Goal: Task Accomplishment & Management: Use online tool/utility

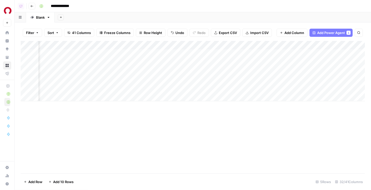
scroll to position [0, 1024]
click at [217, 89] on div "Add Column" at bounding box center [193, 71] width 344 height 60
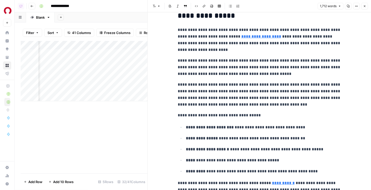
scroll to position [1179, 0]
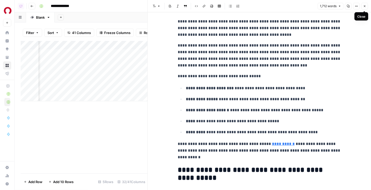
click at [366, 7] on button "Close" at bounding box center [364, 6] width 7 height 7
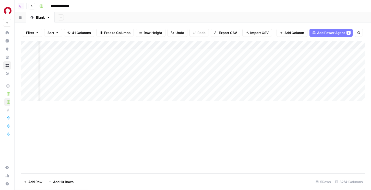
click at [217, 88] on div "Add Column" at bounding box center [193, 71] width 344 height 60
click at [218, 71] on div "Add Column" at bounding box center [193, 71] width 344 height 60
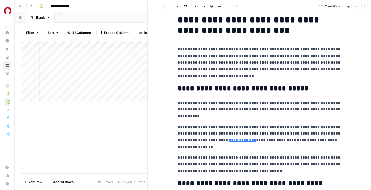
scroll to position [26, 0]
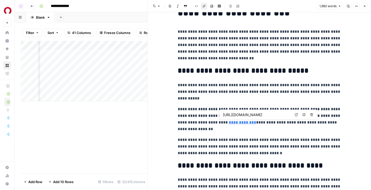
click at [229, 123] on link "**********" at bounding box center [242, 122] width 27 height 4
click at [295, 114] on icon at bounding box center [296, 114] width 3 height 3
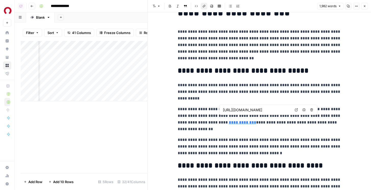
scroll to position [54, 0]
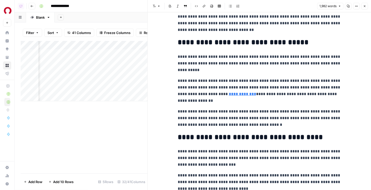
click at [228, 123] on p "**********" at bounding box center [259, 118] width 163 height 20
copy div "**********"
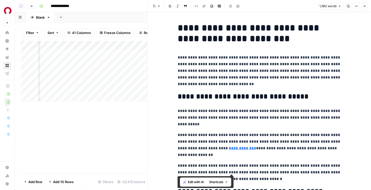
scroll to position [1764, 0]
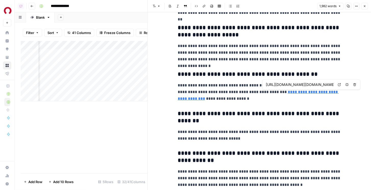
click at [339, 85] on icon at bounding box center [339, 84] width 3 height 3
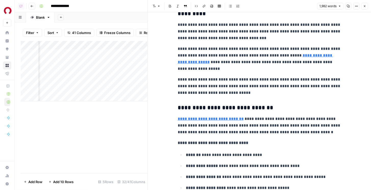
scroll to position [991, 0]
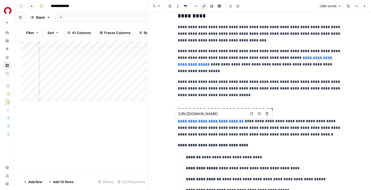
click at [225, 123] on link "**********" at bounding box center [211, 121] width 66 height 4
click at [255, 113] on div "https://www.rocketmortgage.com/learn/down-payment-assistance Open in a new tab …" at bounding box center [224, 113] width 98 height 10
click at [252, 113] on icon at bounding box center [251, 113] width 3 height 3
type input "https://www.rocketmortgage.com/learn/fha-mortgage-insurance-premium"
click at [187, 65] on link "**********" at bounding box center [255, 61] width 155 height 10
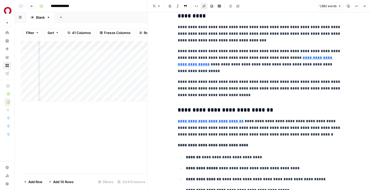
click at [192, 64] on link "**********" at bounding box center [255, 61] width 155 height 10
click at [191, 62] on link "**********" at bounding box center [255, 61] width 155 height 10
click at [298, 59] on link "**********" at bounding box center [255, 61] width 155 height 10
click at [300, 56] on link "**********" at bounding box center [255, 61] width 155 height 10
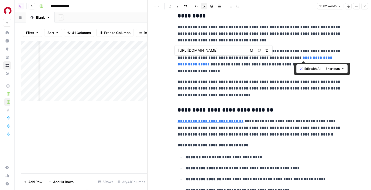
click at [300, 56] on link "**********" at bounding box center [255, 61] width 155 height 10
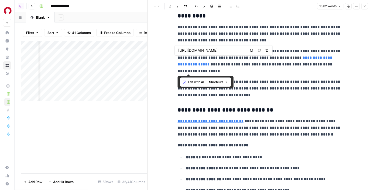
click at [300, 56] on link "**********" at bounding box center [255, 61] width 155 height 10
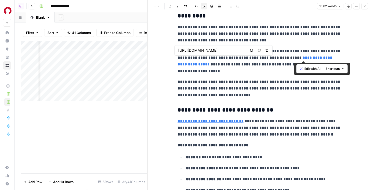
drag, startPoint x: 300, startPoint y: 58, endPoint x: 177, endPoint y: 5, distance: 133.9
click at [0, 0] on body "**********" at bounding box center [185, 95] width 371 height 190
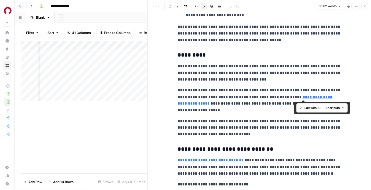
click at [230, 73] on p "**********" at bounding box center [259, 73] width 163 height 20
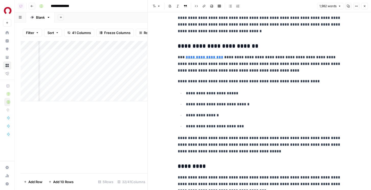
scroll to position [808, 0]
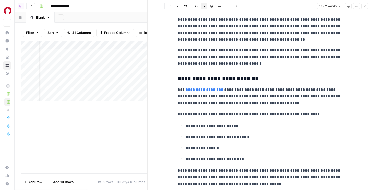
click at [220, 91] on link "**********" at bounding box center [204, 90] width 38 height 4
click at [260, 82] on icon at bounding box center [259, 82] width 3 height 3
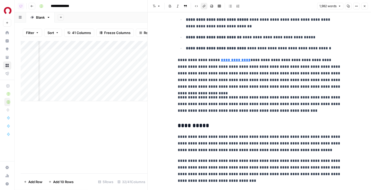
scroll to position [316, 0]
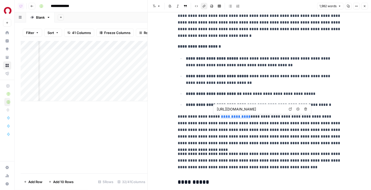
click at [223, 117] on link "**********" at bounding box center [236, 116] width 30 height 4
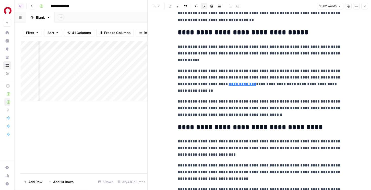
scroll to position [50, 0]
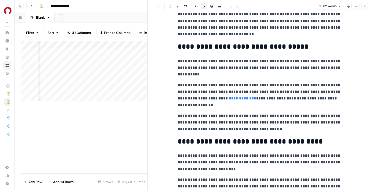
click at [240, 98] on link "**********" at bounding box center [242, 98] width 27 height 4
click at [239, 95] on div "https://www.consumerfinance.gov/owning-a-home/prepare/determine-your-down-payme…" at bounding box center [268, 90] width 98 height 10
click at [295, 90] on icon at bounding box center [296, 90] width 3 height 3
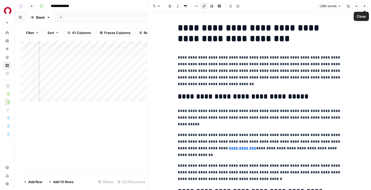
click at [364, 5] on icon "button" at bounding box center [364, 6] width 3 height 3
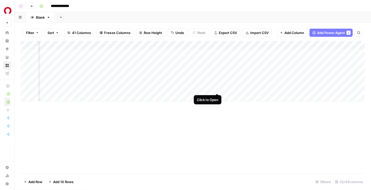
click at [217, 89] on div "Add Column" at bounding box center [193, 71] width 344 height 60
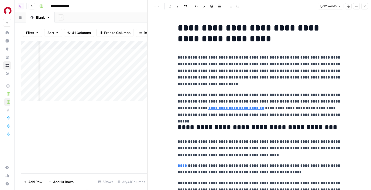
click at [237, 72] on p "**********" at bounding box center [259, 70] width 163 height 33
click at [220, 106] on link "**********" at bounding box center [236, 108] width 56 height 4
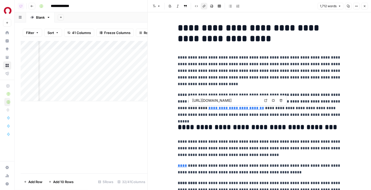
click at [265, 100] on icon at bounding box center [265, 100] width 3 height 3
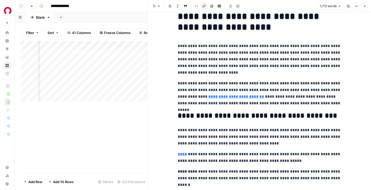
click at [206, 115] on h2 "**********" at bounding box center [259, 115] width 163 height 8
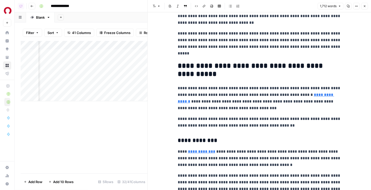
scroll to position [237, 0]
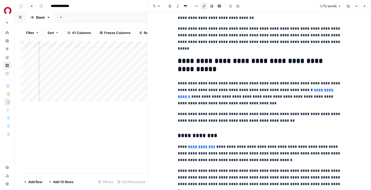
click at [181, 98] on link "**********" at bounding box center [256, 93] width 156 height 10
click at [328, 89] on link "**********" at bounding box center [256, 93] width 156 height 10
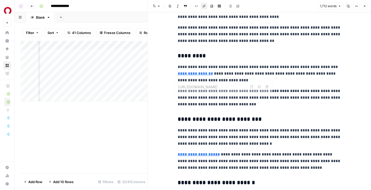
scroll to position [508, 0]
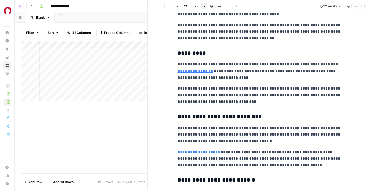
click at [196, 70] on link "**********" at bounding box center [195, 71] width 35 height 4
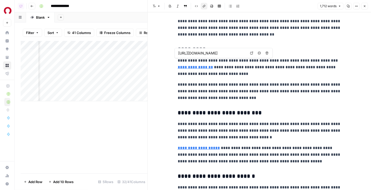
click at [213, 65] on link "**********" at bounding box center [195, 67] width 35 height 4
click at [115, 88] on div "Add Column" at bounding box center [84, 71] width 127 height 60
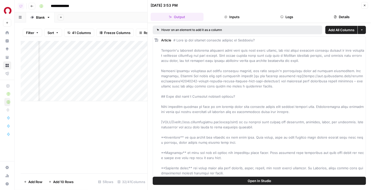
click at [291, 18] on button "Logs" at bounding box center [286, 17] width 53 height 8
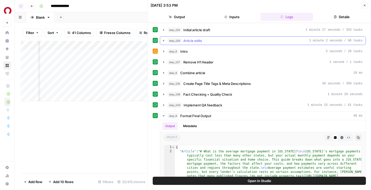
click at [211, 38] on button "step_226 Article edits 1 minute 2 seconds / 96 tasks" at bounding box center [262, 40] width 205 height 8
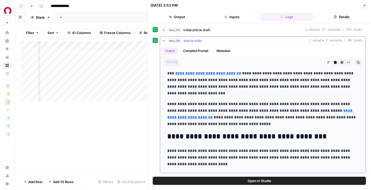
scroll to position [25, 0]
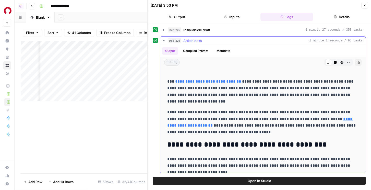
click at [225, 82] on link "**********" at bounding box center [208, 81] width 66 height 4
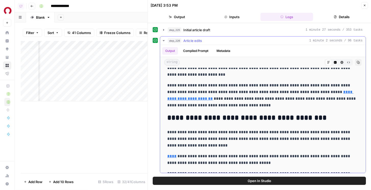
scroll to position [54, 0]
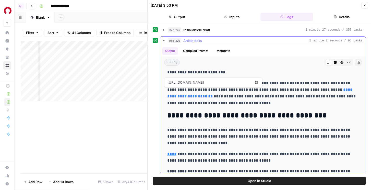
click at [318, 89] on link "**********" at bounding box center [260, 93] width 186 height 10
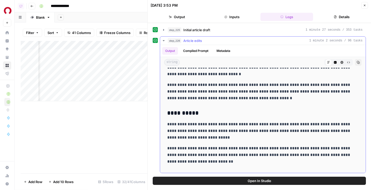
scroll to position [382, 0]
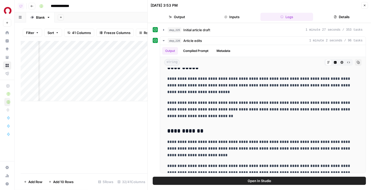
click at [204, 32] on button "step_225 Initial article draft 1 minute 27 seconds / 353 tasks" at bounding box center [262, 30] width 205 height 8
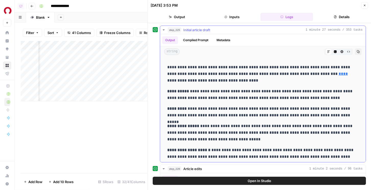
scroll to position [127, 0]
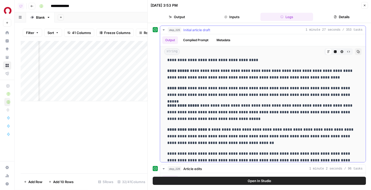
click at [215, 36] on button "Metadata" at bounding box center [223, 40] width 20 height 8
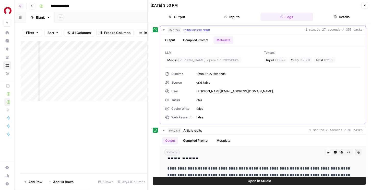
click at [209, 27] on button "step_225 Initial article draft 1 minute 27 seconds / 353 tasks" at bounding box center [262, 30] width 205 height 8
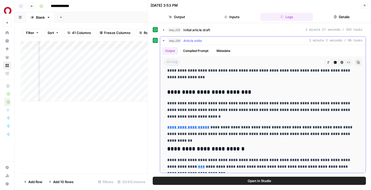
scroll to position [543, 0]
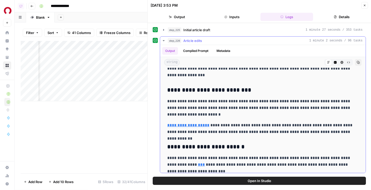
click at [201, 125] on link "**********" at bounding box center [188, 125] width 42 height 4
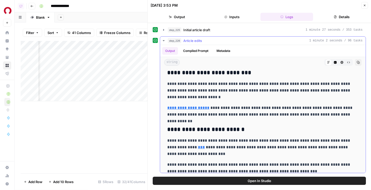
click at [198, 147] on link "***" at bounding box center [201, 147] width 7 height 4
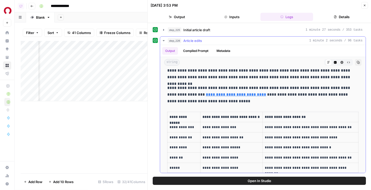
scroll to position [746, 0]
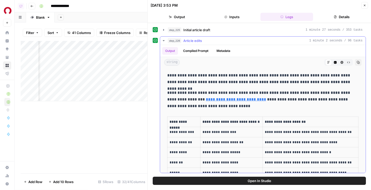
click at [232, 98] on link "**********" at bounding box center [236, 99] width 60 height 4
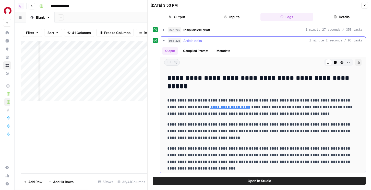
scroll to position [994, 0]
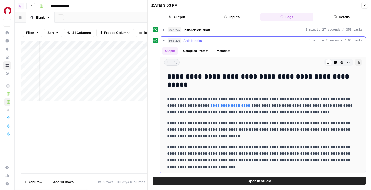
click at [215, 107] on link "**********" at bounding box center [230, 105] width 40 height 4
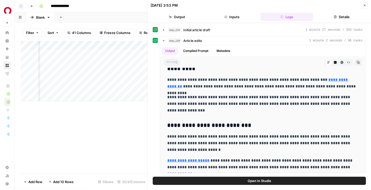
scroll to position [0, 0]
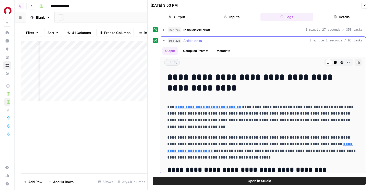
drag, startPoint x: 238, startPoint y: 165, endPoint x: 164, endPoint y: 78, distance: 114.2
copy div "**********"
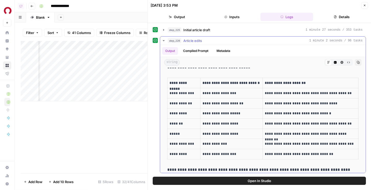
scroll to position [827, 0]
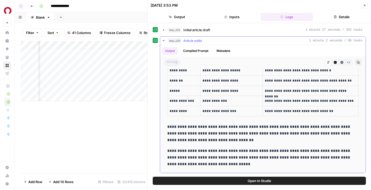
click at [267, 41] on div "step_226 Article edits 1 minute 2 seconds / 96 tasks" at bounding box center [265, 40] width 195 height 5
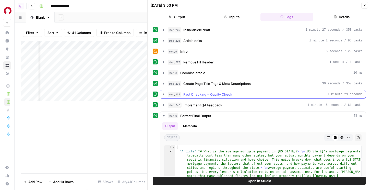
click at [224, 96] on span "Fact Checking + Quality Check" at bounding box center [207, 94] width 49 height 5
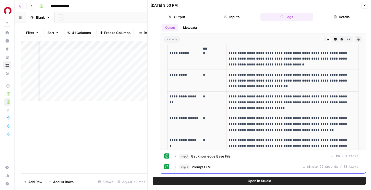
scroll to position [56, 0]
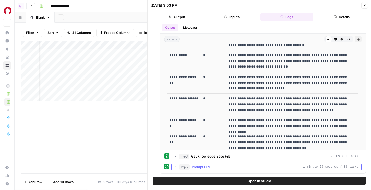
click at [217, 161] on div "step_1 Get Knowledge Base File 20 ms / 1 tasks step_2 Prompt LLM 1 minute 29 se…" at bounding box center [262, 161] width 197 height 19
click at [217, 163] on button "step_2 Prompt LLM 1 minute 29 seconds / 83 tasks" at bounding box center [266, 167] width 190 height 8
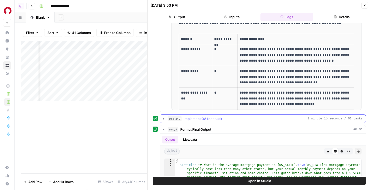
click at [200, 116] on span "Implement QA feedback" at bounding box center [202, 118] width 39 height 5
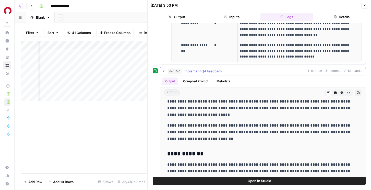
scroll to position [400, 0]
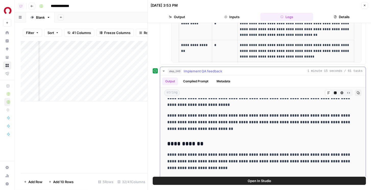
drag, startPoint x: 168, startPoint y: 125, endPoint x: 189, endPoint y: 153, distance: 35.3
click at [257, 180] on span "Open In Studio" at bounding box center [258, 180] width 23 height 5
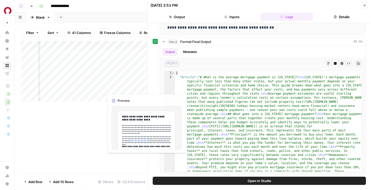
scroll to position [0, 1116]
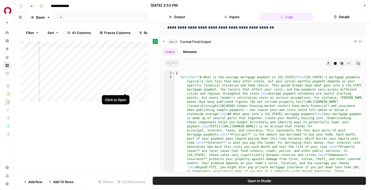
click at [127, 87] on div "Add Column" at bounding box center [84, 71] width 127 height 60
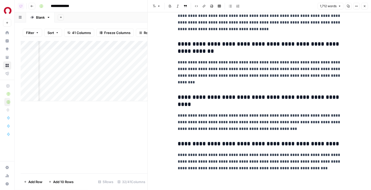
scroll to position [0, 1151]
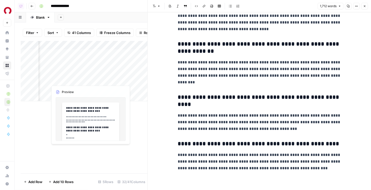
click at [58, 86] on div "Add Column" at bounding box center [84, 71] width 127 height 60
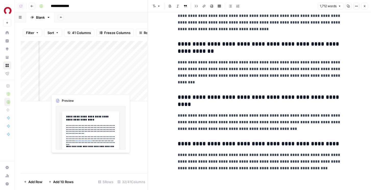
click at [58, 86] on div at bounding box center [71, 87] width 47 height 9
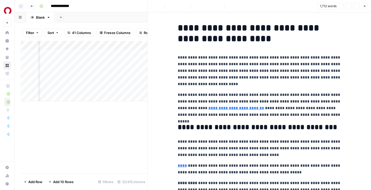
click at [208, 66] on p "**********" at bounding box center [259, 70] width 163 height 33
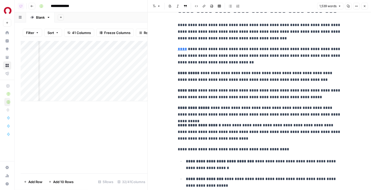
click at [258, 49] on p "**********" at bounding box center [259, 56] width 163 height 20
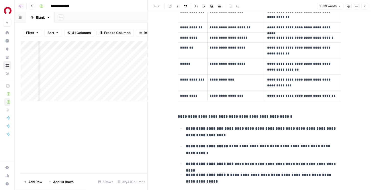
scroll to position [883, 0]
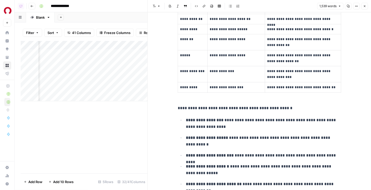
type input "average"
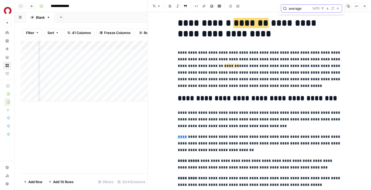
scroll to position [0, 1129]
click at [107, 70] on div "Add Column" at bounding box center [84, 71] width 127 height 60
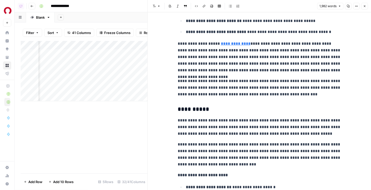
scroll to position [390, 0]
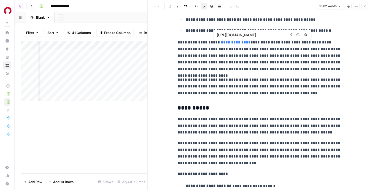
click at [234, 41] on link "**********" at bounding box center [236, 42] width 30 height 4
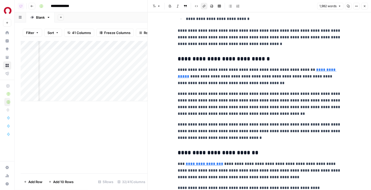
scroll to position [735, 0]
click at [316, 63] on link "Open in a new tab" at bounding box center [314, 62] width 7 height 7
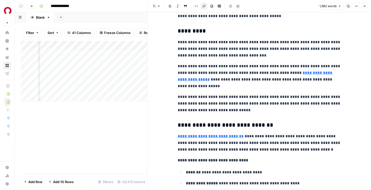
scroll to position [976, 0]
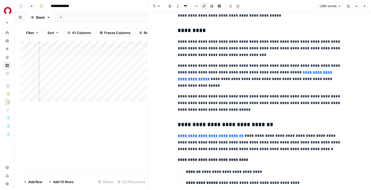
click at [288, 72] on link "**********" at bounding box center [255, 75] width 155 height 10
click at [300, 72] on link "**********" at bounding box center [255, 75] width 155 height 10
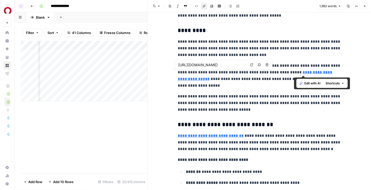
click at [252, 64] on icon at bounding box center [251, 64] width 3 height 3
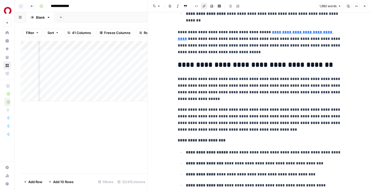
scroll to position [1398, 0]
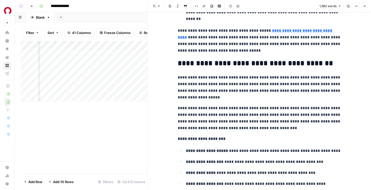
click at [276, 48] on p "**********" at bounding box center [259, 40] width 163 height 27
click at [239, 41] on p "**********" at bounding box center [259, 40] width 163 height 27
copy div "**********"
click at [305, 23] on input "https://www.federalreserve.gov/publications/2024-economic-well-being-of-us-hous…" at bounding box center [300, 23] width 68 height 5
click at [292, 66] on h2 "**********" at bounding box center [259, 63] width 163 height 8
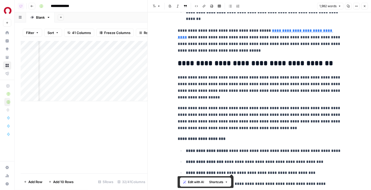
copy div "**********"
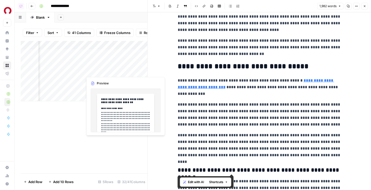
scroll to position [0, 958]
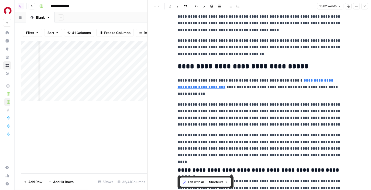
click at [138, 71] on div "Add Column" at bounding box center [84, 71] width 127 height 60
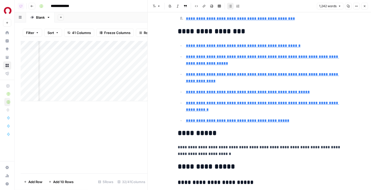
type input "https://www.nationwide.com/lc/resources/home/articles/buy-a-house-without-down-…"
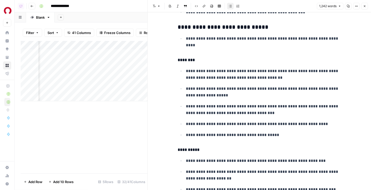
scroll to position [0, 978]
click at [233, 77] on p "**********" at bounding box center [263, 74] width 155 height 13
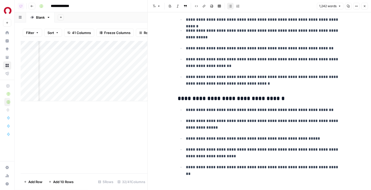
scroll to position [1939, 0]
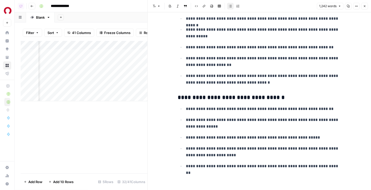
click at [210, 94] on h3 "**********" at bounding box center [259, 97] width 163 height 7
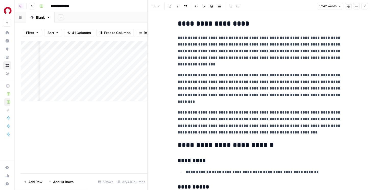
scroll to position [0, 0]
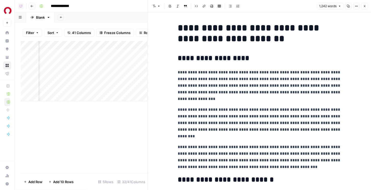
click at [210, 94] on p "**********" at bounding box center [259, 85] width 163 height 33
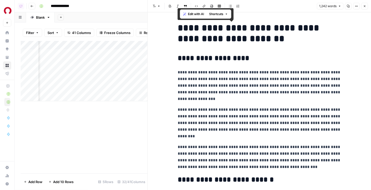
copy div "**********"
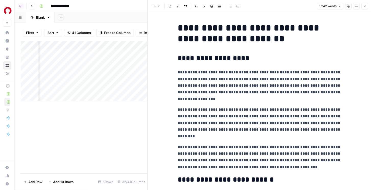
click at [365, 7] on icon "button" at bounding box center [364, 6] width 3 height 3
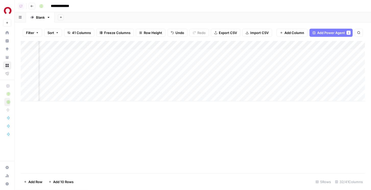
click at [61, 16] on button "Add Sheet" at bounding box center [61, 17] width 6 height 6
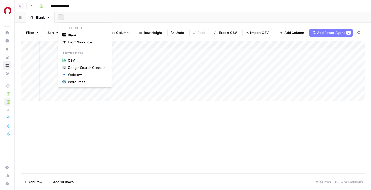
click at [140, 13] on div "Add Sheet" at bounding box center [213, 17] width 316 height 10
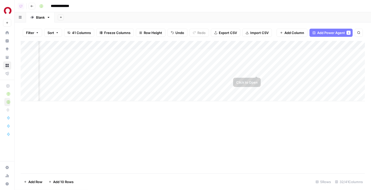
click at [256, 70] on div "Add Column" at bounding box center [193, 71] width 344 height 60
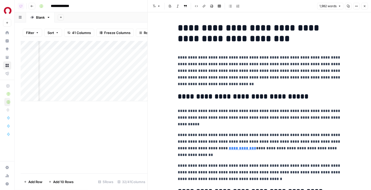
click at [232, 56] on p "**********" at bounding box center [259, 70] width 163 height 33
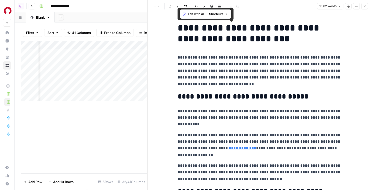
copy div "**********"
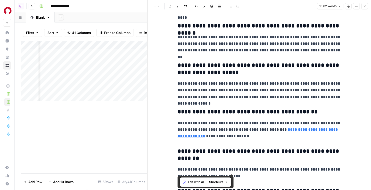
scroll to position [1782, 0]
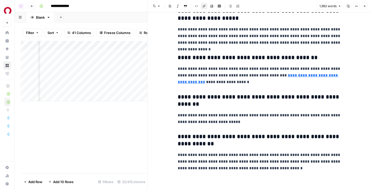
click at [281, 76] on link "**********" at bounding box center [258, 78] width 161 height 10
click at [362, 6] on button "Close" at bounding box center [364, 6] width 7 height 7
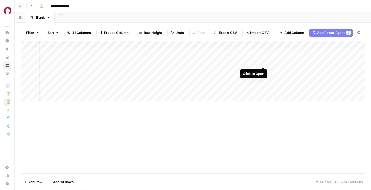
click at [263, 60] on div "Add Column" at bounding box center [193, 71] width 344 height 60
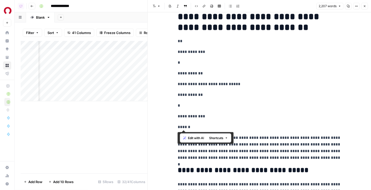
scroll to position [67, 0]
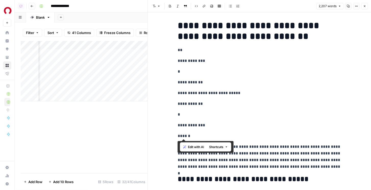
drag, startPoint x: 202, startPoint y: 112, endPoint x: 176, endPoint y: 52, distance: 65.8
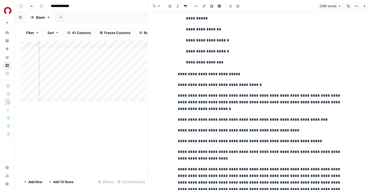
scroll to position [2185, 0]
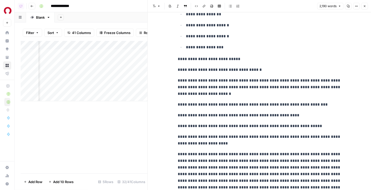
click at [366, 4] on button "Close" at bounding box center [364, 6] width 7 height 7
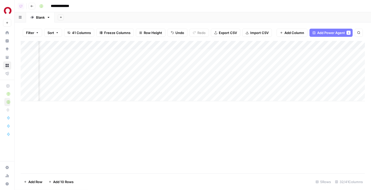
click at [166, 47] on div "Add Column" at bounding box center [193, 71] width 344 height 60
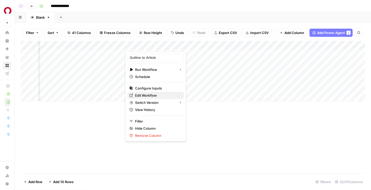
click at [147, 95] on span "Edit Workflow" at bounding box center [157, 95] width 45 height 5
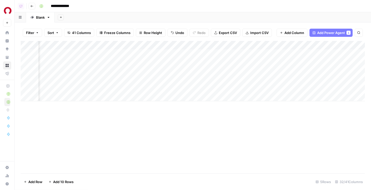
scroll to position [0, 630]
click at [195, 88] on div "Add Column" at bounding box center [193, 71] width 344 height 60
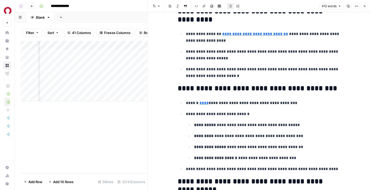
scroll to position [2, 0]
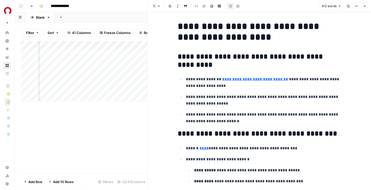
click at [364, 6] on icon "button" at bounding box center [365, 6] width 2 height 2
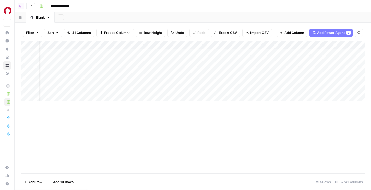
scroll to position [0, 500]
click at [129, 46] on div "Add Column" at bounding box center [193, 71] width 344 height 60
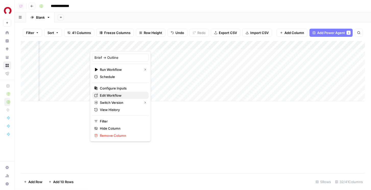
click at [108, 97] on span "Edit Workflow" at bounding box center [122, 95] width 45 height 5
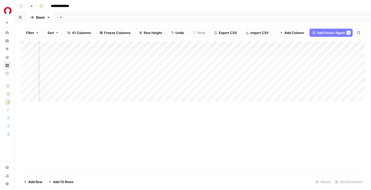
scroll to position [0, 973]
click at [262, 70] on div "Add Column" at bounding box center [193, 71] width 344 height 60
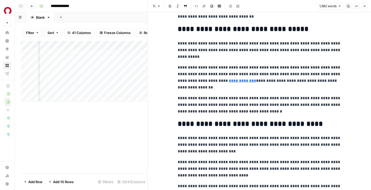
scroll to position [69, 0]
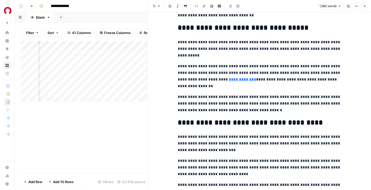
click at [364, 7] on icon "button" at bounding box center [364, 6] width 3 height 3
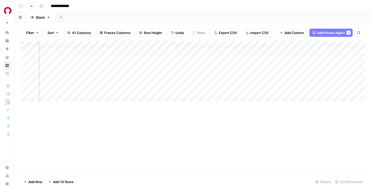
drag, startPoint x: 178, startPoint y: 89, endPoint x: 172, endPoint y: 89, distance: 5.2
click at [172, 89] on div "Add Column" at bounding box center [193, 71] width 344 height 60
click at [193, 88] on div "Add Column" at bounding box center [193, 71] width 344 height 60
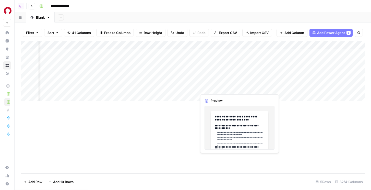
scroll to position [0, 470]
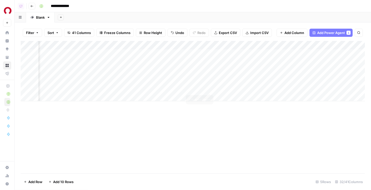
click at [209, 89] on div "Add Column" at bounding box center [193, 71] width 344 height 60
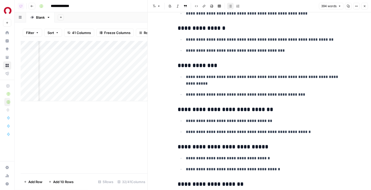
scroll to position [388, 0]
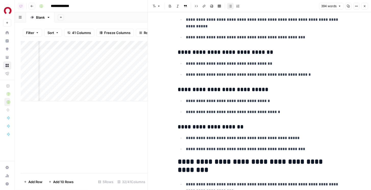
click at [287, 55] on h3 "**********" at bounding box center [259, 52] width 163 height 7
click at [366, 7] on button "Close" at bounding box center [364, 6] width 7 height 7
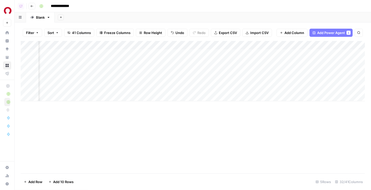
scroll to position [0, 607]
click at [173, 88] on div "Add Column" at bounding box center [193, 71] width 344 height 60
click at [198, 87] on div "Add Column" at bounding box center [193, 71] width 344 height 60
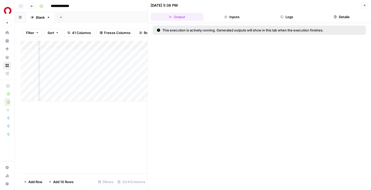
click at [297, 14] on button "Logs" at bounding box center [286, 17] width 53 height 8
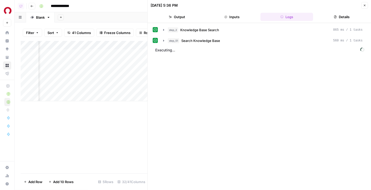
click at [255, 42] on div "step_51 Search Knowledge Base 560 ms / 1 tasks" at bounding box center [265, 40] width 195 height 5
click at [251, 39] on div "step_51 Search Knowledge Base 560 ms / 1 tasks" at bounding box center [265, 40] width 195 height 5
click at [232, 42] on div "step_51 Search Knowledge Base 560 ms / 1 tasks" at bounding box center [265, 40] width 195 height 5
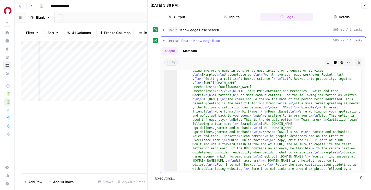
scroll to position [149, 0]
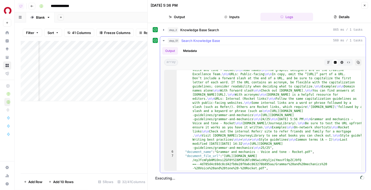
click at [218, 42] on span "Search Knowledge Base" at bounding box center [200, 40] width 39 height 5
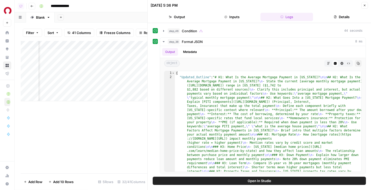
scroll to position [0, 619]
click at [365, 5] on icon "button" at bounding box center [365, 6] width 2 height 2
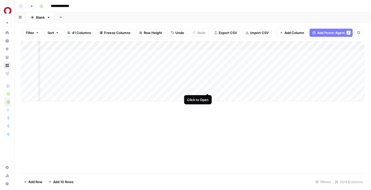
click at [209, 89] on div "Add Column" at bounding box center [193, 71] width 344 height 60
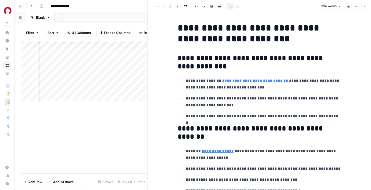
scroll to position [12, 0]
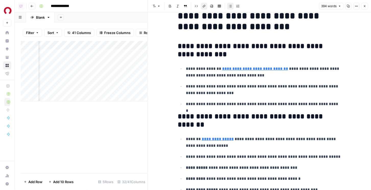
click at [268, 71] on p "**********" at bounding box center [263, 71] width 155 height 13
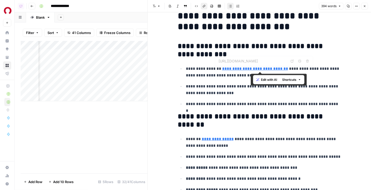
click at [267, 68] on link "**********" at bounding box center [255, 69] width 66 height 4
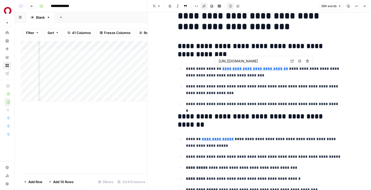
click at [280, 69] on link "**********" at bounding box center [255, 69] width 66 height 4
click at [293, 61] on icon at bounding box center [291, 60] width 3 height 3
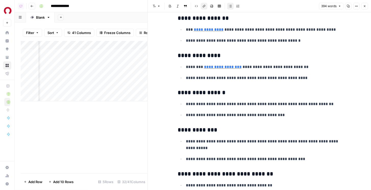
scroll to position [294, 0]
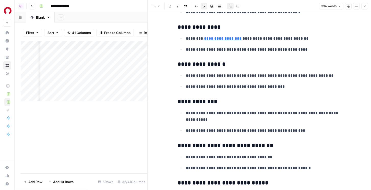
click at [364, 6] on icon "button" at bounding box center [364, 6] width 3 height 3
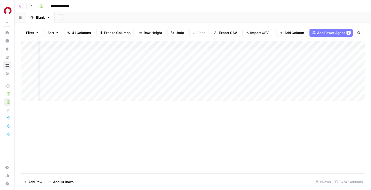
scroll to position [0, 643]
click at [230, 87] on div "Add Column" at bounding box center [193, 71] width 344 height 60
click at [171, 88] on div "Add Column" at bounding box center [193, 71] width 344 height 60
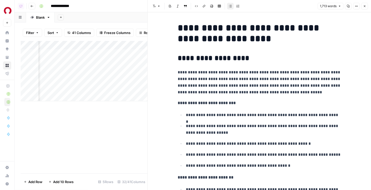
drag, startPoint x: 363, startPoint y: 5, endPoint x: 305, endPoint y: 85, distance: 99.3
click at [310, 63] on div "**********" at bounding box center [258, 95] width 223 height 190
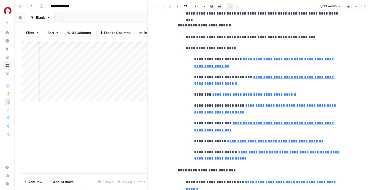
scroll to position [224, 0]
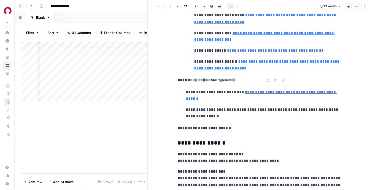
type input "https://www.rocketmortgage.com/purchase/get-started"
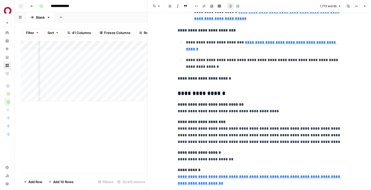
scroll to position [482, 0]
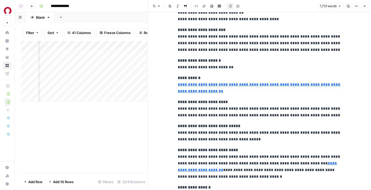
click at [364, 5] on icon "button" at bounding box center [364, 6] width 3 height 3
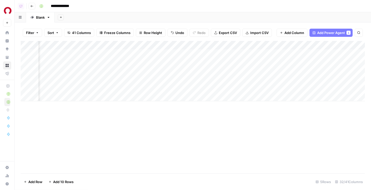
scroll to position [0, 968]
click at [77, 45] on div "Add Column" at bounding box center [193, 71] width 344 height 60
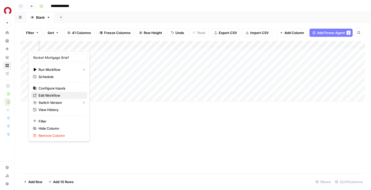
click at [58, 94] on span "Edit Workflow" at bounding box center [61, 95] width 45 height 5
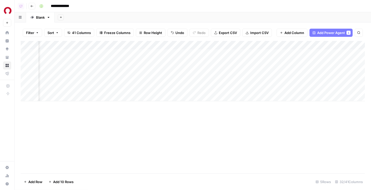
scroll to position [0, 843]
click at [103, 88] on div "Add Column" at bounding box center [193, 71] width 344 height 60
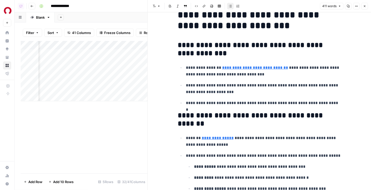
scroll to position [28, 0]
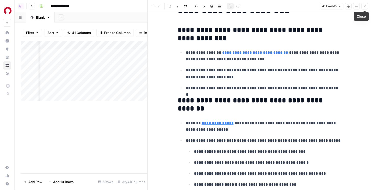
click at [365, 7] on icon "button" at bounding box center [365, 6] width 2 height 2
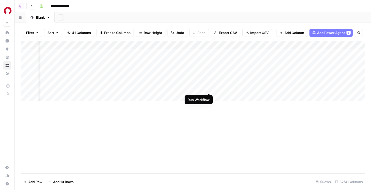
click at [210, 88] on div "Add Column" at bounding box center [193, 71] width 344 height 60
click at [218, 87] on div "Add Column" at bounding box center [193, 71] width 344 height 60
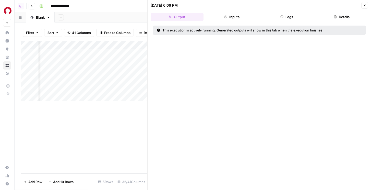
click at [286, 20] on button "Logs" at bounding box center [286, 17] width 53 height 8
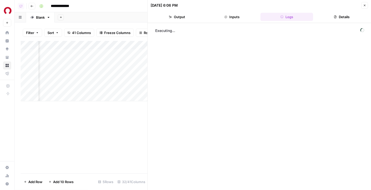
click at [364, 6] on icon "button" at bounding box center [364, 5] width 3 height 3
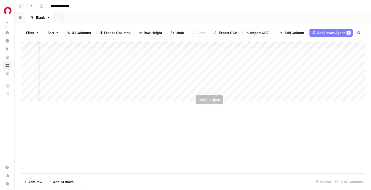
click at [218, 88] on div "Add Column" at bounding box center [193, 71] width 344 height 60
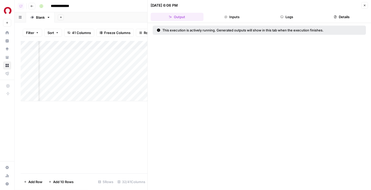
click at [283, 18] on button "Logs" at bounding box center [286, 17] width 53 height 8
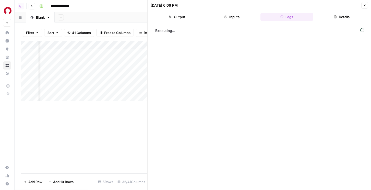
click at [364, 4] on icon "button" at bounding box center [364, 5] width 3 height 3
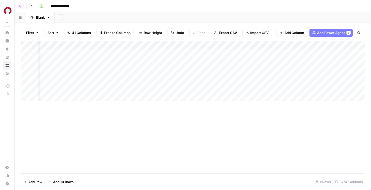
scroll to position [0, 872]
click at [227, 87] on div "Add Column" at bounding box center [193, 71] width 344 height 60
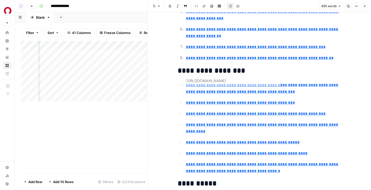
type input "https://www.lendingtree.com/home/mortgage/national-average-monthly-mortgage-pay…"
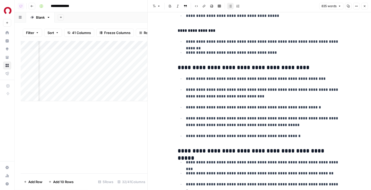
scroll to position [1427, 0]
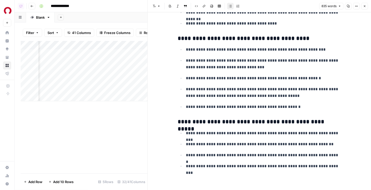
click at [363, 5] on icon "button" at bounding box center [364, 6] width 3 height 3
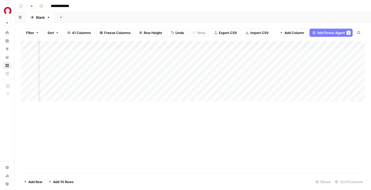
scroll to position [0, 751]
click at [241, 89] on div "Add Column" at bounding box center [193, 71] width 344 height 60
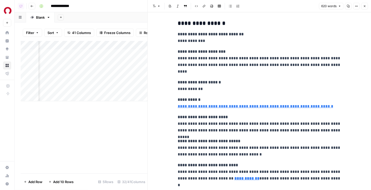
scroll to position [810, 0]
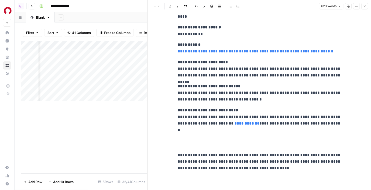
click at [363, 6] on icon "button" at bounding box center [364, 6] width 3 height 3
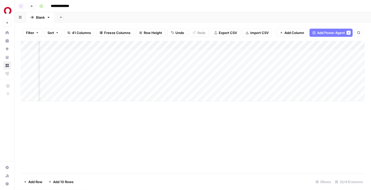
scroll to position [0, 924]
click at [174, 89] on div "Add Column" at bounding box center [193, 71] width 344 height 60
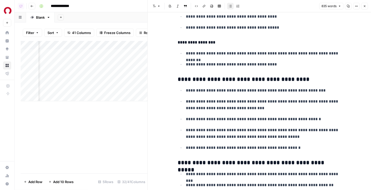
scroll to position [1427, 0]
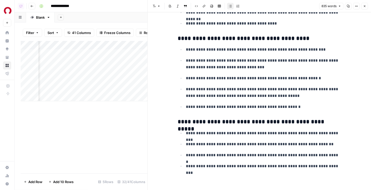
click at [363, 6] on icon "button" at bounding box center [364, 6] width 3 height 3
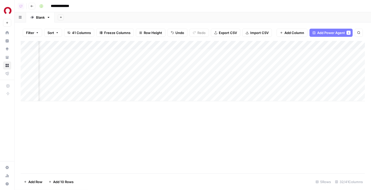
scroll to position [0, 798]
click at [67, 89] on div "Add Column" at bounding box center [193, 71] width 344 height 60
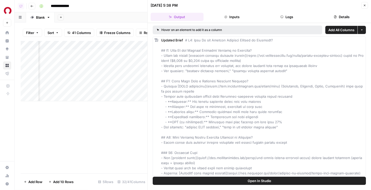
click at [288, 15] on button "Logs" at bounding box center [286, 17] width 53 height 8
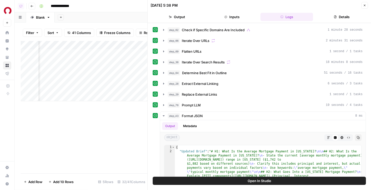
click at [199, 90] on div "step_62 Check if Specific Domains Are Included 1 minute 28 seconds step_66 Iter…" at bounding box center [259, 137] width 213 height 222
click at [199, 82] on span "Extract External Linking" at bounding box center [200, 83] width 36 height 5
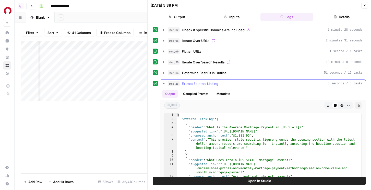
drag, startPoint x: 202, startPoint y: 73, endPoint x: 208, endPoint y: 96, distance: 24.0
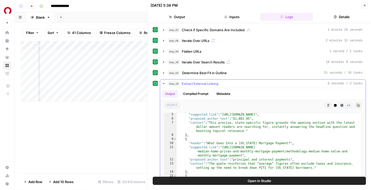
scroll to position [17, 0]
click at [208, 73] on span "Determine Best Fit in Outline" at bounding box center [204, 72] width 45 height 5
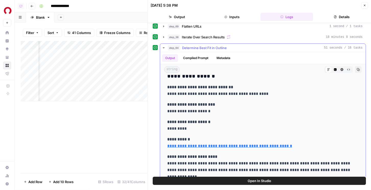
scroll to position [6, 0]
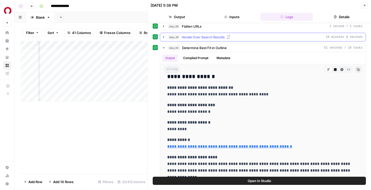
click at [212, 35] on span "Iterate Over Search Results" at bounding box center [203, 36] width 43 height 5
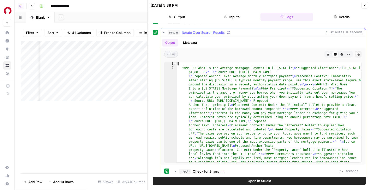
scroll to position [4, 0]
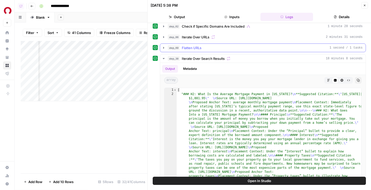
click at [204, 48] on div "step_69 Flatten URLs 1 second / 1 tasks" at bounding box center [265, 47] width 195 height 5
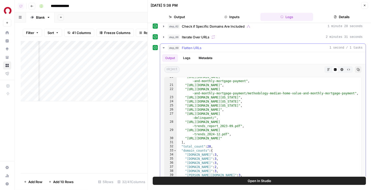
scroll to position [89, 0]
click at [216, 177] on button "Open In Studio" at bounding box center [259, 180] width 213 height 8
click at [367, 7] on button "Close" at bounding box center [364, 5] width 7 height 7
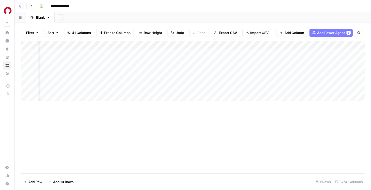
scroll to position [0, 783]
click at [83, 89] on div "Add Column" at bounding box center [193, 71] width 344 height 60
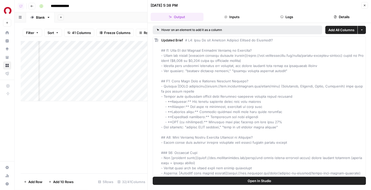
click at [83, 45] on div "Add Column" at bounding box center [84, 71] width 127 height 60
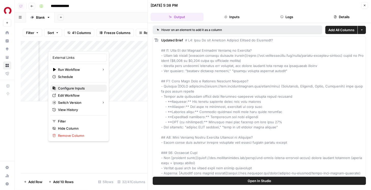
click at [76, 89] on span "Configure Inputs" at bounding box center [80, 87] width 45 height 5
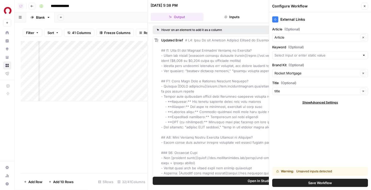
click at [304, 58] on div at bounding box center [320, 55] width 96 height 8
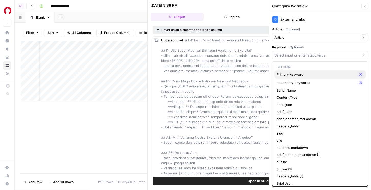
click at [293, 73] on span "Primary Keyword" at bounding box center [315, 74] width 79 height 5
type input "Primary Keyword"
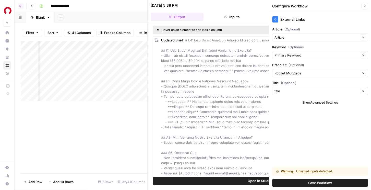
click at [298, 182] on button "Save Workflow" at bounding box center [320, 182] width 96 height 8
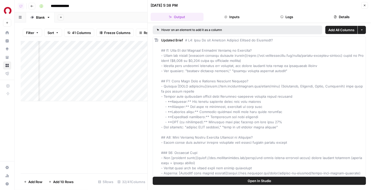
click at [84, 44] on div "Add Column" at bounding box center [84, 71] width 127 height 60
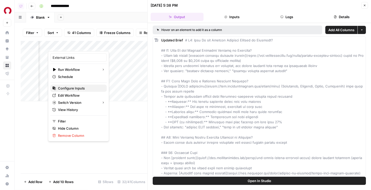
click at [76, 89] on span "Configure Inputs" at bounding box center [80, 87] width 45 height 5
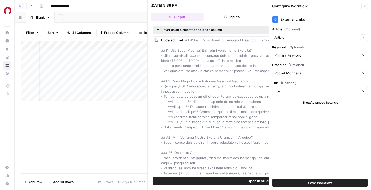
click at [296, 34] on div "Article Clear" at bounding box center [320, 37] width 96 height 8
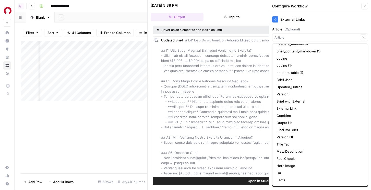
scroll to position [0, 714]
click at [296, 36] on input "Article (Optional)" at bounding box center [316, 37] width 84 height 5
click at [284, 38] on input "Article (Optional)" at bounding box center [316, 37] width 84 height 5
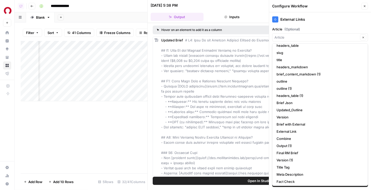
scroll to position [78, 0]
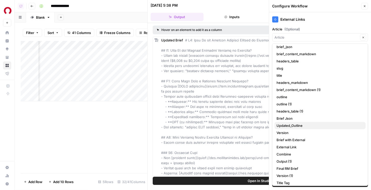
click at [290, 124] on span "Updated_Outline" at bounding box center [318, 125] width 85 height 5
type input "Updated_Outline"
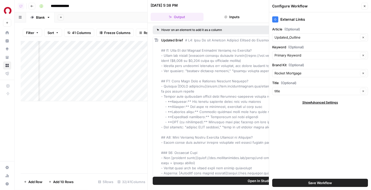
scroll to position [0, 643]
click at [316, 179] on button "Save Workflow" at bounding box center [320, 182] width 96 height 8
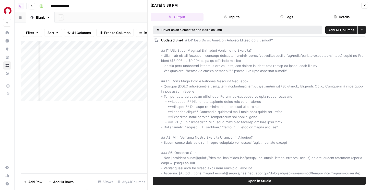
scroll to position [0, 781]
click at [91, 88] on div "Add Column" at bounding box center [84, 71] width 127 height 60
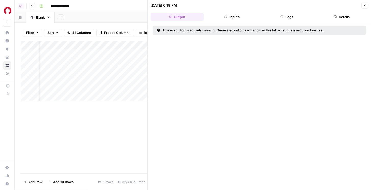
click at [84, 88] on div "Add Column" at bounding box center [84, 71] width 127 height 60
click at [292, 20] on button "Logs" at bounding box center [286, 17] width 53 height 8
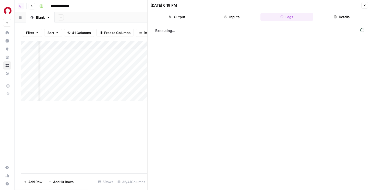
click at [367, 4] on button "Close" at bounding box center [364, 5] width 7 height 7
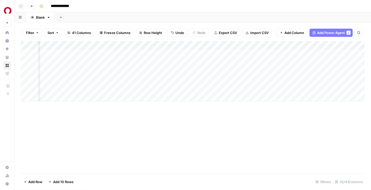
scroll to position [0, 725]
click at [142, 44] on div "Add Column" at bounding box center [193, 71] width 344 height 60
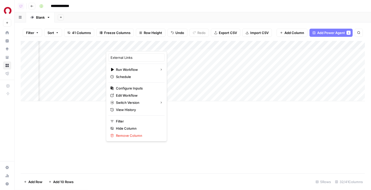
click at [258, 141] on div "Add Column" at bounding box center [193, 107] width 344 height 132
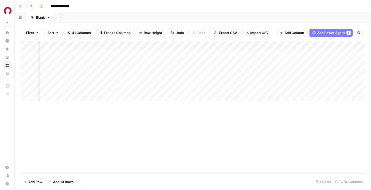
click at [140, 90] on div "Add Column" at bounding box center [193, 71] width 344 height 60
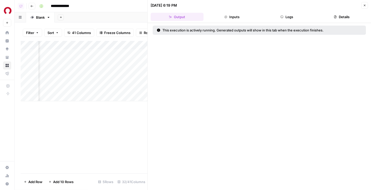
click at [292, 20] on button "Logs" at bounding box center [286, 17] width 53 height 8
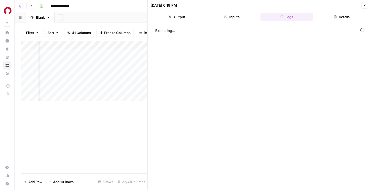
scroll to position [0, 752]
click at [115, 89] on div "Add Column" at bounding box center [84, 71] width 127 height 60
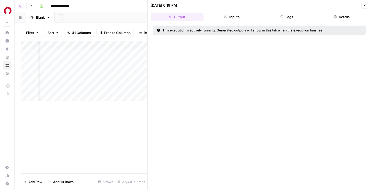
click at [287, 17] on button "Logs" at bounding box center [286, 17] width 53 height 8
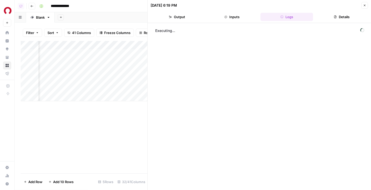
click at [365, 4] on icon "button" at bounding box center [364, 5] width 3 height 3
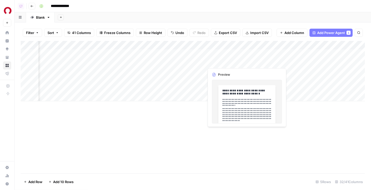
scroll to position [0, 998]
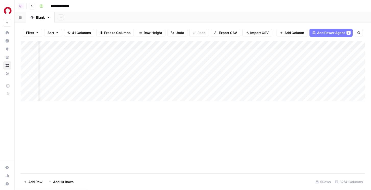
click at [238, 70] on div "Add Column" at bounding box center [193, 71] width 344 height 60
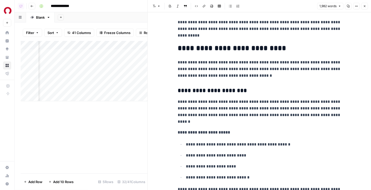
scroll to position [590, 0]
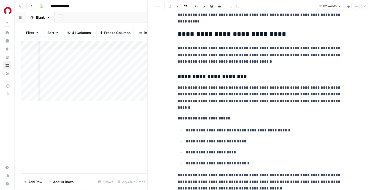
click at [364, 7] on icon "button" at bounding box center [364, 6] width 3 height 3
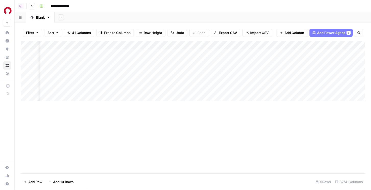
click at [142, 45] on div "Add Column" at bounding box center [193, 71] width 344 height 60
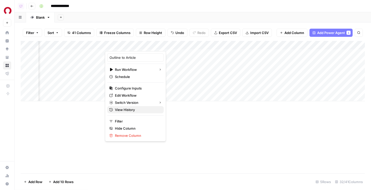
click at [126, 107] on span "View History" at bounding box center [137, 109] width 45 height 5
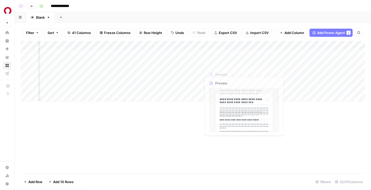
click at [221, 71] on div "Add Column" at bounding box center [193, 71] width 344 height 60
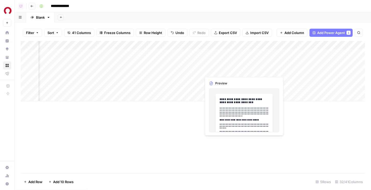
click at [221, 71] on div "Add Column" at bounding box center [193, 71] width 344 height 60
click at [221, 71] on div at bounding box center [224, 70] width 47 height 9
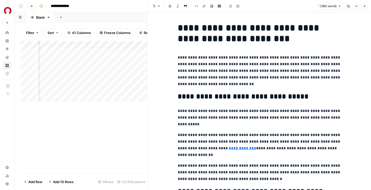
click at [241, 80] on p "**********" at bounding box center [259, 70] width 163 height 33
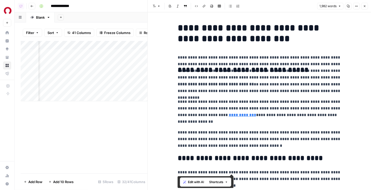
scroll to position [1764, 0]
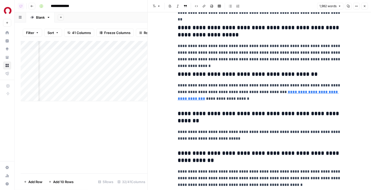
click at [363, 4] on button "Close" at bounding box center [364, 6] width 7 height 7
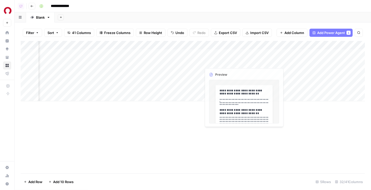
click at [219, 81] on div "Add Column" at bounding box center [193, 71] width 344 height 60
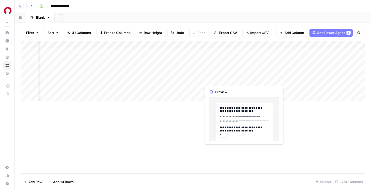
click at [207, 80] on div "Add Column" at bounding box center [193, 71] width 344 height 60
click at [207, 80] on div at bounding box center [224, 79] width 47 height 9
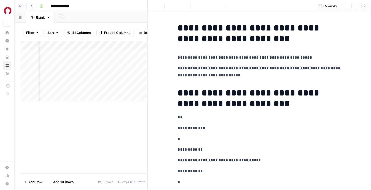
click at [258, 88] on h1 "**********" at bounding box center [259, 97] width 163 height 21
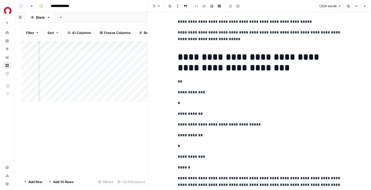
scroll to position [50, 0]
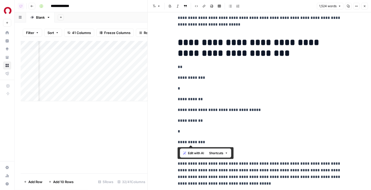
drag, startPoint x: 177, startPoint y: 68, endPoint x: 217, endPoint y: 142, distance: 84.1
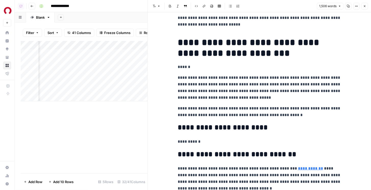
click at [185, 69] on p "******" at bounding box center [259, 67] width 163 height 7
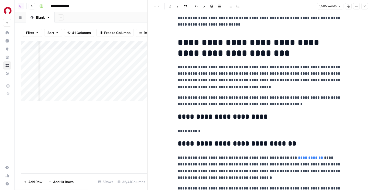
scroll to position [0, 0]
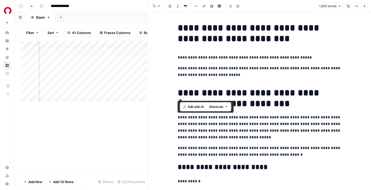
drag, startPoint x: 184, startPoint y: 82, endPoint x: 173, endPoint y: 21, distance: 62.2
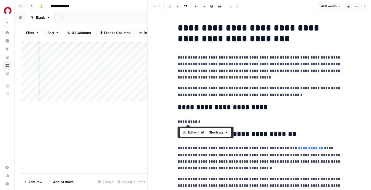
drag, startPoint x: 206, startPoint y: 121, endPoint x: 173, endPoint y: 106, distance: 36.0
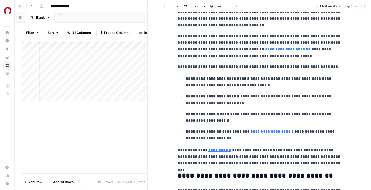
scroll to position [233, 0]
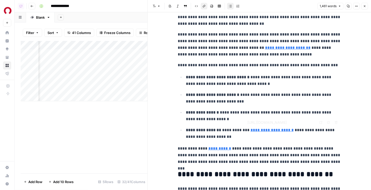
click at [257, 131] on link "**********" at bounding box center [271, 130] width 43 height 4
click at [318, 123] on link "Open in a new tab" at bounding box center [320, 122] width 7 height 7
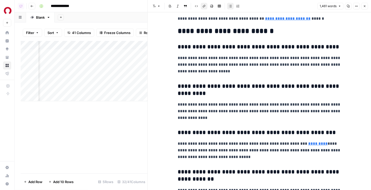
scroll to position [1210, 0]
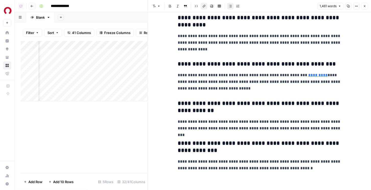
click at [363, 7] on button "Close" at bounding box center [364, 6] width 7 height 7
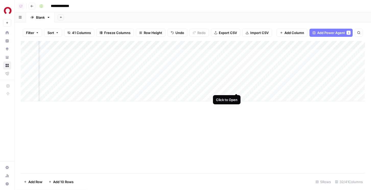
click at [237, 88] on div "Add Column" at bounding box center [193, 71] width 344 height 60
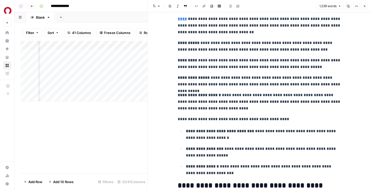
scroll to position [0, 1135]
click at [98, 78] on div "Add Column" at bounding box center [84, 71] width 127 height 60
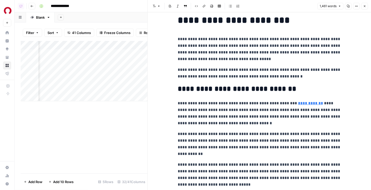
scroll to position [51, 0]
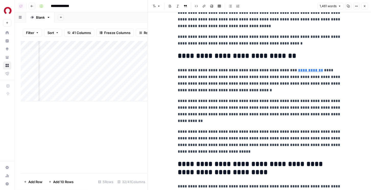
drag, startPoint x: 308, startPoint y: 68, endPoint x: 307, endPoint y: 66, distance: 2.9
click at [307, 66] on div "https://www.rocketmortgage.com/learn/what-is-a-down-payment Open in a new tab R…" at bounding box center [270, 62] width 98 height 10
click at [297, 63] on icon at bounding box center [297, 62] width 3 height 3
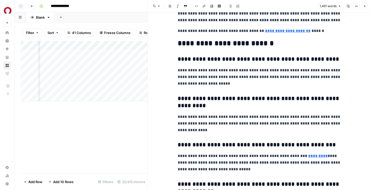
scroll to position [1128, 0]
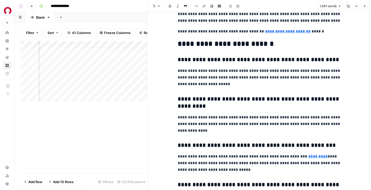
click at [361, 5] on button "Close" at bounding box center [364, 6] width 7 height 7
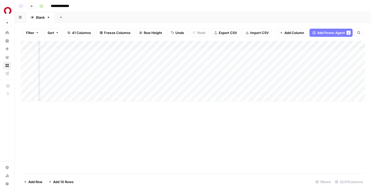
scroll to position [0, 1009]
click at [226, 70] on div "Add Column" at bounding box center [193, 71] width 344 height 60
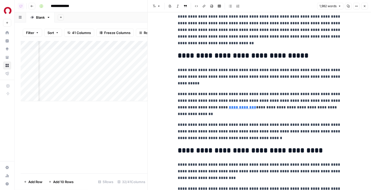
scroll to position [42, 0]
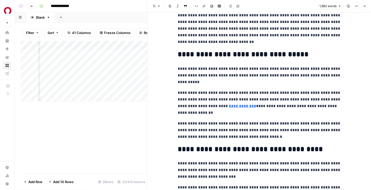
click at [362, 11] on header "Font style Bold Italic Block quote Code block Link Image Insert Table Bulleted …" at bounding box center [258, 6] width 223 height 12
click at [363, 7] on icon "button" at bounding box center [364, 6] width 3 height 3
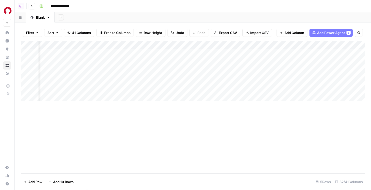
click at [226, 88] on div "Add Column" at bounding box center [193, 71] width 344 height 60
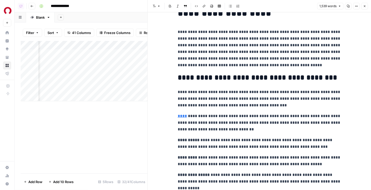
scroll to position [27, 0]
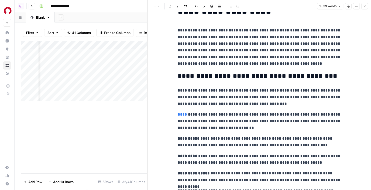
click at [363, 7] on icon "button" at bounding box center [364, 6] width 3 height 3
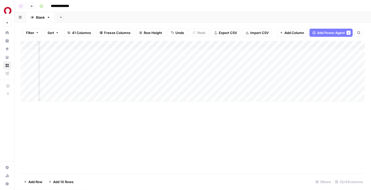
scroll to position [0, 946]
click at [152, 88] on div "Add Column" at bounding box center [193, 71] width 344 height 60
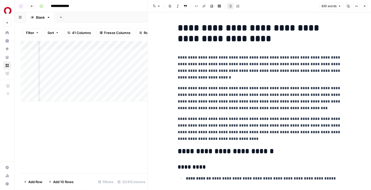
click at [361, 8] on button "Close" at bounding box center [364, 6] width 7 height 7
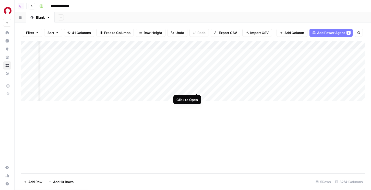
click at [198, 88] on div "Add Column" at bounding box center [193, 71] width 344 height 60
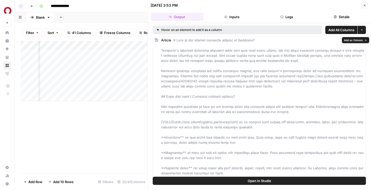
click at [340, 19] on button "Details" at bounding box center [341, 17] width 53 height 8
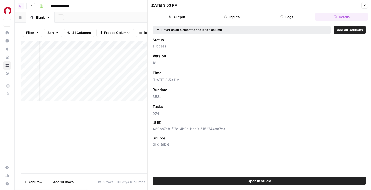
click at [339, 16] on button "Details" at bounding box center [341, 17] width 53 height 8
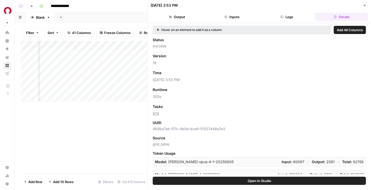
click at [364, 5] on icon "button" at bounding box center [365, 6] width 2 height 2
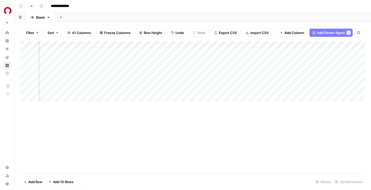
scroll to position [0, 783]
click at [82, 87] on div "Add Column" at bounding box center [193, 71] width 344 height 60
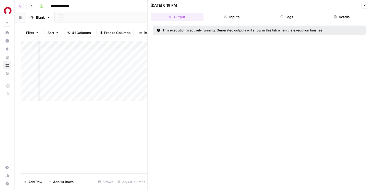
click at [279, 14] on button "Logs" at bounding box center [286, 17] width 53 height 8
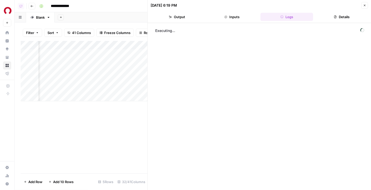
click at [83, 46] on div "Add Column" at bounding box center [84, 71] width 127 height 60
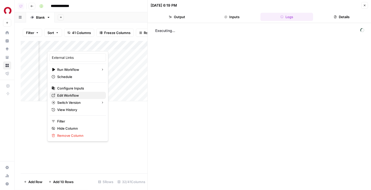
click at [71, 96] on span "Edit Workflow" at bounding box center [79, 95] width 45 height 5
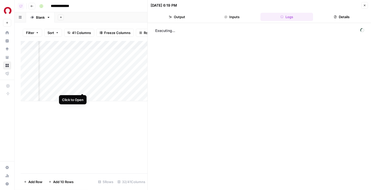
click at [82, 88] on div "Add Column" at bounding box center [84, 71] width 127 height 60
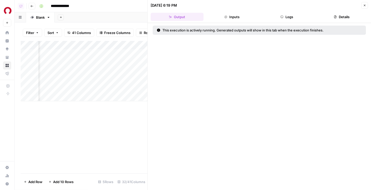
click at [362, 3] on button "Close" at bounding box center [364, 5] width 7 height 7
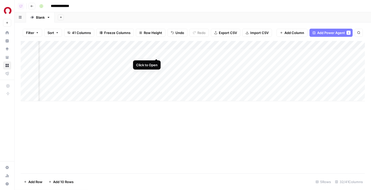
click at [156, 52] on div "Add Column" at bounding box center [193, 71] width 344 height 60
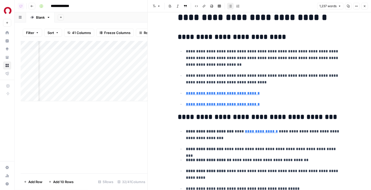
scroll to position [22, 0]
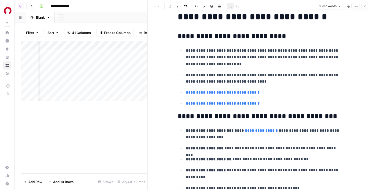
type input "https://www.investopedia.com/terms/b/buyers-market.asp"
click at [226, 104] on link "**********" at bounding box center [223, 103] width 74 height 4
click at [259, 95] on icon at bounding box center [259, 95] width 3 height 3
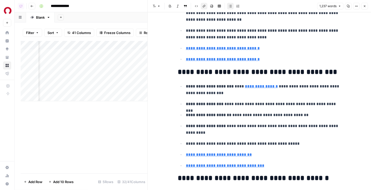
scroll to position [129, 0]
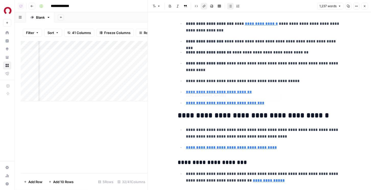
click at [237, 101] on link "**********" at bounding box center [225, 103] width 78 height 4
click at [259, 94] on icon at bounding box center [259, 95] width 3 height 3
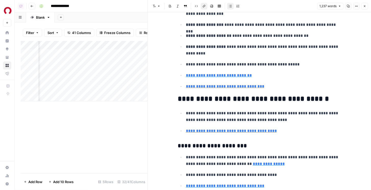
scroll to position [240, 0]
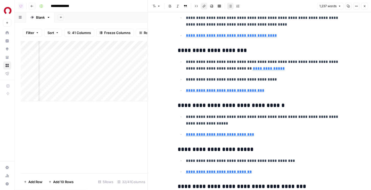
click at [362, 6] on button "Close" at bounding box center [364, 6] width 7 height 7
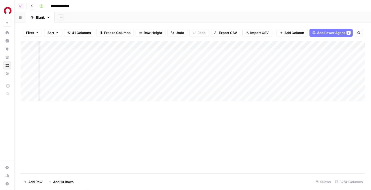
click at [84, 88] on div "Add Column" at bounding box center [193, 71] width 344 height 60
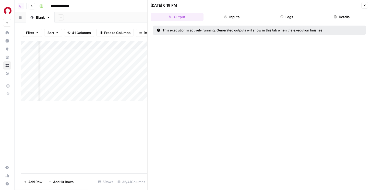
click at [364, 4] on icon "button" at bounding box center [364, 5] width 3 height 3
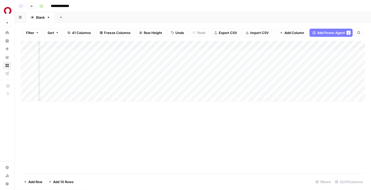
click at [76, 46] on div "Add Column" at bounding box center [193, 71] width 344 height 60
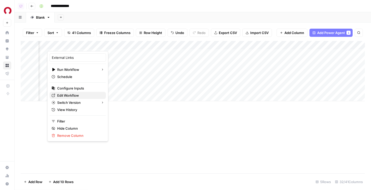
click at [67, 96] on span "Edit Workflow" at bounding box center [79, 95] width 45 height 5
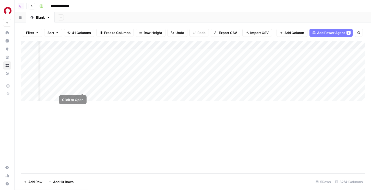
click at [82, 87] on div "Add Column" at bounding box center [193, 71] width 344 height 60
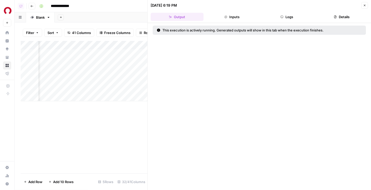
click at [284, 15] on button "Logs" at bounding box center [286, 17] width 53 height 8
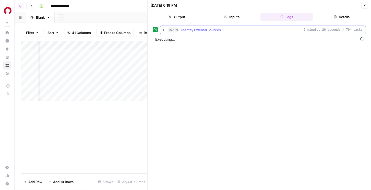
click at [239, 32] on div "step_21 Identify External Sources 6 minutes 26 seconds / 794 tasks" at bounding box center [265, 29] width 195 height 5
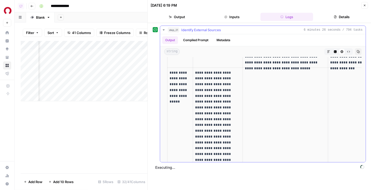
scroll to position [948, 0]
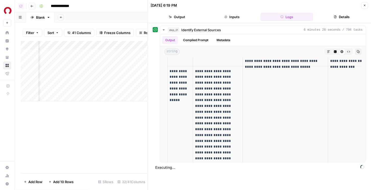
click at [361, 4] on button "Close" at bounding box center [364, 5] width 7 height 7
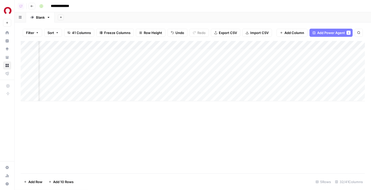
scroll to position [0, 735]
click at [129, 88] on div "Add Column" at bounding box center [193, 71] width 344 height 60
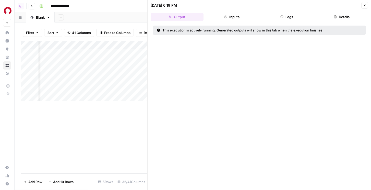
click at [284, 14] on button "Logs" at bounding box center [286, 17] width 53 height 8
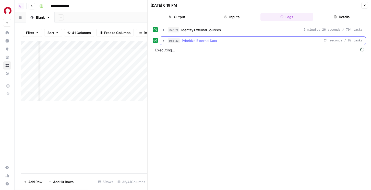
click at [217, 38] on button "step_23 Prioritize External Data 24 seconds / 82 tasks" at bounding box center [262, 40] width 205 height 8
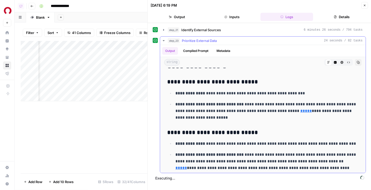
scroll to position [11, 0]
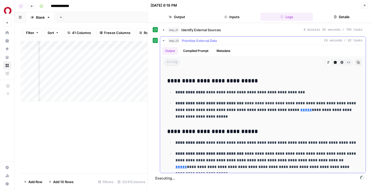
click at [300, 110] on link "*****" at bounding box center [305, 110] width 11 height 4
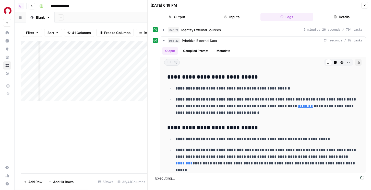
click at [364, 3] on button "Close" at bounding box center [364, 5] width 7 height 7
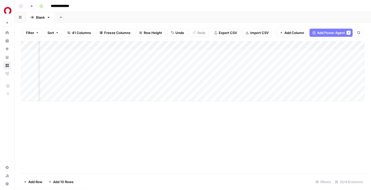
click at [129, 88] on div "Add Column" at bounding box center [193, 71] width 344 height 60
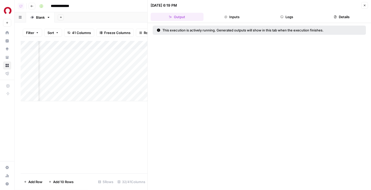
click at [281, 17] on icon "button" at bounding box center [281, 16] width 3 height 3
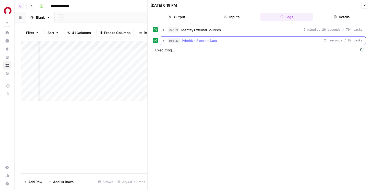
click at [211, 43] on button "step_23 Prioritize External Data 24 seconds / 82 tasks" at bounding box center [262, 40] width 205 height 8
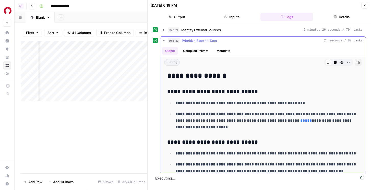
click at [210, 43] on button "step_23 Prioritize External Data 24 seconds / 82 tasks" at bounding box center [262, 40] width 205 height 8
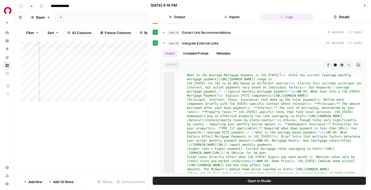
scroll to position [0, 786]
click at [81, 88] on div "Add Column" at bounding box center [84, 71] width 127 height 60
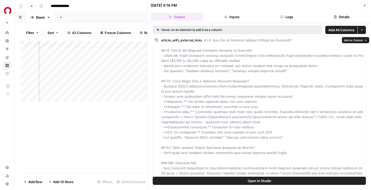
click at [359, 42] on span "Add as Column" at bounding box center [353, 40] width 19 height 4
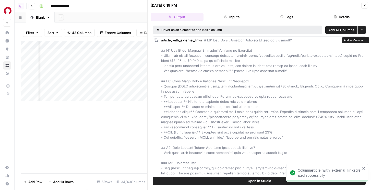
scroll to position [0, 814]
click at [365, 3] on button "Close" at bounding box center [364, 5] width 7 height 7
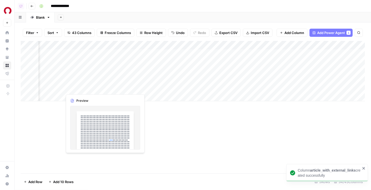
click at [104, 87] on div "Add Column" at bounding box center [193, 71] width 344 height 60
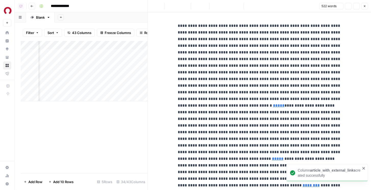
click at [93, 46] on div "Add Column" at bounding box center [84, 71] width 127 height 60
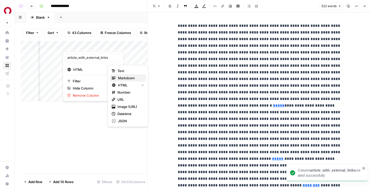
click at [116, 77] on div "Markdown" at bounding box center [128, 77] width 32 height 5
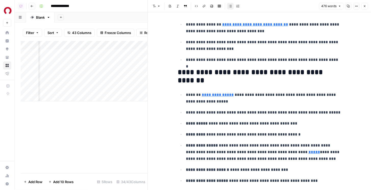
scroll to position [57, 0]
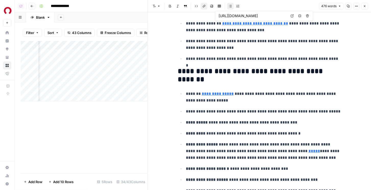
click at [242, 24] on link "**********" at bounding box center [255, 23] width 66 height 4
click at [289, 16] on link "Open in a new tab" at bounding box center [292, 16] width 7 height 7
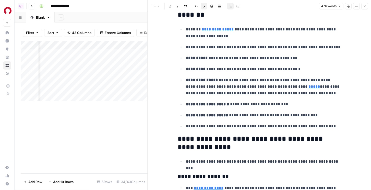
scroll to position [150, 0]
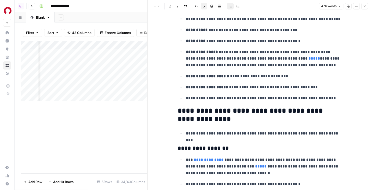
click at [308, 57] on link "*****" at bounding box center [313, 58] width 11 height 4
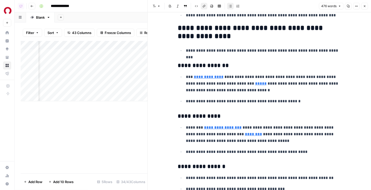
scroll to position [234, 0]
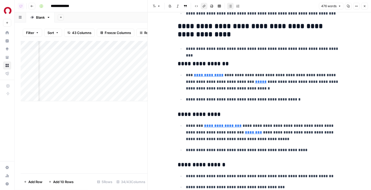
click at [263, 80] on p "**********" at bounding box center [263, 82] width 155 height 20
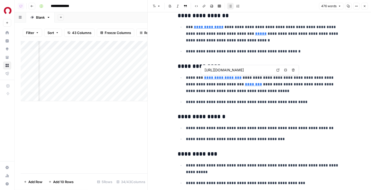
scroll to position [0, 888]
click at [79, 44] on div "Add Column" at bounding box center [84, 71] width 127 height 60
click at [85, 88] on span "Hide Column" at bounding box center [95, 87] width 45 height 5
click at [87, 44] on div "Add Column" at bounding box center [84, 71] width 127 height 60
click at [85, 88] on span "Hide Column" at bounding box center [95, 87] width 45 height 5
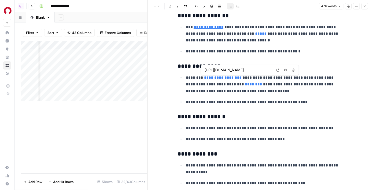
scroll to position [0, 811]
type input "https://freddiemac.gcs-web.com/news-releases/news-release-details/mortgage-rate…"
click at [365, 5] on icon "button" at bounding box center [364, 6] width 3 height 3
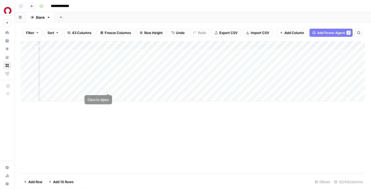
click at [111, 86] on div "Add Column" at bounding box center [193, 71] width 344 height 60
click at [109, 87] on div "Add Column" at bounding box center [193, 71] width 344 height 60
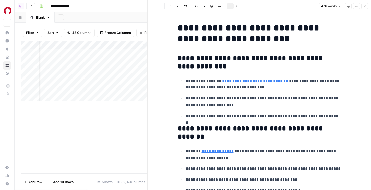
click at [204, 57] on h2 "**********" at bounding box center [259, 62] width 163 height 16
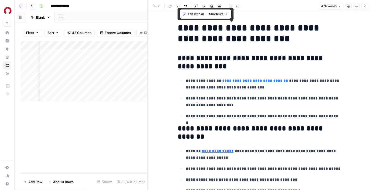
copy div "**********"
click at [364, 7] on icon "button" at bounding box center [364, 6] width 3 height 3
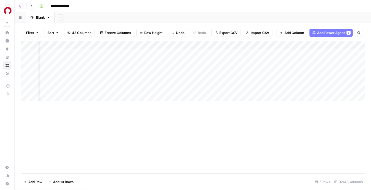
click at [290, 88] on div "Add Column" at bounding box center [193, 71] width 344 height 60
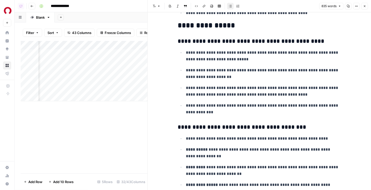
scroll to position [876, 0]
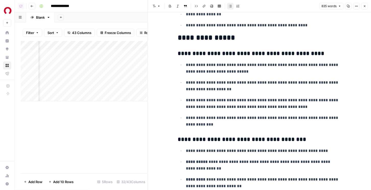
click at [364, 7] on icon "button" at bounding box center [364, 6] width 3 height 3
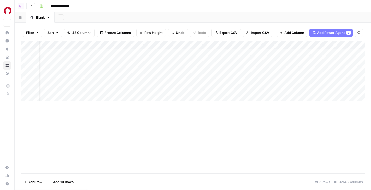
click at [233, 45] on div "Add Column" at bounding box center [193, 71] width 344 height 60
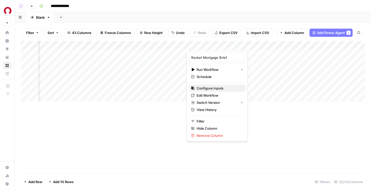
click at [209, 87] on span "Configure Inputs" at bounding box center [218, 87] width 45 height 5
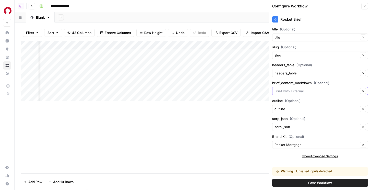
click at [284, 91] on input "brief_content_markdown (Optional)" at bounding box center [316, 90] width 84 height 5
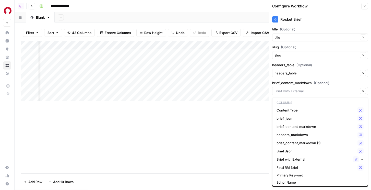
type input "Brief with External"
click at [284, 82] on label "brief_content_markdown (Optional)" at bounding box center [320, 82] width 96 height 5
click at [284, 88] on input "Brief with External" at bounding box center [316, 90] width 84 height 5
type input "Brief with External"
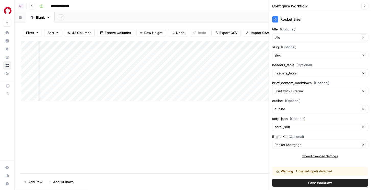
click at [287, 82] on label "brief_content_markdown (Optional)" at bounding box center [320, 82] width 96 height 5
click at [287, 88] on input "Brief with External" at bounding box center [316, 90] width 84 height 5
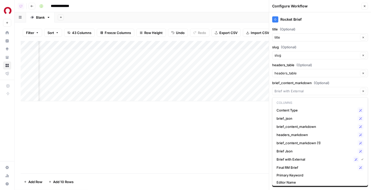
type input "Brief with External"
click at [293, 64] on label "headers_table (Optional)" at bounding box center [320, 64] width 96 height 5
click at [293, 70] on input "headers_table" at bounding box center [316, 72] width 84 height 5
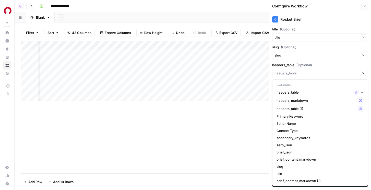
type input "headers_table"
click at [313, 61] on div "Rocket Brief title (Optional) title Clear slug (Optional) slug Clear headers_ta…" at bounding box center [320, 100] width 102 height 177
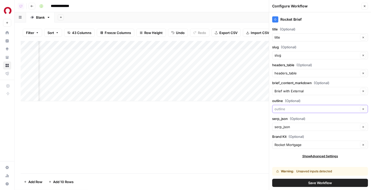
click at [288, 110] on input "outline (Optional)" at bounding box center [316, 108] width 84 height 5
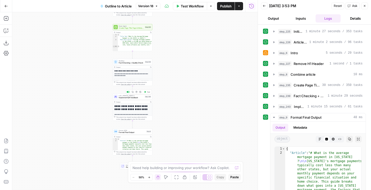
click at [140, 98] on div "LLM · [PERSON_NAME] 4 Implement QA feedback Step 240 Copy step Delete step Add …" at bounding box center [133, 96] width 40 height 6
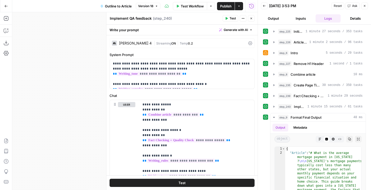
click at [253, 19] on button "Close" at bounding box center [251, 18] width 7 height 7
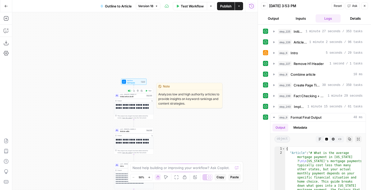
click at [133, 91] on icon "button" at bounding box center [134, 91] width 2 height 2
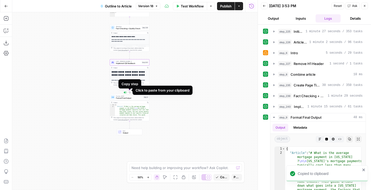
click at [130, 90] on icon "Edge from step_240 to step_9" at bounding box center [129, 89] width 1 height 7
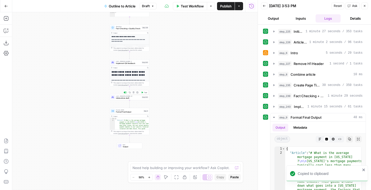
click at [127, 64] on span "Implement QA feedback" at bounding box center [128, 63] width 25 height 3
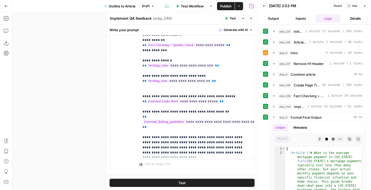
scroll to position [52, 0]
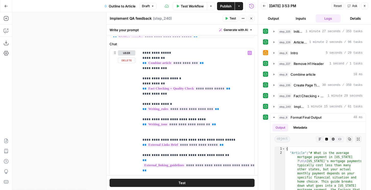
click at [250, 19] on icon "button" at bounding box center [251, 19] width 2 height 2
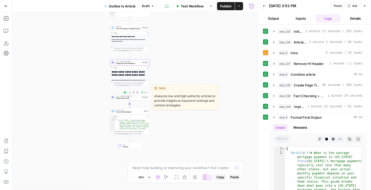
click at [129, 100] on icon "Edge from step_242 to step_9" at bounding box center [129, 103] width 1 height 7
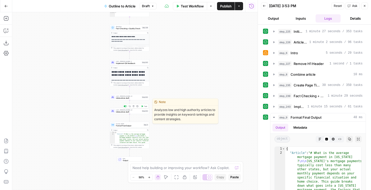
click at [133, 105] on icon "button" at bounding box center [133, 106] width 2 height 2
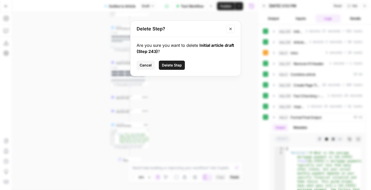
click at [173, 66] on span "Delete Step" at bounding box center [172, 65] width 20 height 5
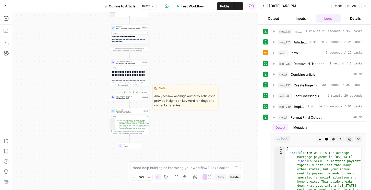
click at [126, 97] on span "Initial article draft" at bounding box center [128, 98] width 25 height 3
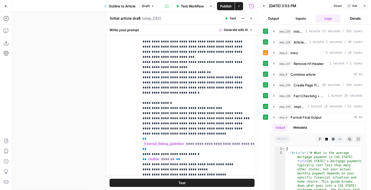
scroll to position [454, 0]
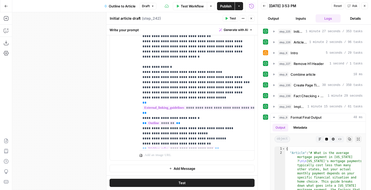
click at [152, 167] on button "Add Message" at bounding box center [181, 168] width 145 height 8
click at [151, 167] on p at bounding box center [196, 168] width 109 height 5
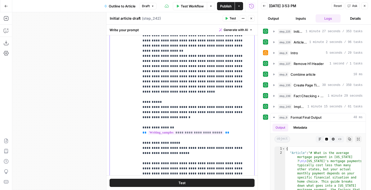
scroll to position [461, 0]
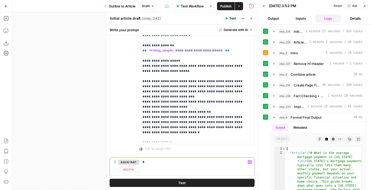
click at [147, 165] on div "*" at bounding box center [196, 168] width 115 height 23
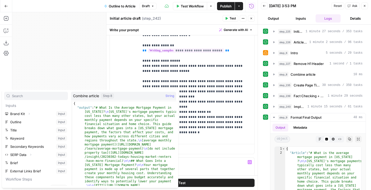
scroll to position [63, 0]
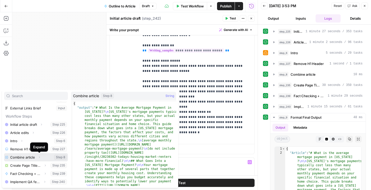
click at [40, 157] on icon "button" at bounding box center [39, 156] width 3 height 3
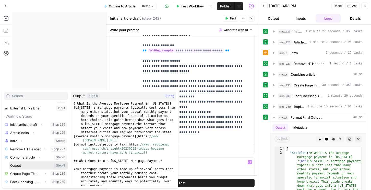
click at [34, 165] on button "Select variable Output" at bounding box center [38, 165] width 59 height 8
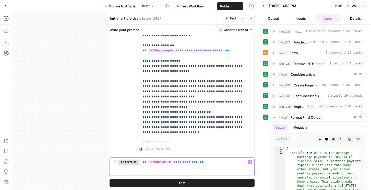
scroll to position [494, 0]
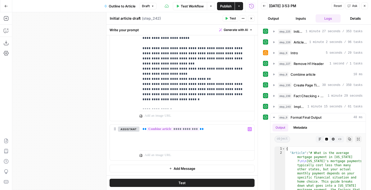
click at [144, 167] on button "Add Message" at bounding box center [181, 168] width 145 height 8
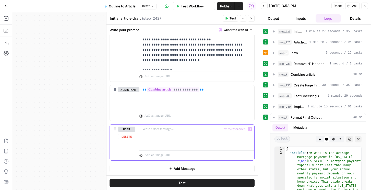
click at [162, 140] on div at bounding box center [196, 135] width 115 height 23
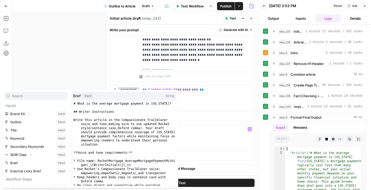
scroll to position [43, 0]
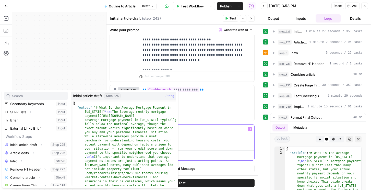
click at [211, 137] on div "*" at bounding box center [196, 135] width 115 height 23
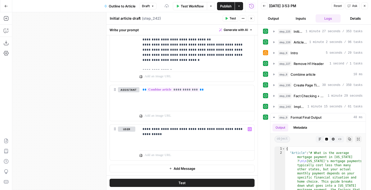
click at [195, 168] on button "Add Message" at bounding box center [181, 168] width 145 height 8
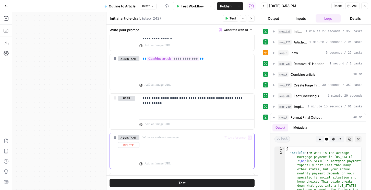
click at [161, 146] on div at bounding box center [196, 144] width 115 height 23
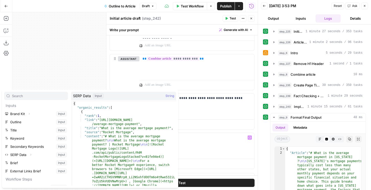
scroll to position [63, 0]
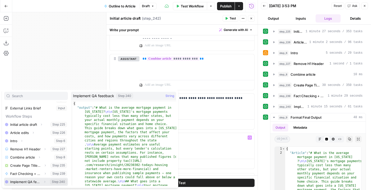
click at [44, 180] on icon "button" at bounding box center [44, 181] width 3 height 3
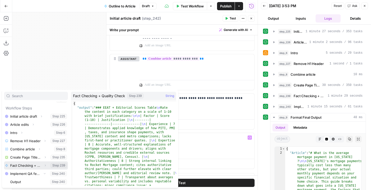
click at [42, 166] on button "Expand" at bounding box center [45, 165] width 7 height 7
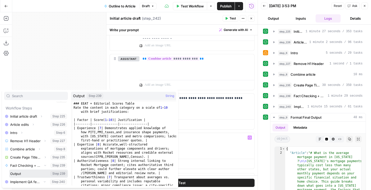
click at [20, 175] on button "Select variable Output" at bounding box center [38, 173] width 59 height 8
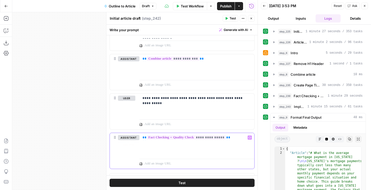
scroll to position [572, 0]
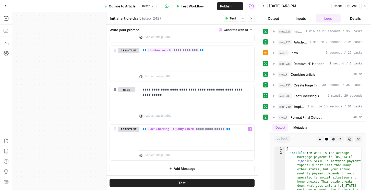
click at [166, 167] on button "Add Message" at bounding box center [181, 168] width 145 height 8
click at [364, 5] on icon "button" at bounding box center [364, 5] width 3 height 3
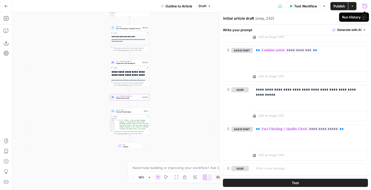
click at [133, 62] on span "Implement QA feedback" at bounding box center [128, 63] width 25 height 3
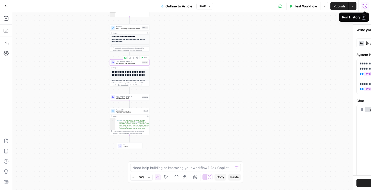
type textarea "Implement QA feedback"
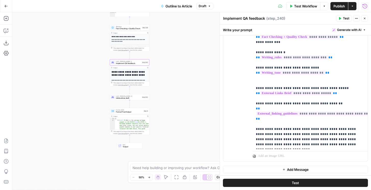
scroll to position [104, 0]
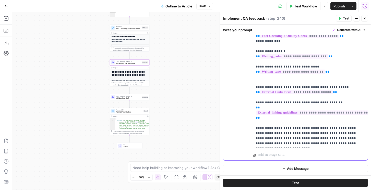
click at [262, 133] on p "**********" at bounding box center [310, 72] width 109 height 148
click at [263, 128] on p "**********" at bounding box center [310, 72] width 109 height 148
copy p "**********"
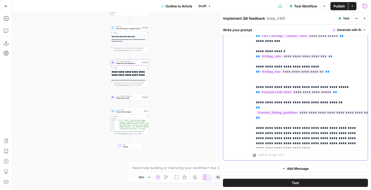
drag, startPoint x: 256, startPoint y: 126, endPoint x: 332, endPoint y: 144, distance: 78.2
click at [332, 144] on p "**********" at bounding box center [310, 72] width 109 height 148
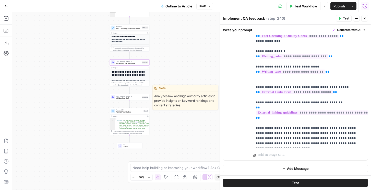
click at [128, 98] on span "Initial article draft" at bounding box center [128, 98] width 25 height 3
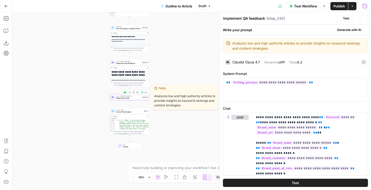
type textarea "Initial article draft"
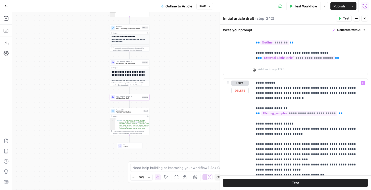
scroll to position [612, 0]
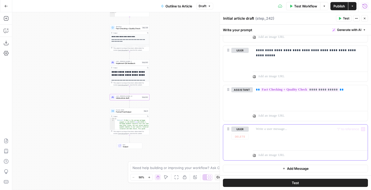
click at [271, 134] on div at bounding box center [310, 135] width 115 height 23
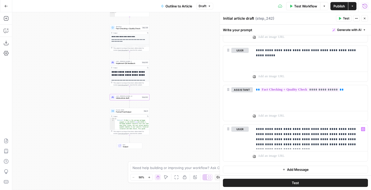
click at [126, 58] on div "**********" at bounding box center [191, 100] width 358 height 177
click at [126, 58] on div at bounding box center [125, 57] width 1 height 1
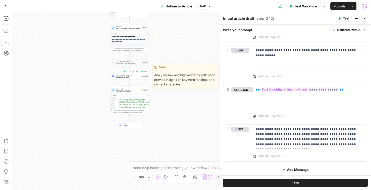
click at [144, 70] on button "Test" at bounding box center [144, 71] width 8 height 3
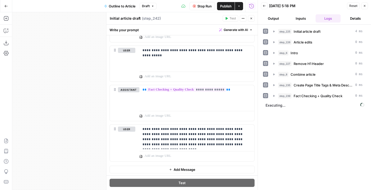
click at [252, 17] on icon "button" at bounding box center [251, 18] width 3 height 3
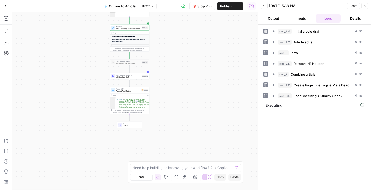
click at [127, 91] on span "Format Final Output" at bounding box center [128, 91] width 24 height 3
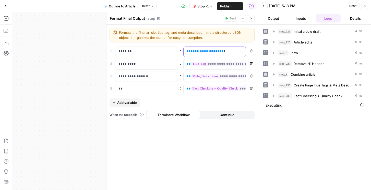
click at [224, 49] on p "**********" at bounding box center [210, 51] width 48 height 5
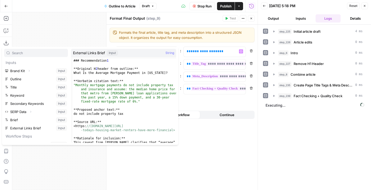
scroll to position [63, 0]
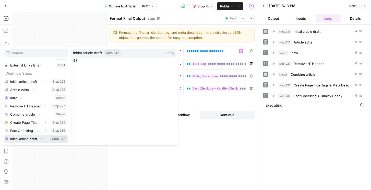
click at [41, 138] on icon "button" at bounding box center [41, 138] width 3 height 3
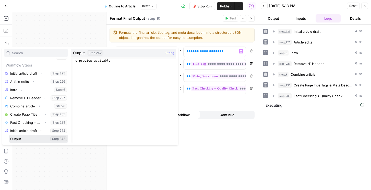
click at [31, 138] on button "Select variable Output" at bounding box center [38, 138] width 59 height 8
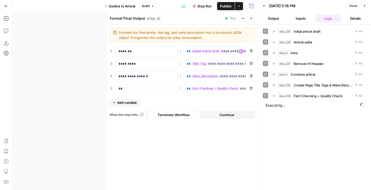
click at [252, 20] on icon "button" at bounding box center [251, 18] width 3 height 3
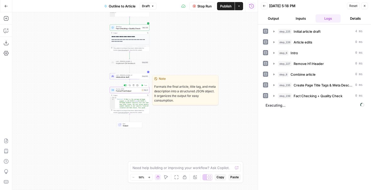
click at [137, 92] on span "Format Final Output" at bounding box center [128, 91] width 24 height 3
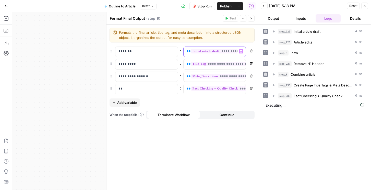
click at [186, 50] on span "**" at bounding box center [188, 50] width 4 height 3
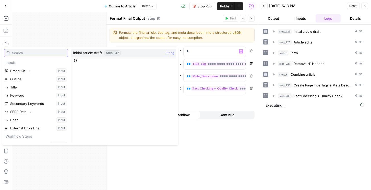
scroll to position [63, 0]
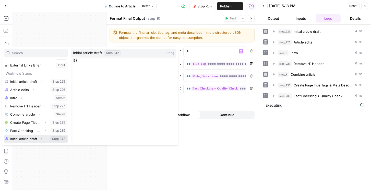
click at [40, 138] on icon "button" at bounding box center [41, 138] width 3 height 3
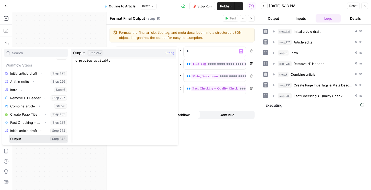
click at [31, 139] on button "Select variable Output" at bounding box center [38, 138] width 59 height 8
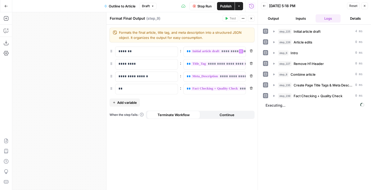
click at [253, 17] on button "Close" at bounding box center [251, 18] width 7 height 7
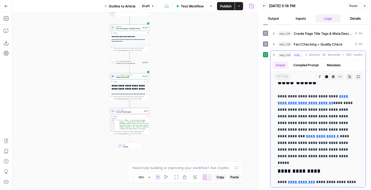
scroll to position [498, 0]
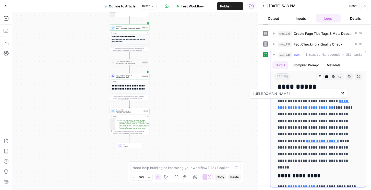
click at [301, 107] on link "**********" at bounding box center [312, 104] width 71 height 10
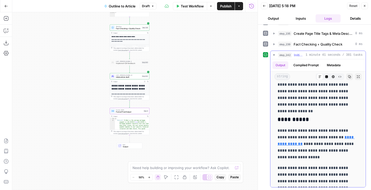
scroll to position [863, 0]
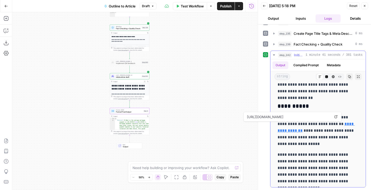
click at [294, 131] on link "**********" at bounding box center [315, 127] width 77 height 10
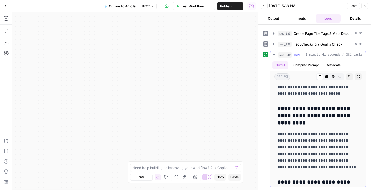
scroll to position [2563, 0]
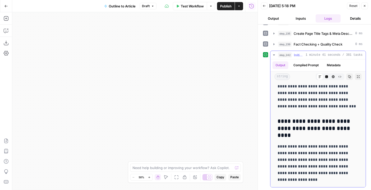
click at [350, 76] on icon "button" at bounding box center [349, 76] width 3 height 3
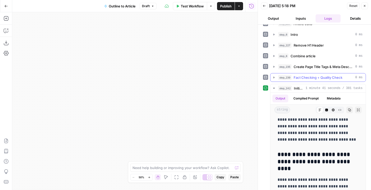
click at [310, 77] on span "Fact Checking + Quality Check" at bounding box center [317, 77] width 49 height 5
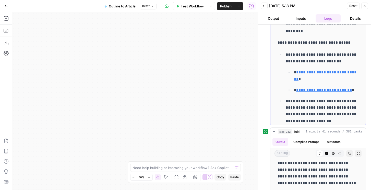
scroll to position [1601, 0]
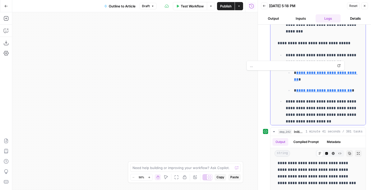
click at [307, 73] on link "**********" at bounding box center [326, 76] width 64 height 10
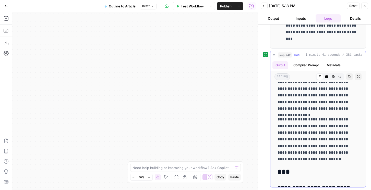
scroll to position [2053, 0]
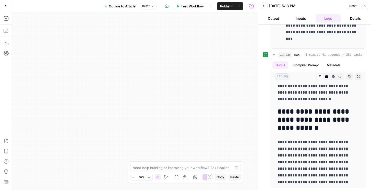
click at [363, 6] on icon "button" at bounding box center [364, 5] width 3 height 3
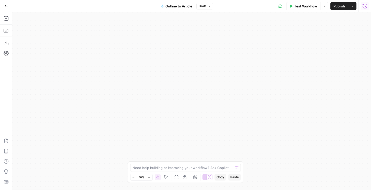
drag, startPoint x: 209, startPoint y: 82, endPoint x: 375, endPoint y: 84, distance: 165.8
click at [370, 84] on html "**********" at bounding box center [185, 95] width 371 height 190
drag, startPoint x: 233, startPoint y: 102, endPoint x: 149, endPoint y: 81, distance: 85.9
click at [163, 82] on div "**********" at bounding box center [191, 100] width 358 height 177
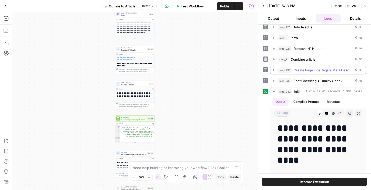
scroll to position [16, 0]
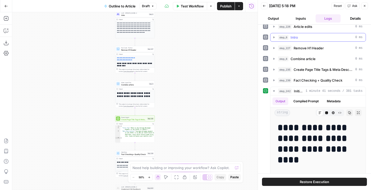
click at [297, 39] on span "Intro" at bounding box center [293, 37] width 7 height 5
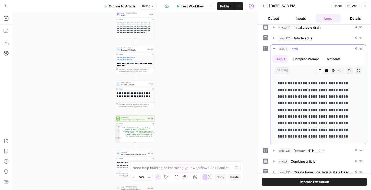
scroll to position [1, 0]
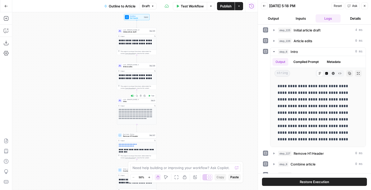
click at [137, 101] on span "Intro" at bounding box center [136, 101] width 27 height 3
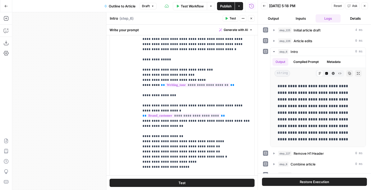
scroll to position [75, 0]
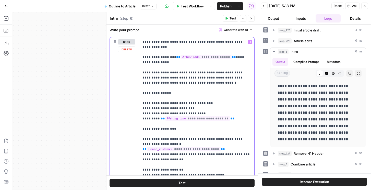
click at [202, 80] on p "**********" at bounding box center [196, 148] width 109 height 219
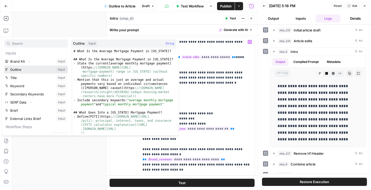
click at [15, 71] on button "Select variable Outline" at bounding box center [36, 69] width 64 height 8
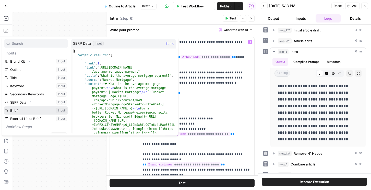
click at [36, 111] on button "Select variable Brief" at bounding box center [36, 110] width 64 height 8
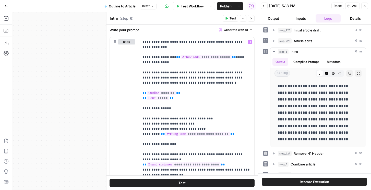
click at [233, 18] on span "Test" at bounding box center [232, 18] width 6 height 5
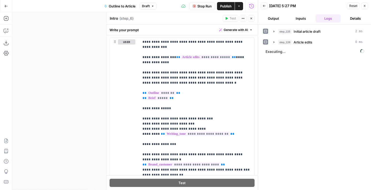
click at [251, 19] on icon "button" at bounding box center [251, 18] width 3 height 3
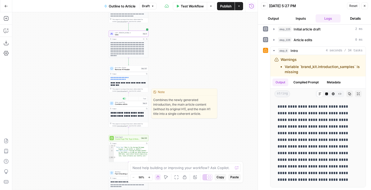
scroll to position [3, 0]
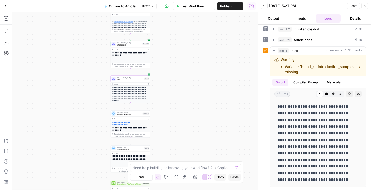
click at [195, 7] on span "Test Workflow" at bounding box center [192, 6] width 23 height 5
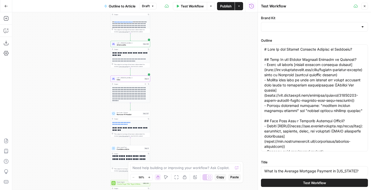
type input "Rocket Mortgage"
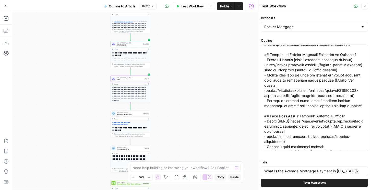
scroll to position [5, 0]
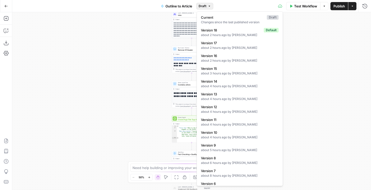
click at [201, 7] on span "Draft" at bounding box center [202, 6] width 8 height 5
click at [215, 61] on div "about 2 hours ago by Nicole Guercia" at bounding box center [240, 60] width 78 height 5
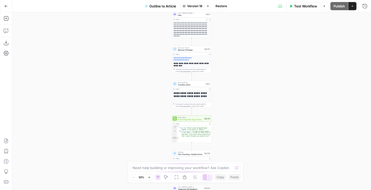
click at [223, 8] on span "Restore" at bounding box center [220, 6] width 11 height 5
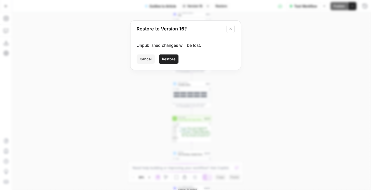
drag, startPoint x: 168, startPoint y: 53, endPoint x: 151, endPoint y: 59, distance: 17.7
click at [149, 59] on div "Unpublished changes will be lost. Cancel Restore" at bounding box center [185, 53] width 110 height 33
click at [163, 60] on span "Restore" at bounding box center [169, 58] width 14 height 5
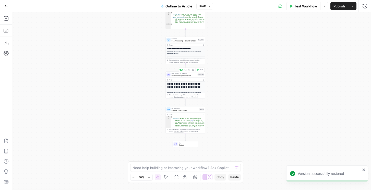
click at [187, 76] on span "Implement QA feedback" at bounding box center [183, 75] width 25 height 3
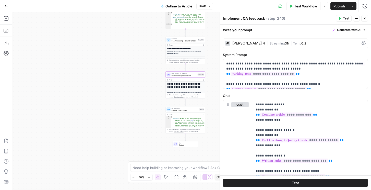
scroll to position [21, 0]
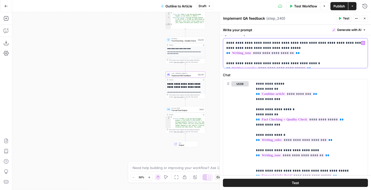
drag, startPoint x: 312, startPoint y: 63, endPoint x: 225, endPoint y: 55, distance: 87.1
click at [225, 55] on div "**********" at bounding box center [295, 53] width 144 height 30
copy p "**********"
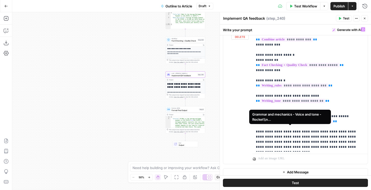
scroll to position [72, 0]
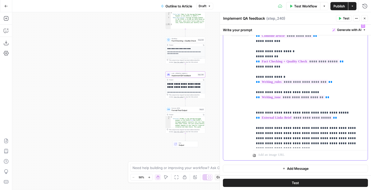
click at [338, 119] on p "**********" at bounding box center [310, 84] width 109 height 122
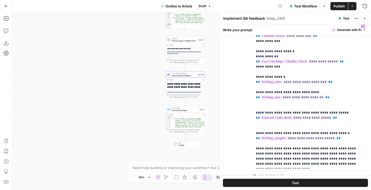
click at [339, 6] on span "Publish" at bounding box center [338, 6] width 11 height 5
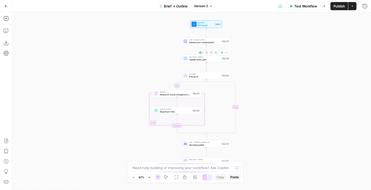
click at [201, 45] on div "true false Workflow Set Inputs Inputs LLM · Gemini 2.5 Pro Extract user content…" at bounding box center [191, 100] width 358 height 177
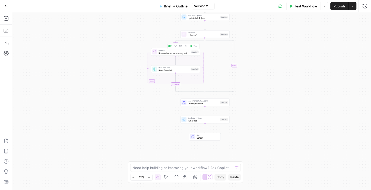
click at [180, 52] on span "Research every company in the list" at bounding box center [173, 52] width 31 height 3
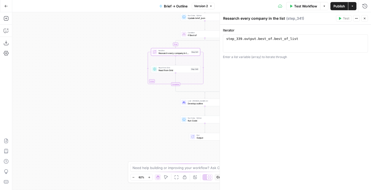
click at [177, 70] on span "Read from Grid" at bounding box center [173, 69] width 31 height 3
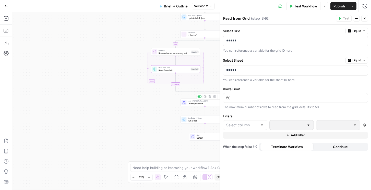
click at [188, 101] on span "LLM · Claude Opus 4.1" at bounding box center [203, 100] width 31 height 3
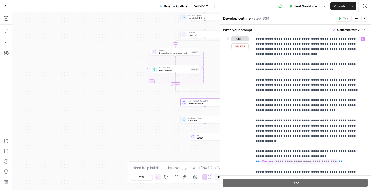
scroll to position [79, 0]
click at [274, 118] on p "**********" at bounding box center [310, 120] width 109 height 168
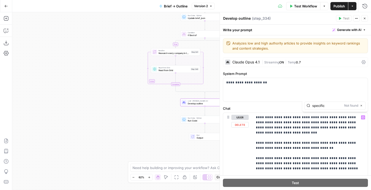
scroll to position [81, 0]
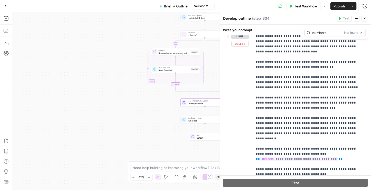
type input "numbers"
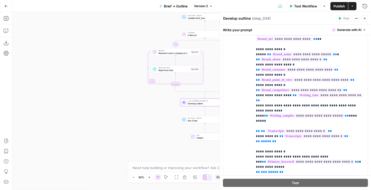
scroll to position [70, 0]
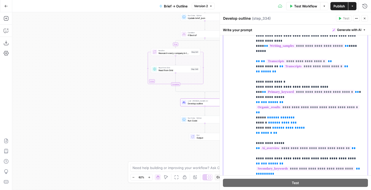
click at [283, 146] on span "**********" at bounding box center [305, 148] width 91 height 4
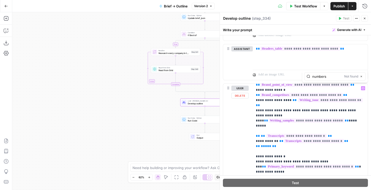
type input "numbers"
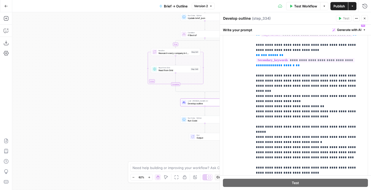
scroll to position [598, 0]
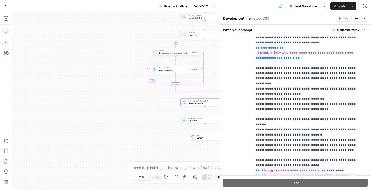
click at [8, 30] on icon "button" at bounding box center [6, 30] width 5 height 5
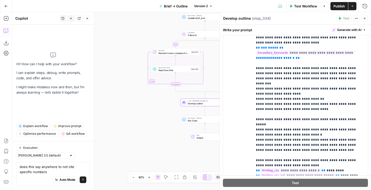
type textarea "does this say anywhere to not cite specific numbers?"
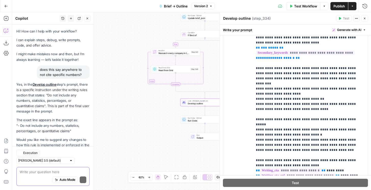
scroll to position [11, 0]
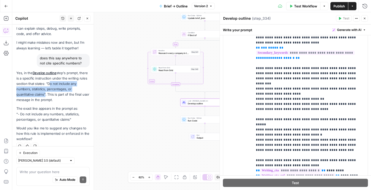
drag, startPoint x: 47, startPoint y: 84, endPoint x: 26, endPoint y: 94, distance: 22.8
click at [26, 94] on p "Yes, in the Develop outline step's prompt, there is a specific instruction unde…" at bounding box center [52, 86] width 73 height 32
copy p "Do not include any numbers, statistics, percentages, or quantitative claims"
click at [279, 109] on p "**********" at bounding box center [310, 101] width 109 height 235
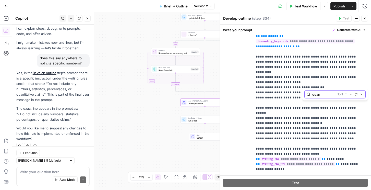
scroll to position [671, 0]
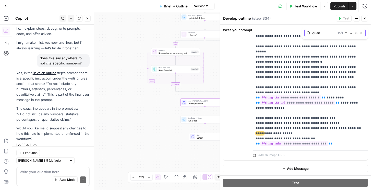
type input "quan"
click at [284, 115] on p "**********" at bounding box center [310, 28] width 109 height 235
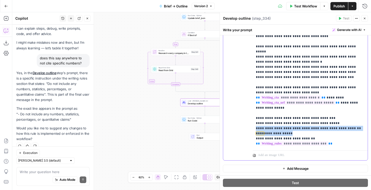
drag, startPoint x: 287, startPoint y: 117, endPoint x: 251, endPoint y: 114, distance: 36.4
click at [251, 114] on div "**********" at bounding box center [295, 50] width 144 height 220
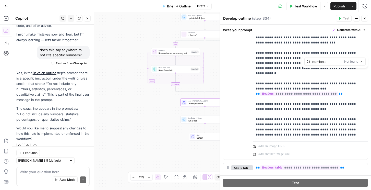
scroll to position [0, 0]
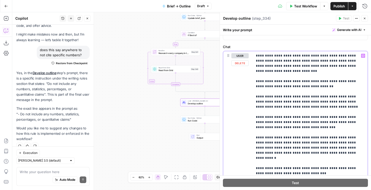
click at [268, 114] on p "**********" at bounding box center [310, 137] width 109 height 168
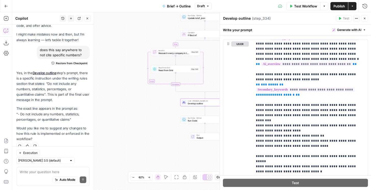
scroll to position [671, 0]
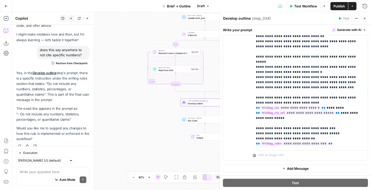
type input "quan"
click at [312, 122] on p "**********" at bounding box center [310, 33] width 109 height 225
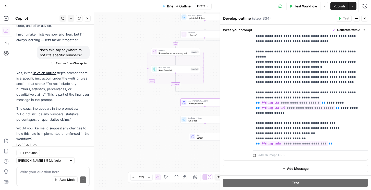
click at [337, 7] on span "Publish" at bounding box center [338, 6] width 11 height 5
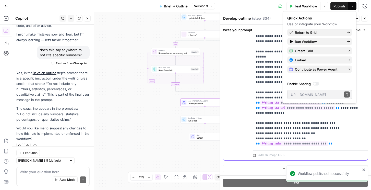
click at [302, 123] on p "**********" at bounding box center [310, 31] width 109 height 230
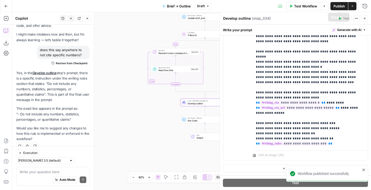
click at [332, 5] on button "Publish" at bounding box center [339, 6] width 18 height 8
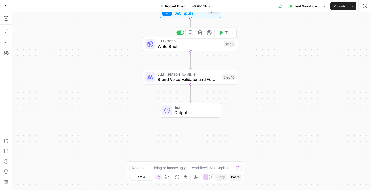
click at [175, 43] on span "LLM · GPT-5" at bounding box center [189, 41] width 64 height 5
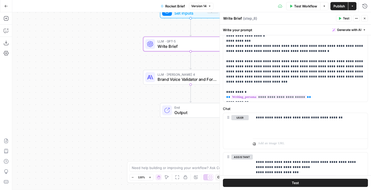
scroll to position [96, 0]
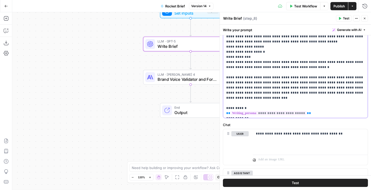
click at [255, 55] on p "**********" at bounding box center [295, 49] width 138 height 133
click at [263, 52] on p "**********" at bounding box center [295, 49] width 138 height 133
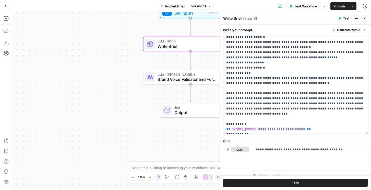
click at [318, 57] on p "**********" at bounding box center [295, 65] width 138 height 133
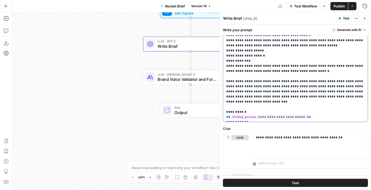
click at [275, 55] on p "**********" at bounding box center [295, 53] width 138 height 133
click at [266, 51] on p "**********" at bounding box center [295, 53] width 138 height 133
click at [265, 54] on p "**********" at bounding box center [295, 53] width 138 height 133
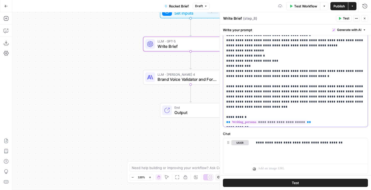
drag, startPoint x: 252, startPoint y: 65, endPoint x: 238, endPoint y: 65, distance: 14.0
click at [238, 65] on p "**********" at bounding box center [295, 56] width 138 height 138
click at [228, 66] on p "**********" at bounding box center [295, 56] width 138 height 138
click at [313, 75] on p "**********" at bounding box center [295, 56] width 138 height 138
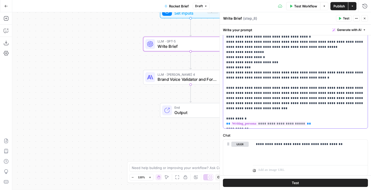
scroll to position [77, 0]
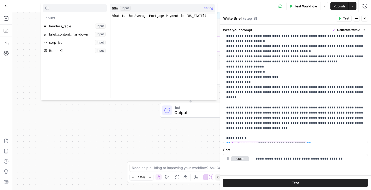
type input "a"
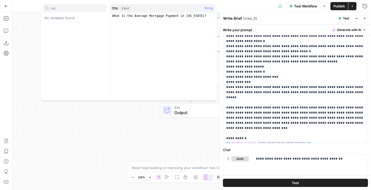
type input "rec"
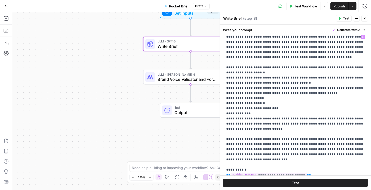
scroll to position [8, 0]
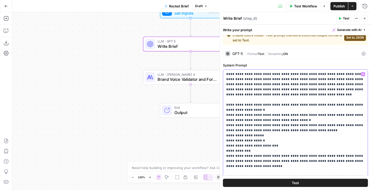
drag, startPoint x: 226, startPoint y: 145, endPoint x: 266, endPoint y: 151, distance: 40.8
click at [266, 151] on div "**********" at bounding box center [295, 142] width 144 height 147
copy p "**********"
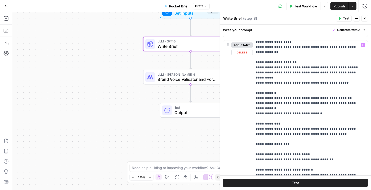
scroll to position [375, 0]
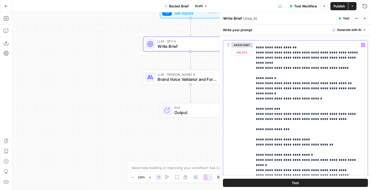
click at [266, 51] on p "**********" at bounding box center [310, 169] width 109 height 1005
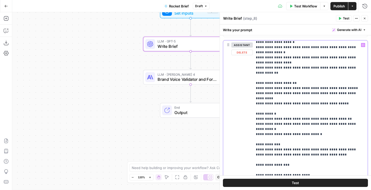
scroll to position [333, 0]
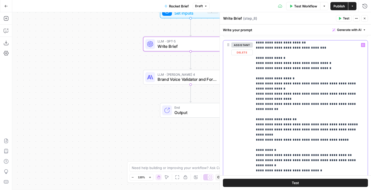
scroll to position [308, 0]
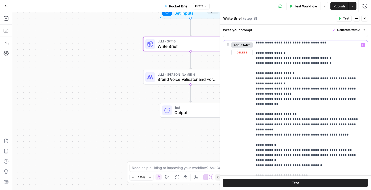
drag, startPoint x: 262, startPoint y: 51, endPoint x: 294, endPoint y: 52, distance: 31.7
drag, startPoint x: 293, startPoint y: 52, endPoint x: 264, endPoint y: 53, distance: 29.9
click at [255, 104] on div "**********" at bounding box center [310, 144] width 115 height 208
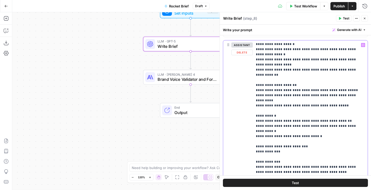
scroll to position [339, 0]
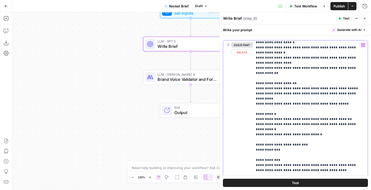
drag, startPoint x: 276, startPoint y: 114, endPoint x: 259, endPoint y: 114, distance: 16.8
drag, startPoint x: 280, startPoint y: 117, endPoint x: 253, endPoint y: 117, distance: 27.8
click at [253, 117] on div "**********" at bounding box center [310, 144] width 115 height 208
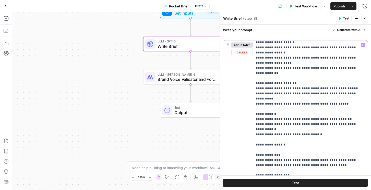
drag, startPoint x: 292, startPoint y: 114, endPoint x: 249, endPoint y: 114, distance: 42.6
click at [249, 114] on div "**********" at bounding box center [295, 150] width 144 height 220
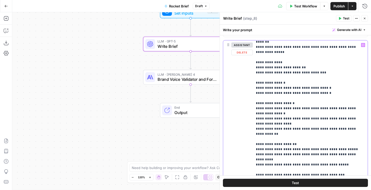
scroll to position [276, 0]
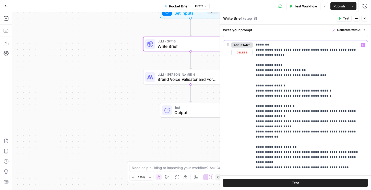
click at [363, 18] on icon "button" at bounding box center [364, 18] width 3 height 3
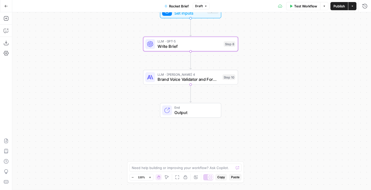
click at [336, 7] on span "Publish" at bounding box center [338, 6] width 11 height 5
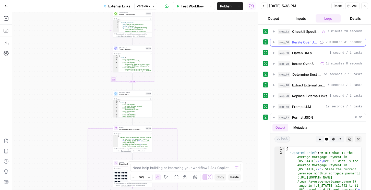
click at [295, 42] on span "Iterate Over URLs" at bounding box center [305, 42] width 26 height 5
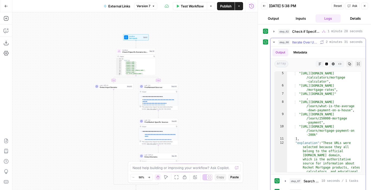
scroll to position [24, 0]
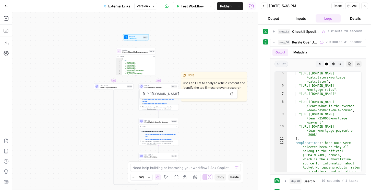
click at [163, 86] on span "Find Relevant Sources" at bounding box center [157, 87] width 26 height 3
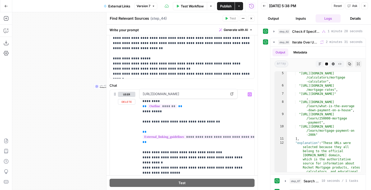
scroll to position [23, 0]
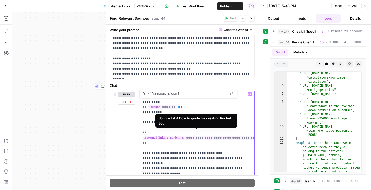
click at [187, 135] on span "**********" at bounding box center [199, 137] width 113 height 4
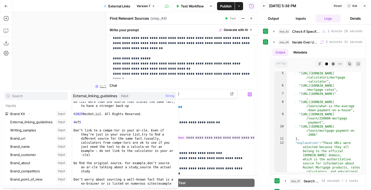
scroll to position [569, 0]
type textarea "**********"
click at [120, 133] on div "Do list more than one source that states the same fact , to have a stronger bac…" at bounding box center [124, 153] width 104 height 109
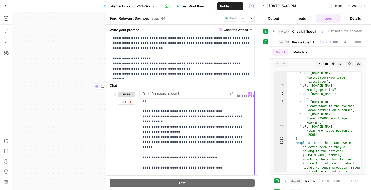
scroll to position [64, 0]
click at [225, 133] on p "**********" at bounding box center [196, 186] width 109 height 316
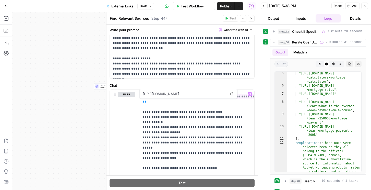
click at [253, 18] on button "Close" at bounding box center [251, 18] width 7 height 7
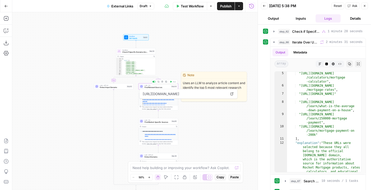
click at [156, 86] on span "Find Relevant Sources" at bounding box center [157, 87] width 26 height 3
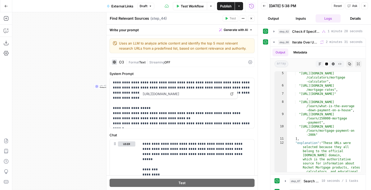
click at [138, 62] on span "Format" at bounding box center [134, 62] width 10 height 4
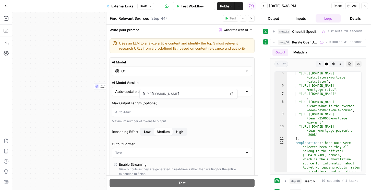
click at [128, 73] on input "O3" at bounding box center [181, 70] width 121 height 5
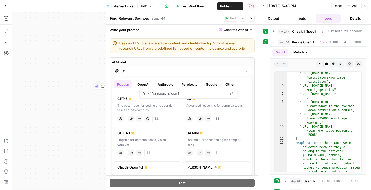
click at [163, 82] on button "Anthropic" at bounding box center [165, 84] width 22 height 8
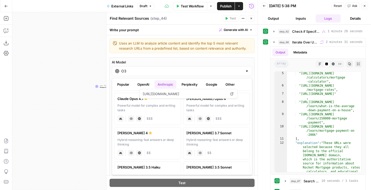
click at [187, 108] on div "Powerful model for complex and writing tasks" at bounding box center [216, 107] width 60 height 9
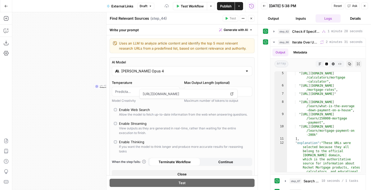
click at [142, 70] on input "[PERSON_NAME] Opus 4" at bounding box center [181, 70] width 121 height 5
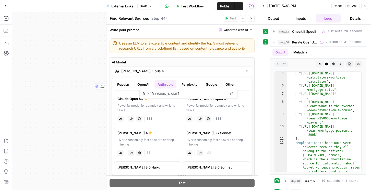
click at [145, 129] on label "[PERSON_NAME] 4 Hybrid reasoning: fast answers or deep thinking anthropic Visio…" at bounding box center [147, 143] width 67 height 32
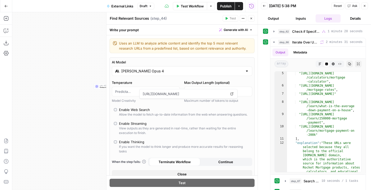
type input "[PERSON_NAME] 4"
click at [131, 121] on div "Enable Streaming" at bounding box center [133, 123] width 28 height 5
click at [131, 110] on div "Enable Web Search" at bounding box center [134, 109] width 31 height 5
click at [130, 123] on div "Enable Streaming" at bounding box center [133, 123] width 28 height 5
click at [250, 19] on icon "button" at bounding box center [251, 18] width 3 height 3
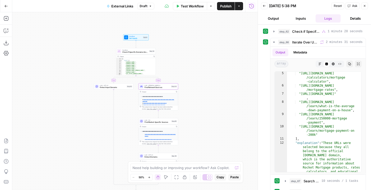
click at [163, 121] on span "Find Market-Specific Sources" at bounding box center [157, 122] width 26 height 3
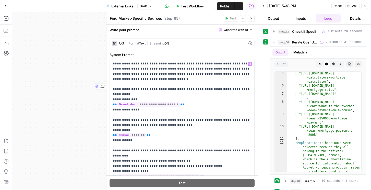
click at [135, 46] on div "O3 | Format Text | Streaming ON" at bounding box center [181, 43] width 145 height 10
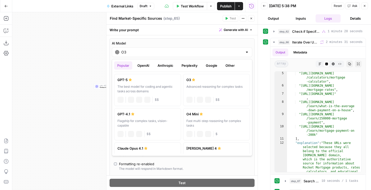
click at [125, 49] on div "O3" at bounding box center [182, 52] width 140 height 10
click at [159, 65] on button "Anthropic" at bounding box center [165, 65] width 22 height 8
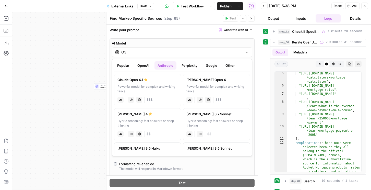
click at [161, 116] on div "[PERSON_NAME] 4" at bounding box center [147, 113] width 60 height 5
type input "[PERSON_NAME] 4"
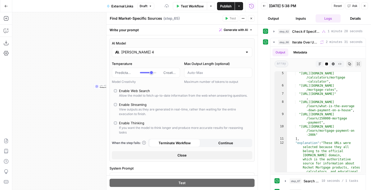
click at [168, 51] on input "[PERSON_NAME] 4" at bounding box center [181, 51] width 121 height 5
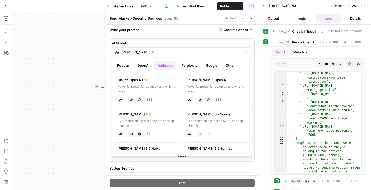
click at [150, 48] on div "[PERSON_NAME] 4" at bounding box center [182, 52] width 140 height 10
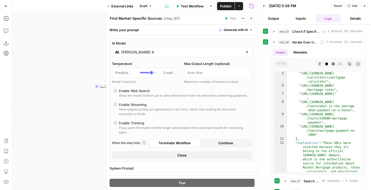
click at [130, 90] on div "Enable Web Search" at bounding box center [134, 90] width 31 height 5
click at [248, 17] on button "Close" at bounding box center [251, 18] width 7 height 7
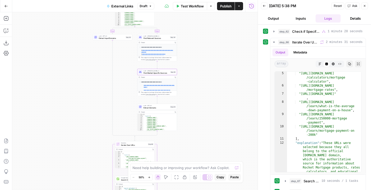
click at [165, 38] on span "Find Relevant Sources" at bounding box center [156, 38] width 26 height 3
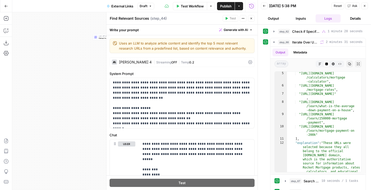
click at [144, 62] on div "[PERSON_NAME] 4" at bounding box center [135, 62] width 33 height 4
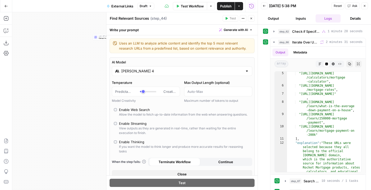
click at [144, 76] on div "AI Model [PERSON_NAME] 4 Temperature Predictable Creative Model Creativity Max …" at bounding box center [181, 118] width 145 height 123
click at [144, 71] on input "[PERSON_NAME] 4" at bounding box center [181, 70] width 121 height 5
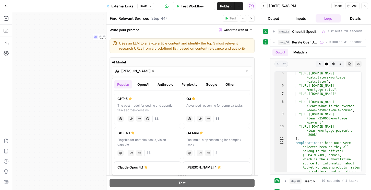
click at [138, 88] on button "OpenAI" at bounding box center [143, 84] width 18 height 8
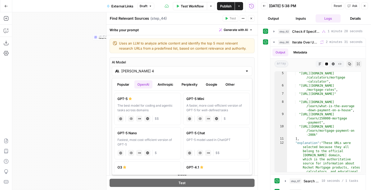
click at [138, 100] on div "GPT-5" at bounding box center [147, 98] width 60 height 5
type input "GPT-5"
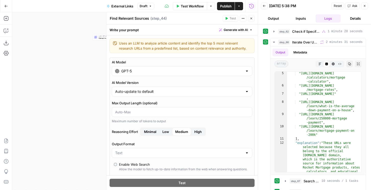
click at [133, 72] on input "GPT-5" at bounding box center [181, 70] width 121 height 5
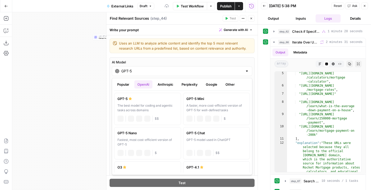
click at [121, 88] on button "Popular" at bounding box center [123, 84] width 18 height 8
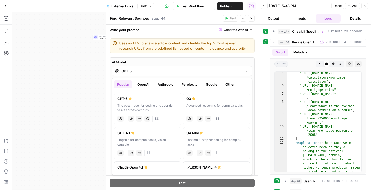
click at [252, 17] on icon "button" at bounding box center [251, 18] width 3 height 3
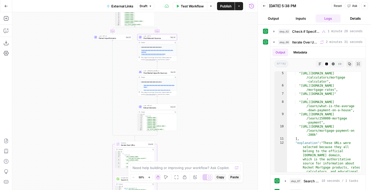
click at [228, 6] on span "Publish" at bounding box center [225, 6] width 11 height 5
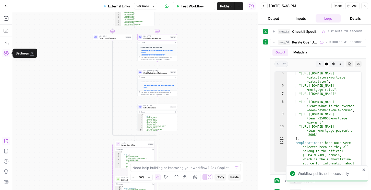
click at [5, 141] on icon "button" at bounding box center [6, 140] width 5 height 5
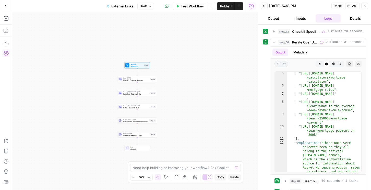
click at [224, 10] on button "Publish" at bounding box center [226, 6] width 18 height 8
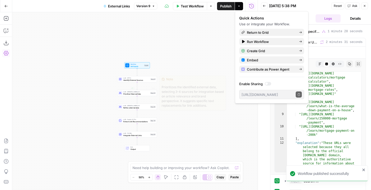
click at [131, 79] on span "Identify External Sources" at bounding box center [136, 80] width 26 height 3
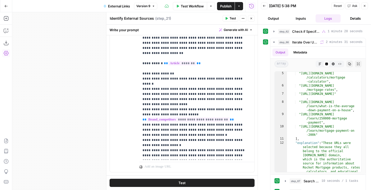
scroll to position [149, 0]
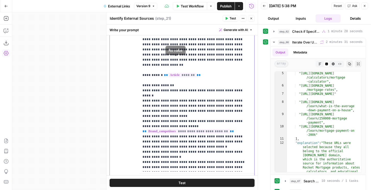
click at [195, 60] on p "**********" at bounding box center [196, 85] width 109 height 240
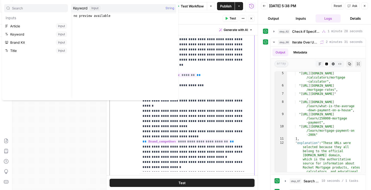
click at [215, 68] on p "**********" at bounding box center [196, 90] width 109 height 250
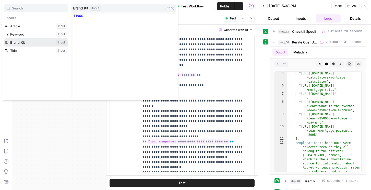
click at [36, 41] on button "Select variable Brand Kit" at bounding box center [36, 42] width 64 height 8
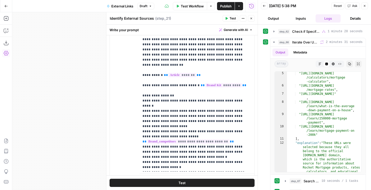
drag, startPoint x: 188, startPoint y: 7, endPoint x: 176, endPoint y: 58, distance: 52.0
click at [188, 7] on span "Test Workflow" at bounding box center [192, 6] width 23 height 5
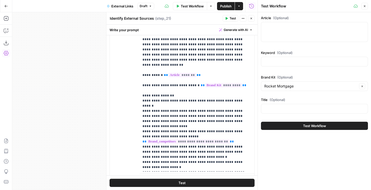
click at [279, 119] on div "Article (Optional) Keyword (Optional) Brand Kit (Optional) Rocket Mortgage Clea…" at bounding box center [314, 72] width 113 height 120
drag, startPoint x: 229, startPoint y: 70, endPoint x: 232, endPoint y: 70, distance: 3.8
click at [242, 83] on span "**" at bounding box center [244, 84] width 4 height 3
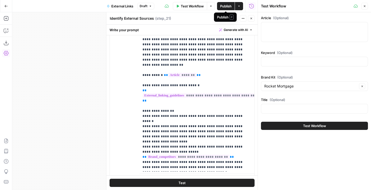
click at [249, 18] on button "Close" at bounding box center [251, 18] width 7 height 7
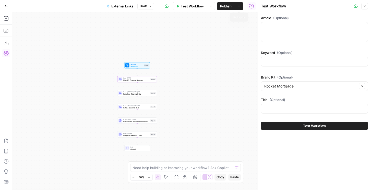
click at [223, 10] on button "Publish" at bounding box center [226, 6] width 18 height 8
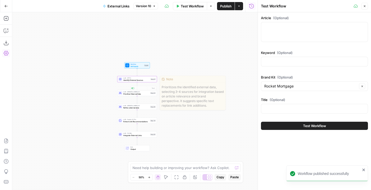
click at [140, 93] on span "Prioritize External Data" at bounding box center [136, 93] width 26 height 3
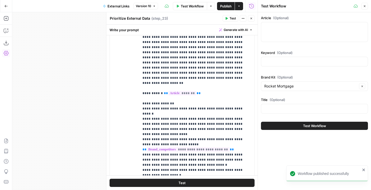
scroll to position [185, 0]
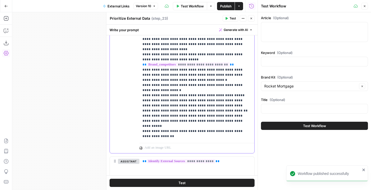
click at [168, 106] on p "**********" at bounding box center [196, 19] width 109 height 240
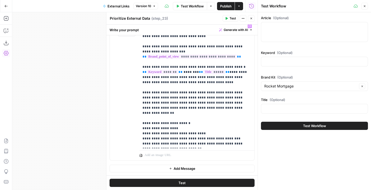
scroll to position [161, 0]
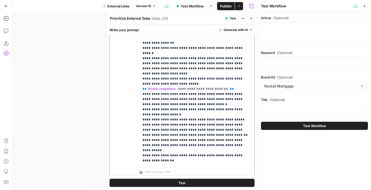
click at [177, 81] on p "**********" at bounding box center [196, 43] width 109 height 240
click at [252, 18] on icon "button" at bounding box center [251, 18] width 3 height 3
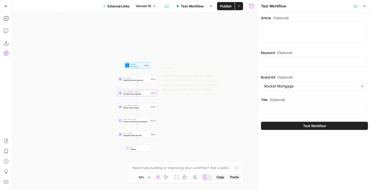
click at [139, 80] on span "Identify External Sources" at bounding box center [136, 80] width 26 height 3
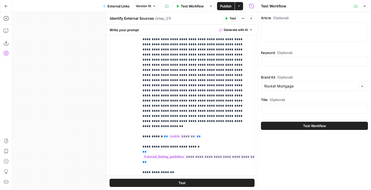
scroll to position [25, 0]
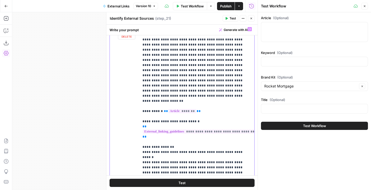
click at [180, 104] on p "**********" at bounding box center [196, 133] width 109 height 265
click at [251, 18] on icon "button" at bounding box center [251, 18] width 3 height 3
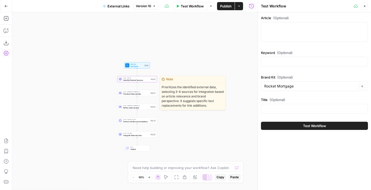
click at [144, 95] on span "Prioritize External Data" at bounding box center [136, 93] width 26 height 3
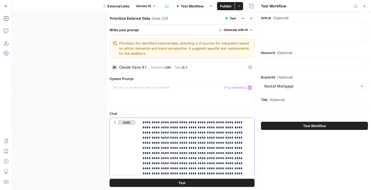
click at [251, 18] on icon "button" at bounding box center [251, 18] width 3 height 3
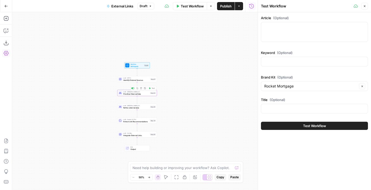
click at [140, 107] on span "Refine external data" at bounding box center [136, 107] width 26 height 3
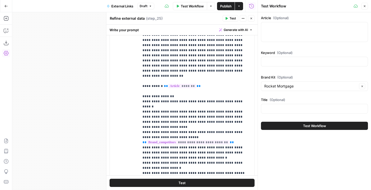
scroll to position [7, 0]
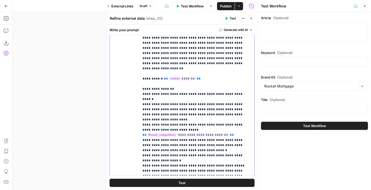
click at [187, 105] on p "**********" at bounding box center [196, 89] width 109 height 240
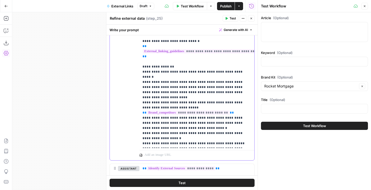
scroll to position [61, 0]
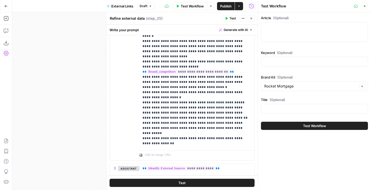
click at [248, 20] on button "Close" at bounding box center [251, 18] width 7 height 7
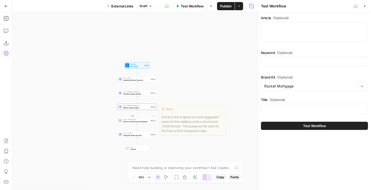
click at [131, 123] on div "LLM · Gemini 2.5 Pro Extract Link Recommendations Step 24 Copy step Delete step…" at bounding box center [137, 120] width 40 height 6
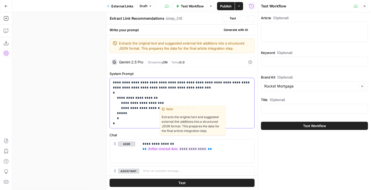
click at [129, 120] on p "**********" at bounding box center [182, 103] width 138 height 46
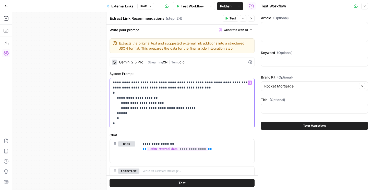
scroll to position [30, 0]
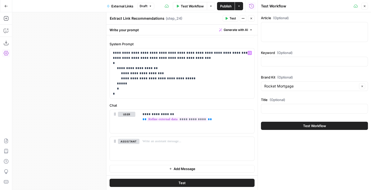
click at [222, 5] on span "Publish" at bounding box center [225, 6] width 11 height 5
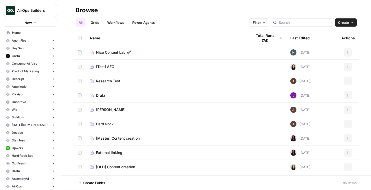
scroll to position [29, 0]
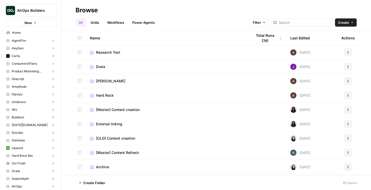
click at [115, 20] on link "Workflows" at bounding box center [115, 22] width 23 height 8
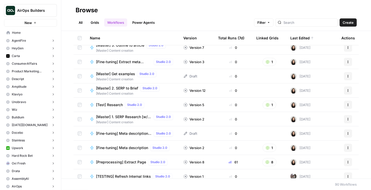
scroll to position [181, 0]
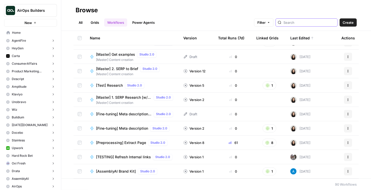
click at [308, 20] on input "search" at bounding box center [309, 22] width 52 height 5
type input "linking"
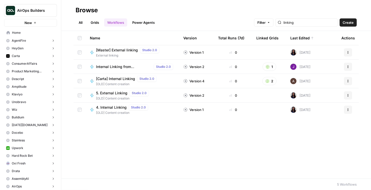
click at [127, 49] on span "[Master] External linking" at bounding box center [117, 49] width 42 height 5
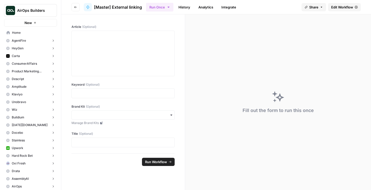
click at [332, 6] on span "Edit Workflow" at bounding box center [342, 7] width 22 height 5
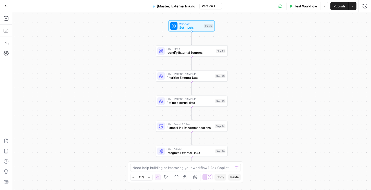
click at [8, 47] on div "Add Steps Copilot Download as JSON Settings Import JSON AirOps Academy Help Giv…" at bounding box center [6, 100] width 12 height 177
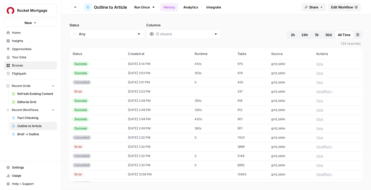
click at [155, 102] on td "[DATE] 2:49 PM" at bounding box center [158, 100] width 67 height 9
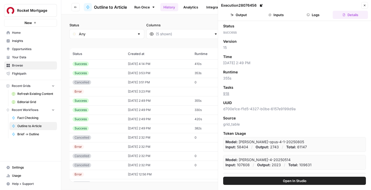
scroll to position [11, 0]
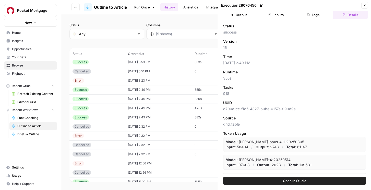
click at [239, 12] on button "Output" at bounding box center [238, 15] width 35 height 8
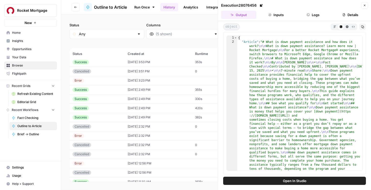
click at [334, 26] on icon "button" at bounding box center [334, 26] width 3 height 3
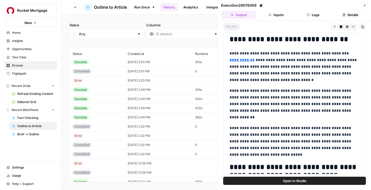
scroll to position [315, 0]
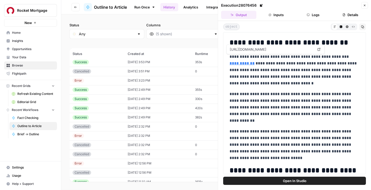
click at [254, 61] on link "**********" at bounding box center [241, 63] width 25 height 4
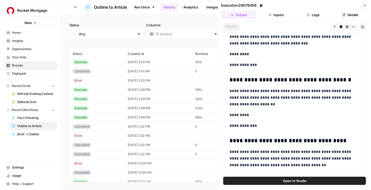
scroll to position [1887, 0]
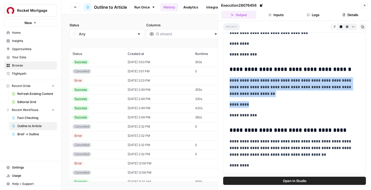
drag, startPoint x: 252, startPoint y: 105, endPoint x: 239, endPoint y: 74, distance: 33.0
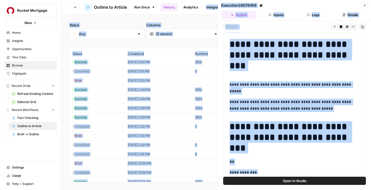
scroll to position [0, 0]
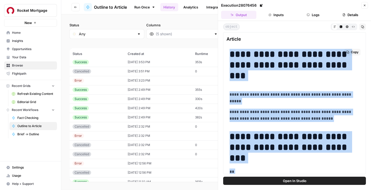
drag, startPoint x: 249, startPoint y: 136, endPoint x: 228, endPoint y: 55, distance: 84.7
copy div "**********"
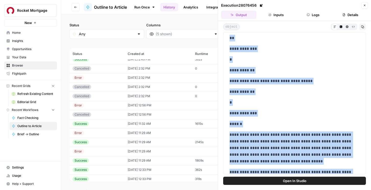
scroll to position [77, 0]
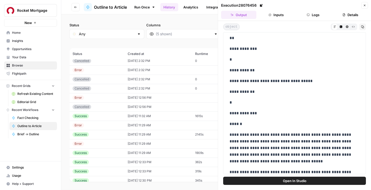
click at [129, 152] on td "08/26/25 at 11:29 AM" at bounding box center [158, 152] width 67 height 9
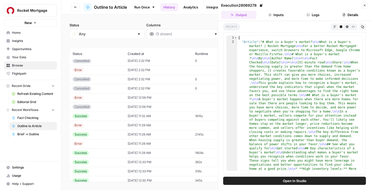
click at [335, 25] on icon "button" at bounding box center [334, 26] width 3 height 3
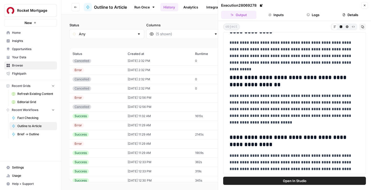
scroll to position [1543, 0]
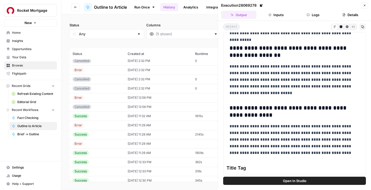
click at [316, 14] on button "Logs" at bounding box center [312, 15] width 35 height 8
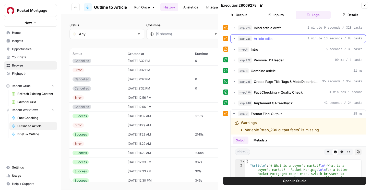
click at [262, 39] on span "Article edits" at bounding box center [263, 38] width 19 height 5
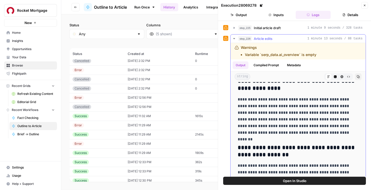
scroll to position [2001, 0]
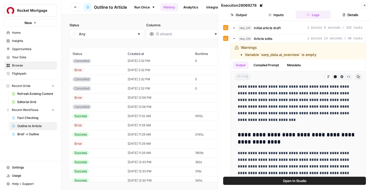
click at [126, 133] on td "08/26/25 at 11:29 AM" at bounding box center [158, 134] width 67 height 9
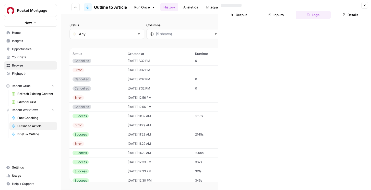
click at [238, 15] on button "Output" at bounding box center [238, 15] width 35 height 8
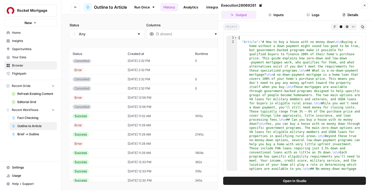
click at [329, 26] on div "object Markdown Code Editor HTML Viewer Raw Output Copy" at bounding box center [294, 26] width 143 height 7
click at [332, 27] on button "Markdown" at bounding box center [334, 26] width 6 height 6
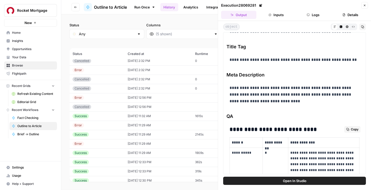
scroll to position [2103, 0]
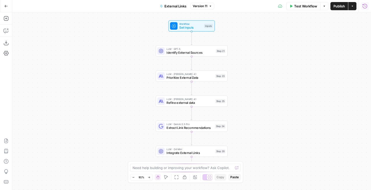
click at [365, 7] on icon "button" at bounding box center [364, 6] width 5 height 5
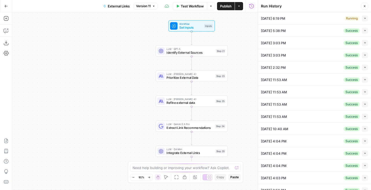
click at [364, 18] on icon "button" at bounding box center [364, 18] width 3 height 3
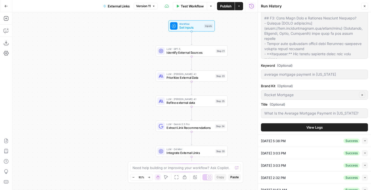
scroll to position [114, 0]
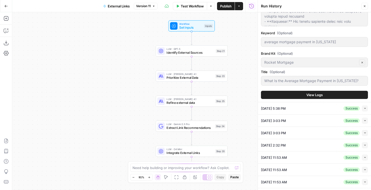
click at [296, 96] on button "View Logs" at bounding box center [314, 95] width 107 height 8
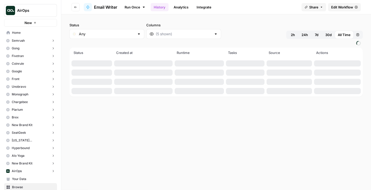
click at [129, 6] on link "Run Once" at bounding box center [134, 7] width 27 height 9
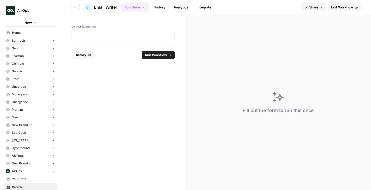
click at [104, 38] on div at bounding box center [122, 36] width 103 height 10
click at [111, 37] on p at bounding box center [123, 35] width 96 height 5
click at [155, 58] on button "Run Workflow" at bounding box center [158, 55] width 33 height 8
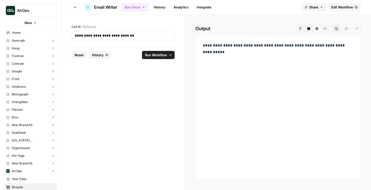
click at [156, 57] on span "Run Workflow" at bounding box center [156, 54] width 22 height 5
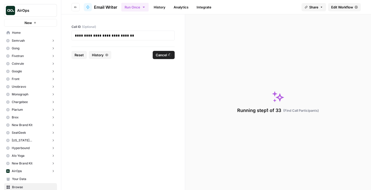
click at [159, 7] on link "History" at bounding box center [160, 7] width 18 height 8
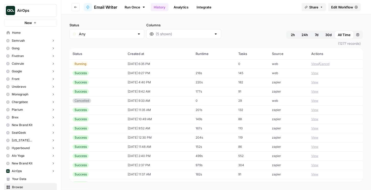
click at [165, 68] on td "[DATE] 6:35 PM" at bounding box center [159, 63] width 68 height 9
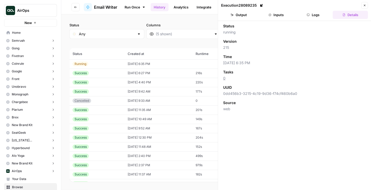
click at [316, 13] on button "Logs" at bounding box center [312, 15] width 35 height 8
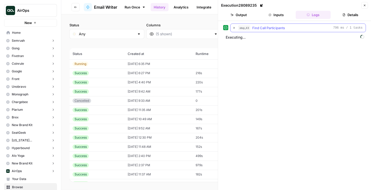
click at [274, 31] on button "step_43 Find Call Participants 796 ms / 1 tasks" at bounding box center [297, 28] width 135 height 8
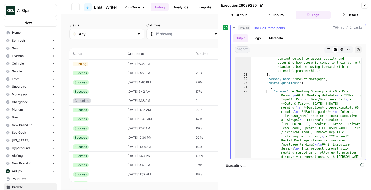
scroll to position [33, 0]
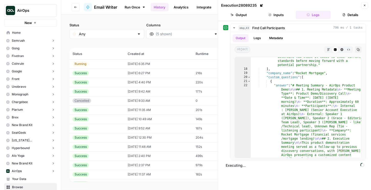
click at [169, 73] on td "[DATE] 6:27 PM" at bounding box center [159, 72] width 68 height 9
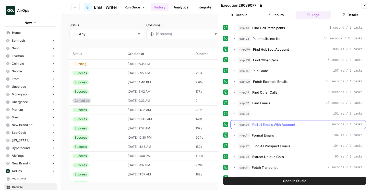
scroll to position [208, 0]
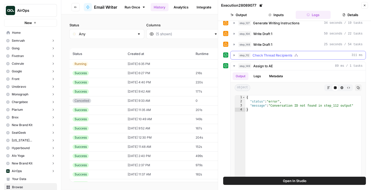
click at [277, 57] on span "Check Thread Recipients" at bounding box center [272, 55] width 40 height 5
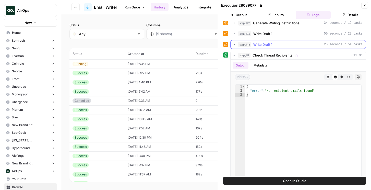
click at [275, 45] on div "step_148 Write Draft 1 25 seconds / 54 tasks" at bounding box center [300, 44] width 124 height 5
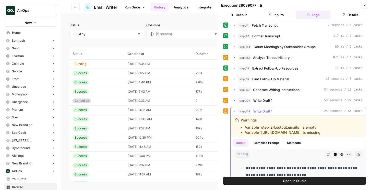
scroll to position [227, 0]
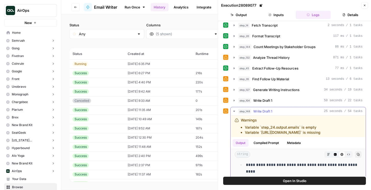
drag, startPoint x: 238, startPoint y: 166, endPoint x: 271, endPoint y: 162, distance: 33.4
click at [271, 162] on div "**********" at bounding box center [297, 98] width 127 height 328
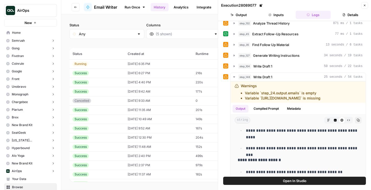
scroll to position [167, 0]
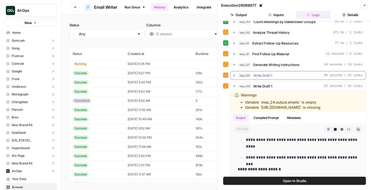
click at [267, 73] on span "Write Draft 1" at bounding box center [262, 75] width 19 height 5
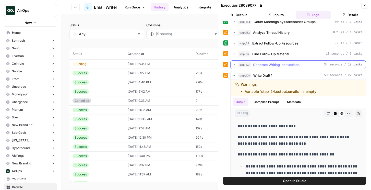
click at [276, 66] on span "Generate Writing Instructions" at bounding box center [276, 64] width 46 height 5
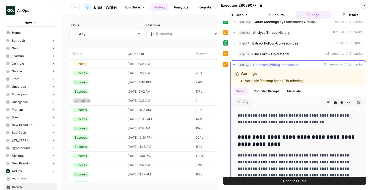
scroll to position [187, 0]
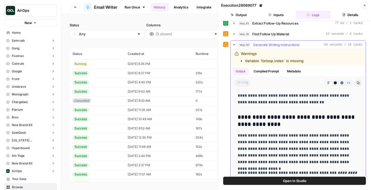
click at [277, 47] on button "step_127 Generate Writing Instructions 34 seconds / 19 tasks" at bounding box center [297, 45] width 135 height 8
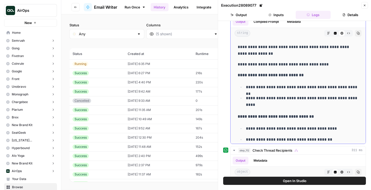
scroll to position [0, 0]
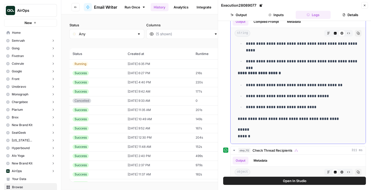
scroll to position [227, 0]
drag, startPoint x: 236, startPoint y: 45, endPoint x: 274, endPoint y: 133, distance: 95.7
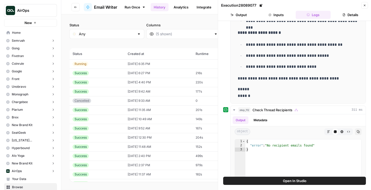
click at [279, 11] on button "Inputs" at bounding box center [275, 15] width 35 height 8
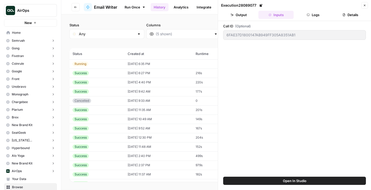
click at [308, 21] on div "Execution 28089077 Close Output Inputs Logs Details Call ID (Optional) 6FAE37D1…" at bounding box center [294, 95] width 153 height 190
click at [308, 19] on header "Execution 28089077 Close Output Inputs Logs Details" at bounding box center [294, 10] width 153 height 21
click at [307, 15] on icon "button" at bounding box center [308, 15] width 3 height 3
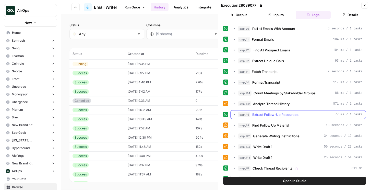
scroll to position [98, 0]
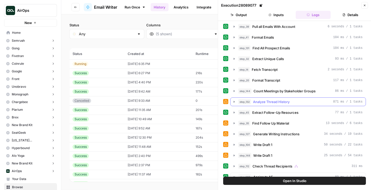
click at [276, 102] on span "Analyze Thread History" at bounding box center [271, 101] width 36 height 5
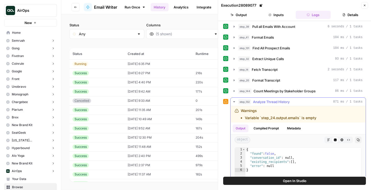
click at [276, 99] on span "Analyze Thread History" at bounding box center [271, 101] width 36 height 5
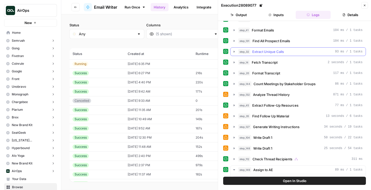
scroll to position [113, 0]
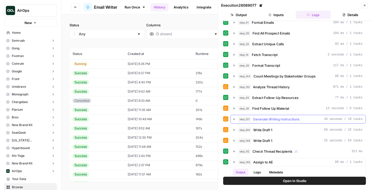
click at [262, 120] on span "Generate Writing Instructions" at bounding box center [276, 118] width 46 height 5
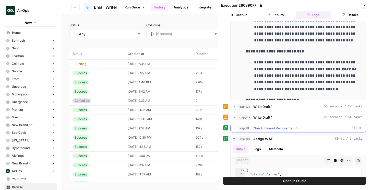
scroll to position [240, 0]
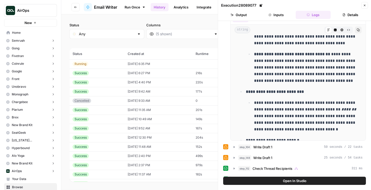
click at [363, 7] on button "Close" at bounding box center [364, 5] width 7 height 7
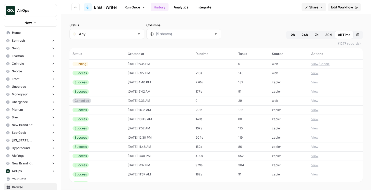
click at [343, 7] on span "Edit Workflow" at bounding box center [342, 7] width 22 height 5
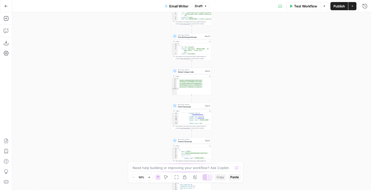
scroll to position [63, 0]
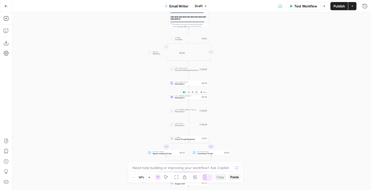
click at [192, 97] on span "Write Draft 1" at bounding box center [187, 97] width 25 height 3
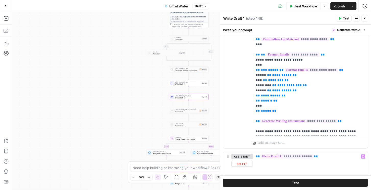
scroll to position [150, 0]
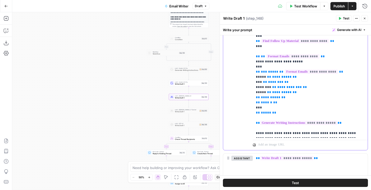
drag, startPoint x: 345, startPoint y: 116, endPoint x: 250, endPoint y: 114, distance: 95.4
click at [250, 114] on div "**********" at bounding box center [295, 50] width 144 height 200
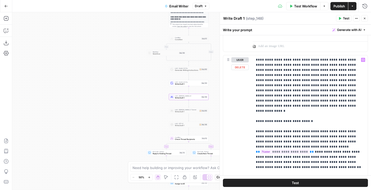
scroll to position [255, 0]
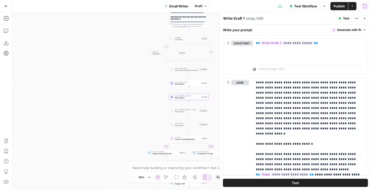
click at [364, 7] on icon "button" at bounding box center [364, 6] width 5 height 5
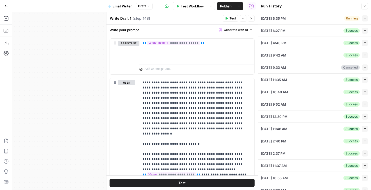
click at [367, 19] on button "Collapse" at bounding box center [365, 18] width 6 height 6
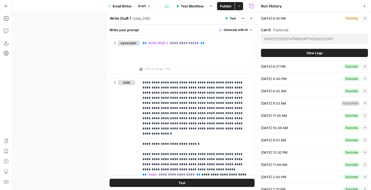
click at [309, 52] on span "View Logs" at bounding box center [314, 52] width 16 height 5
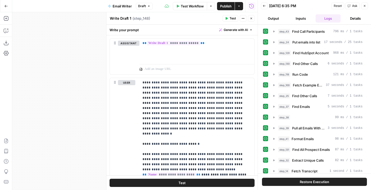
click at [298, 181] on button "Restore Execution" at bounding box center [314, 181] width 105 height 8
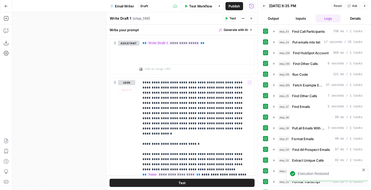
scroll to position [40, 0]
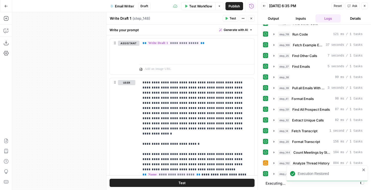
click at [206, 184] on button "Test" at bounding box center [181, 182] width 145 height 8
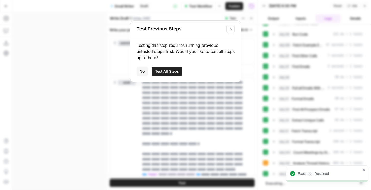
click at [141, 73] on span "No" at bounding box center [142, 71] width 5 height 5
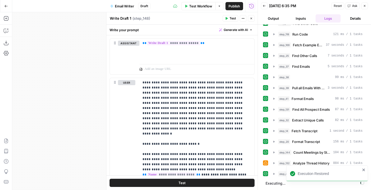
click at [251, 20] on button "Close" at bounding box center [251, 18] width 7 height 7
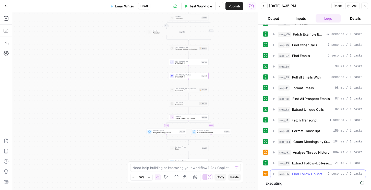
click at [290, 173] on div "step_35 Find Follow Up Material 9 seconds / 6 tasks" at bounding box center [320, 173] width 84 height 5
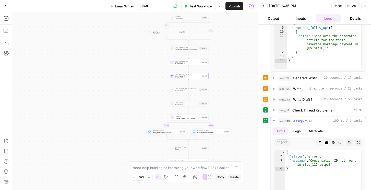
scroll to position [377, 0]
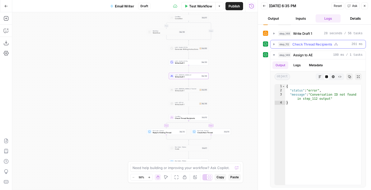
click at [297, 41] on button "step_112 Check Thread Recipients 261 ms" at bounding box center [317, 44] width 95 height 8
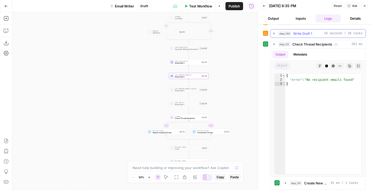
click at [295, 32] on span "Write Draft 1" at bounding box center [302, 33] width 19 height 5
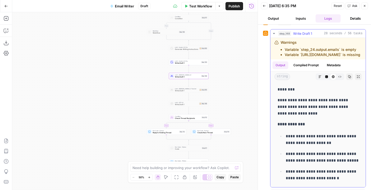
click at [289, 107] on p "**********" at bounding box center [317, 107] width 81 height 20
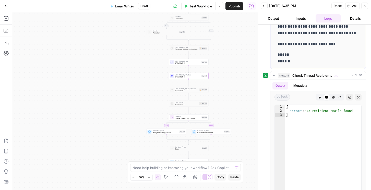
scroll to position [487, 0]
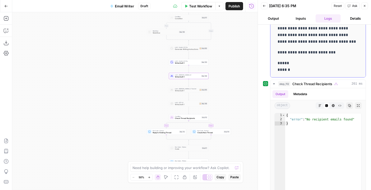
drag, startPoint x: 277, startPoint y: 89, endPoint x: 295, endPoint y: 69, distance: 26.9
copy div "**********"
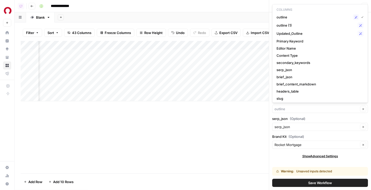
scroll to position [0, 811]
type input "outline"
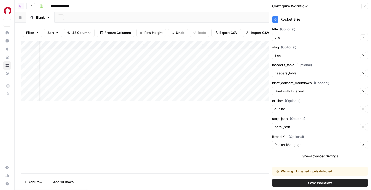
click at [291, 124] on div "serp_json Clear" at bounding box center [320, 126] width 96 height 8
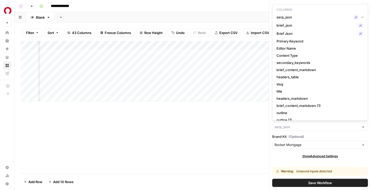
type input "serp_json"
click at [294, 158] on div "Rocket Brief title (Optional) title Clear slug (Optional) slug Clear headers_ta…" at bounding box center [320, 100] width 102 height 177
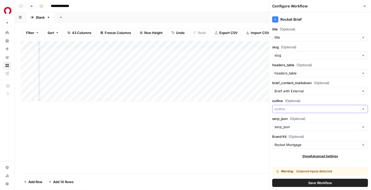
click at [291, 106] on input "outline (Optional)" at bounding box center [316, 108] width 84 height 5
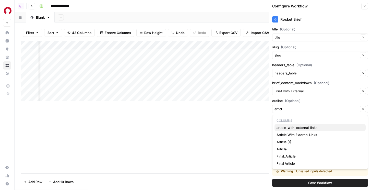
click at [285, 127] on span "article_with_external_links" at bounding box center [318, 127] width 85 height 5
type input "article_with_external_links"
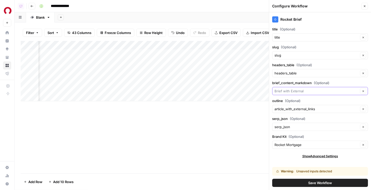
click at [305, 90] on input "brief_content_markdown (Optional)" at bounding box center [316, 90] width 84 height 5
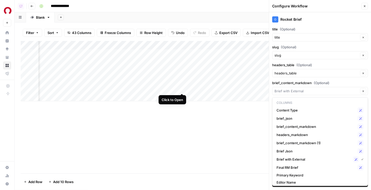
type input "Brief with External"
click at [181, 87] on div "Add Column" at bounding box center [193, 71] width 344 height 60
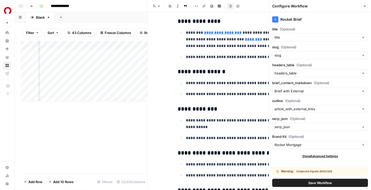
scroll to position [367, 0]
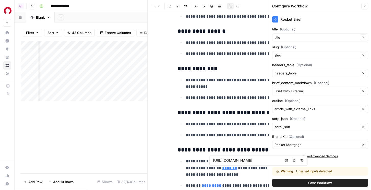
click at [224, 168] on link "*******" at bounding box center [229, 168] width 15 height 4
click at [244, 159] on input "https://www.consumerfinance.gov/about-us/newsroom/cfpb-provides-guidance-about-…" at bounding box center [247, 160] width 68 height 5
click at [324, 181] on span "Save Workflow" at bounding box center [320, 182] width 24 height 5
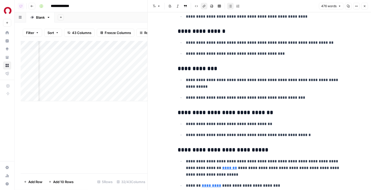
scroll to position [0, 901]
click at [141, 44] on div "Add Column" at bounding box center [84, 71] width 127 height 60
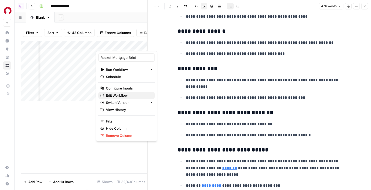
click at [117, 94] on span "Edit Workflow" at bounding box center [128, 95] width 45 height 5
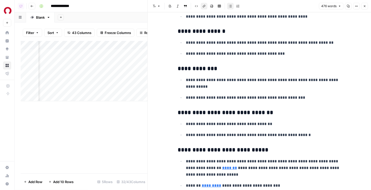
scroll to position [0, 940]
click at [364, 5] on icon "button" at bounding box center [364, 6] width 3 height 3
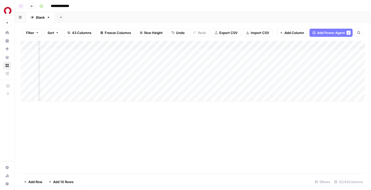
click at [107, 44] on div "Add Column" at bounding box center [193, 71] width 344 height 60
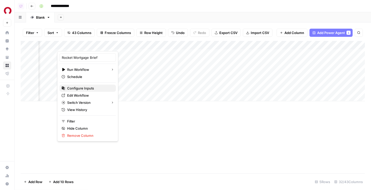
click at [86, 87] on span "Configure Inputs" at bounding box center [89, 87] width 45 height 5
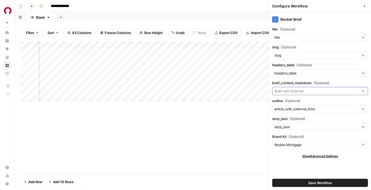
click at [298, 90] on input "brief_content_markdown (Optional)" at bounding box center [316, 90] width 84 height 5
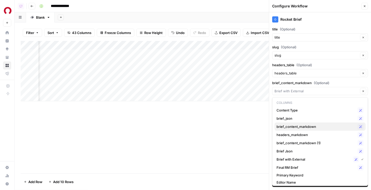
click at [293, 125] on span "brief_content_markdown" at bounding box center [315, 126] width 79 height 5
type input "brief_content_markdown"
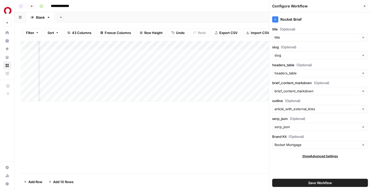
scroll to position [0, 600]
click at [297, 179] on button "Save Workflow" at bounding box center [320, 182] width 96 height 8
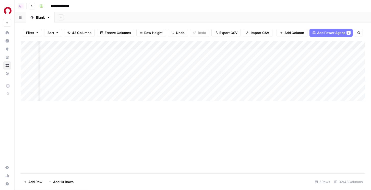
scroll to position [0, 893]
click at [160, 88] on div "Add Column" at bounding box center [193, 71] width 344 height 60
click at [121, 87] on div "Add Column" at bounding box center [193, 71] width 344 height 60
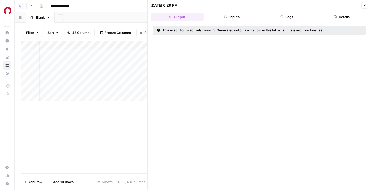
click at [292, 13] on button "Logs" at bounding box center [286, 17] width 53 height 8
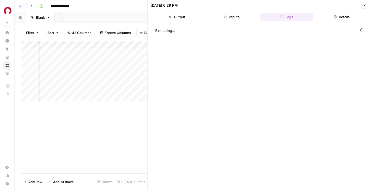
click at [364, 4] on icon "button" at bounding box center [364, 5] width 3 height 3
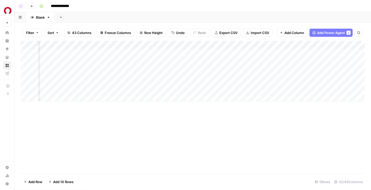
scroll to position [0, 922]
click at [126, 88] on div "Add Column" at bounding box center [193, 71] width 344 height 60
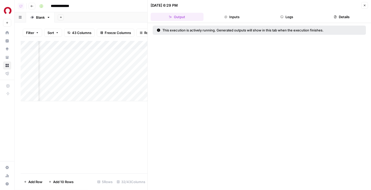
click at [289, 17] on button "Logs" at bounding box center [286, 17] width 53 height 8
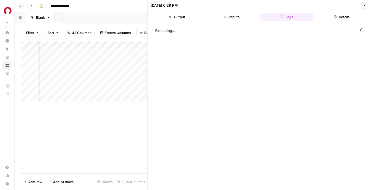
click at [363, 7] on icon "button" at bounding box center [364, 5] width 3 height 3
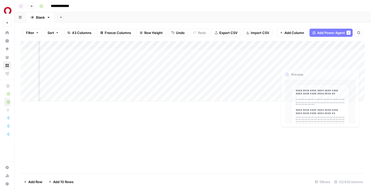
scroll to position [0, 1119]
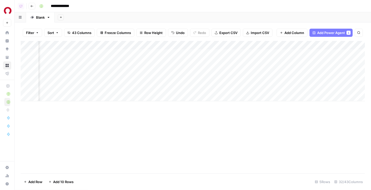
click at [325, 32] on span "Add Power Agent" at bounding box center [331, 32] width 28 height 5
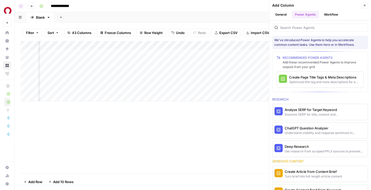
click at [353, 111] on span "More Info" at bounding box center [351, 111] width 14 height 5
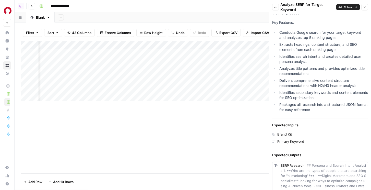
scroll to position [149, 0]
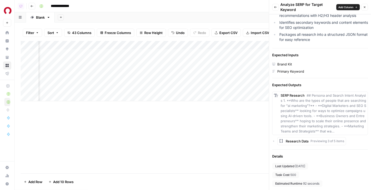
click at [365, 6] on icon "button" at bounding box center [364, 7] width 3 height 3
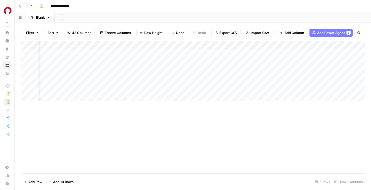
scroll to position [0, 910]
click at [135, 88] on div "Add Column" at bounding box center [193, 71] width 344 height 60
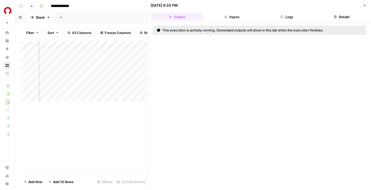
click at [276, 16] on button "Logs" at bounding box center [286, 17] width 53 height 8
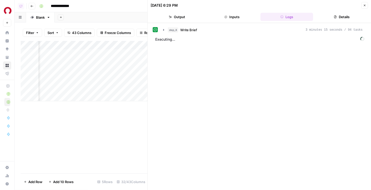
click at [213, 35] on div "step_8 Write Brief 3 minutes 15 seconds / 94 tasks Executing..." at bounding box center [259, 106] width 213 height 161
click at [213, 34] on div "step_8 Write Brief 3 minutes 15 seconds / 94 tasks Executing..." at bounding box center [259, 106] width 213 height 161
click at [210, 33] on button "step_8 Write Brief 3 minutes 15 seconds / 94 tasks" at bounding box center [262, 30] width 205 height 8
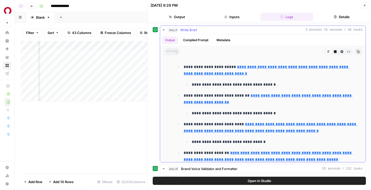
scroll to position [1073, 0]
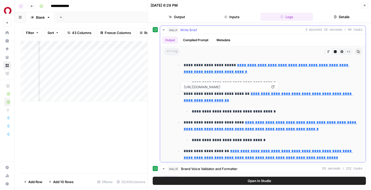
click at [202, 101] on link "**********" at bounding box center [267, 97] width 169 height 10
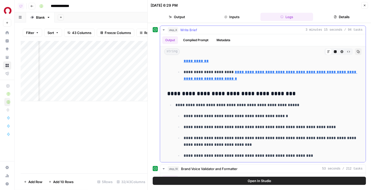
scroll to position [1676, 0]
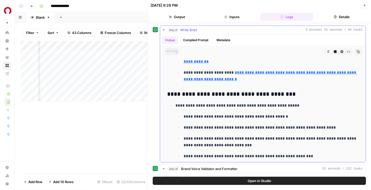
click at [255, 76] on p "**********" at bounding box center [270, 75] width 175 height 13
click at [255, 74] on link "**********" at bounding box center [269, 75] width 173 height 10
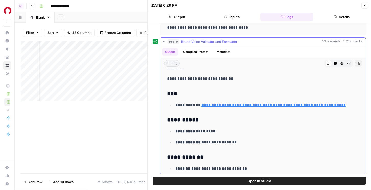
scroll to position [282, 0]
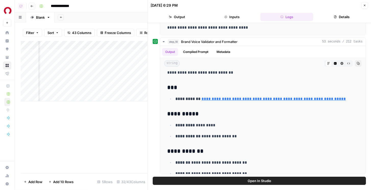
click at [362, 3] on button "Close" at bounding box center [364, 5] width 7 height 7
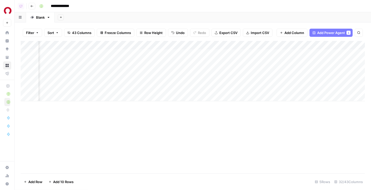
scroll to position [0, 941]
click at [209, 88] on div "Add Column" at bounding box center [193, 71] width 344 height 60
click at [200, 45] on div "Add Column" at bounding box center [193, 71] width 344 height 60
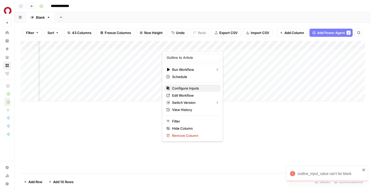
click at [179, 89] on span "Configure Inputs" at bounding box center [194, 87] width 45 height 5
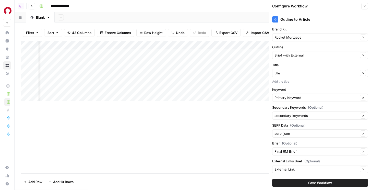
scroll to position [9, 0]
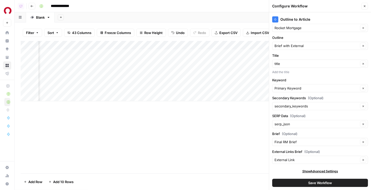
click at [296, 156] on div "External Link Clear" at bounding box center [320, 159] width 96 height 8
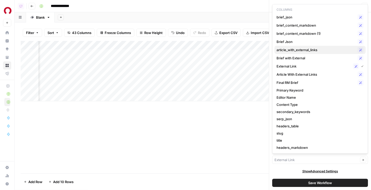
click at [295, 49] on span "article_with_external_links" at bounding box center [315, 49] width 79 height 5
type input "article_with_external_links"
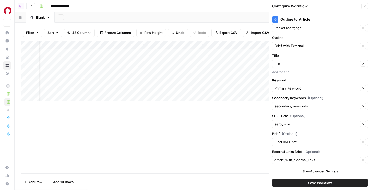
click at [303, 182] on button "Save Workflow" at bounding box center [320, 182] width 96 height 8
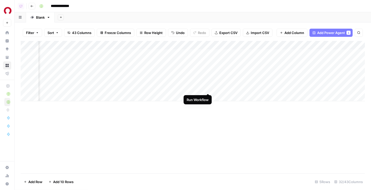
click at [209, 88] on div "Add Column" at bounding box center [193, 71] width 344 height 60
click at [202, 45] on div "Add Column" at bounding box center [193, 71] width 344 height 60
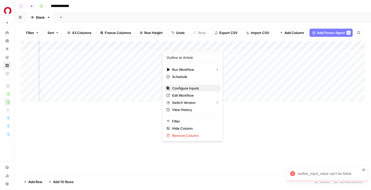
click at [185, 87] on span "Configure Inputs" at bounding box center [194, 87] width 45 height 5
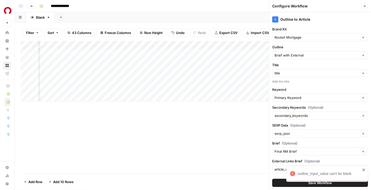
scroll to position [9, 0]
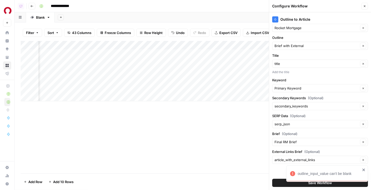
click at [295, 48] on div "Brief with External Clear" at bounding box center [320, 46] width 96 height 8
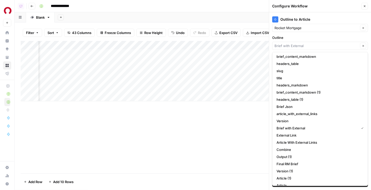
scroll to position [100, 0]
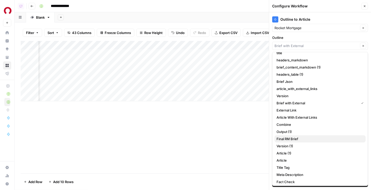
click at [290, 139] on span "Final RM Brief" at bounding box center [318, 138] width 85 height 5
type input "Final RM Brief"
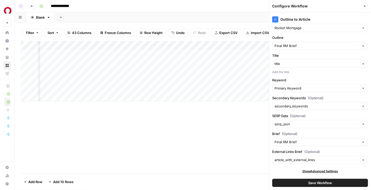
drag, startPoint x: 303, startPoint y: 181, endPoint x: 304, endPoint y: 178, distance: 3.4
click at [304, 178] on div "Save Workflow" at bounding box center [320, 182] width 96 height 14
click at [305, 184] on button "Save Workflow" at bounding box center [320, 182] width 96 height 8
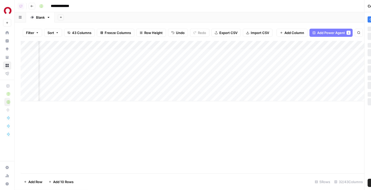
scroll to position [0, 0]
click at [210, 88] on div "Add Column" at bounding box center [193, 71] width 344 height 60
click at [200, 88] on div "Add Column" at bounding box center [193, 71] width 344 height 60
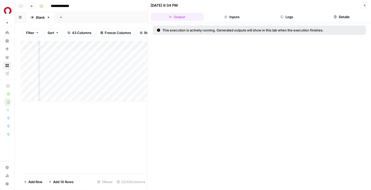
click at [283, 19] on button "Logs" at bounding box center [286, 17] width 53 height 8
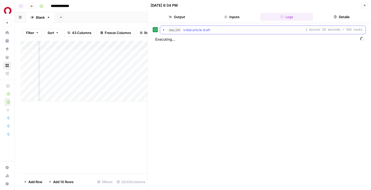
click at [227, 27] on button "step_225 Initial article draft 1 minute 20 seconds / 344 tasks" at bounding box center [262, 30] width 205 height 8
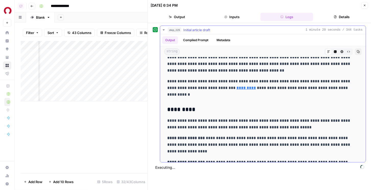
scroll to position [456, 0]
click at [245, 87] on link "*********" at bounding box center [245, 87] width 19 height 4
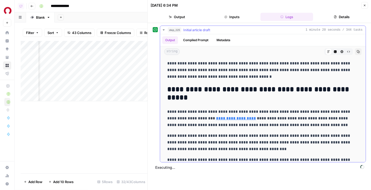
scroll to position [991, 0]
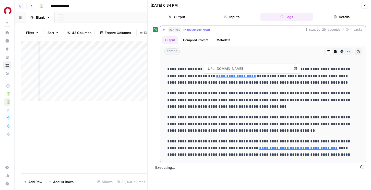
click at [235, 74] on link "**********" at bounding box center [236, 76] width 40 height 4
click at [337, 14] on button "Details" at bounding box center [341, 17] width 53 height 8
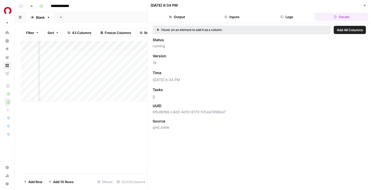
click at [340, 17] on button "Details" at bounding box center [341, 17] width 53 height 8
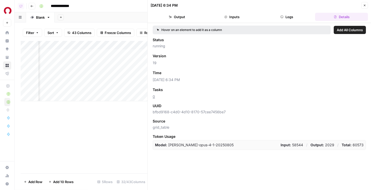
click at [363, 6] on icon "button" at bounding box center [364, 5] width 3 height 3
click at [365, 5] on icon "button" at bounding box center [364, 5] width 3 height 3
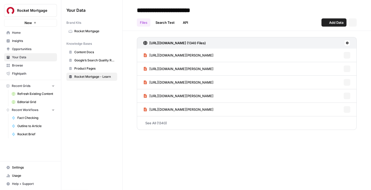
click at [364, 7] on header "**********" at bounding box center [246, 15] width 248 height 31
click at [26, 100] on span "Editorial Grid" at bounding box center [35, 101] width 37 height 5
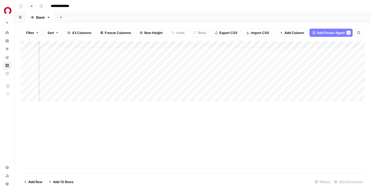
scroll to position [0, 480]
click at [146, 87] on div "Add Column" at bounding box center [193, 71] width 344 height 60
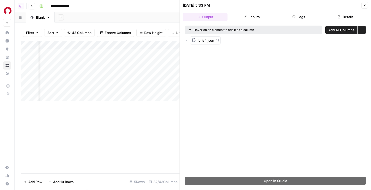
click at [295, 15] on icon "button" at bounding box center [293, 16] width 3 height 3
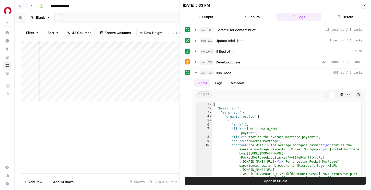
click at [240, 40] on span "Update brief_json" at bounding box center [229, 40] width 28 height 5
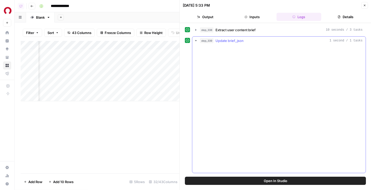
click at [241, 29] on span "Extract user content brief" at bounding box center [235, 29] width 40 height 5
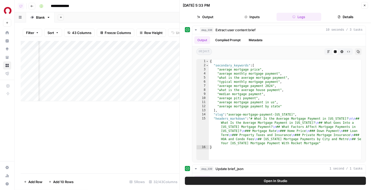
click at [366, 7] on button "Close" at bounding box center [364, 5] width 7 height 7
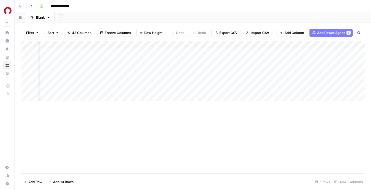
scroll to position [0, 1052]
click at [90, 88] on div "Add Column" at bounding box center [193, 71] width 344 height 60
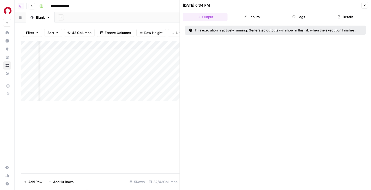
click at [301, 15] on button "Logs" at bounding box center [298, 17] width 45 height 8
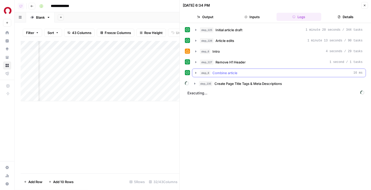
click at [232, 74] on span "Combine article" at bounding box center [224, 72] width 25 height 5
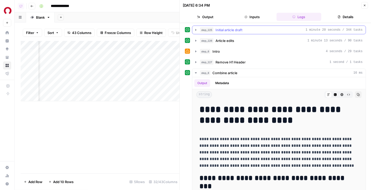
click at [233, 34] on div "step_225 Initial article draft 1 minute 20 seconds / 344 tasks" at bounding box center [279, 30] width 174 height 9
click at [233, 29] on span "Initial article draft" at bounding box center [228, 29] width 27 height 5
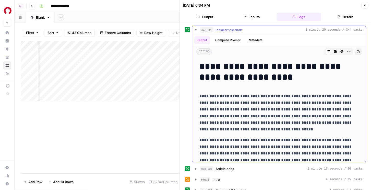
click at [227, 42] on button "Compiled Prompt" at bounding box center [227, 40] width 31 height 8
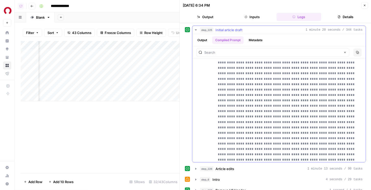
scroll to position [1336, 0]
click at [354, 53] on button "Copy" at bounding box center [357, 52] width 8 height 8
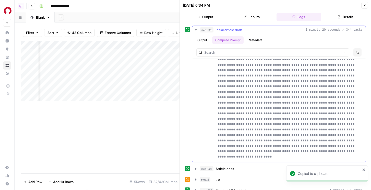
scroll to position [2994, 0]
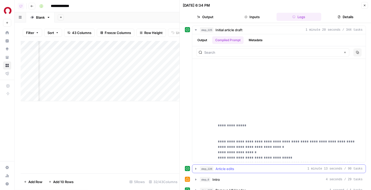
click at [224, 170] on span "Article edits" at bounding box center [224, 168] width 19 height 5
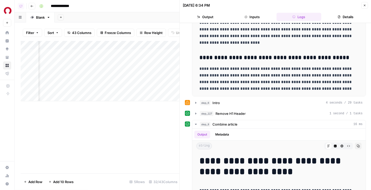
scroll to position [0, 854]
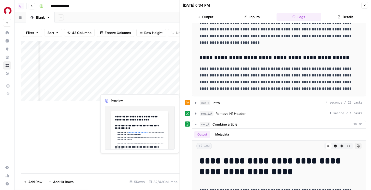
click at [114, 88] on div "Add Column" at bounding box center [100, 71] width 159 height 60
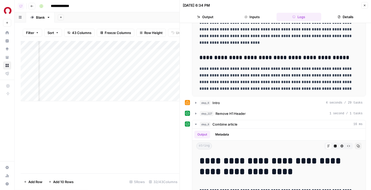
click at [139, 89] on div "Add Column" at bounding box center [100, 71] width 159 height 60
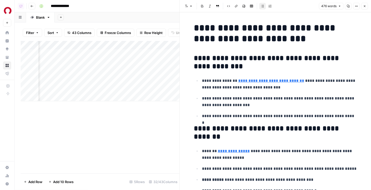
click at [228, 86] on p "**********" at bounding box center [279, 83] width 155 height 13
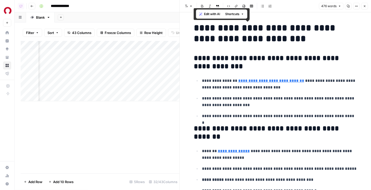
copy div "**********"
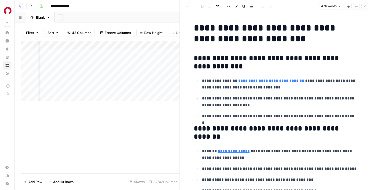
click at [348, 5] on icon "button" at bounding box center [347, 6] width 3 height 3
click at [217, 80] on p "**********" at bounding box center [279, 83] width 155 height 13
click at [347, 6] on icon "button" at bounding box center [347, 6] width 3 height 3
click at [355, 6] on icon "button" at bounding box center [356, 6] width 3 height 3
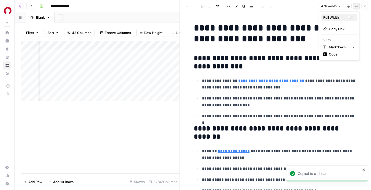
click at [348, 17] on div "button" at bounding box center [348, 17] width 3 height 3
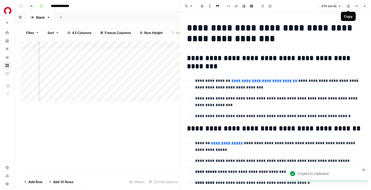
click at [347, 5] on icon "button" at bounding box center [347, 6] width 3 height 3
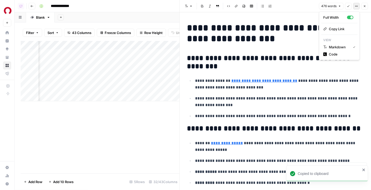
click at [353, 6] on button "Options" at bounding box center [356, 6] width 7 height 7
click at [340, 54] on span "Code" at bounding box center [341, 54] width 24 height 5
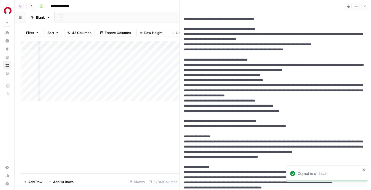
click at [355, 4] on button "Options" at bounding box center [356, 6] width 7 height 7
click at [338, 38] on span "Markdown" at bounding box center [341, 39] width 24 height 5
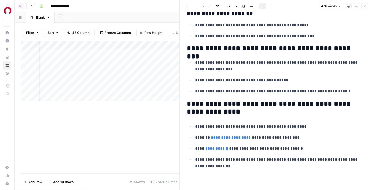
scroll to position [0, 1021]
click at [121, 89] on div "Add Column" at bounding box center [100, 71] width 159 height 60
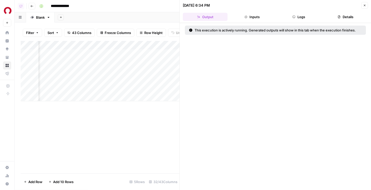
click at [305, 15] on button "Logs" at bounding box center [298, 17] width 45 height 8
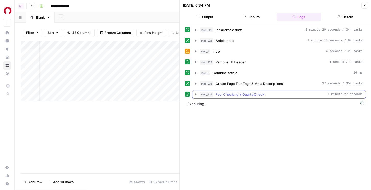
click at [248, 95] on span "Fact Checking + Quality Check" at bounding box center [239, 94] width 49 height 5
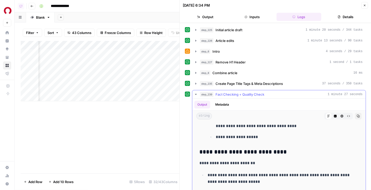
click at [248, 85] on span "Create Page Title Tags & Meta Descriptions" at bounding box center [248, 83] width 67 height 5
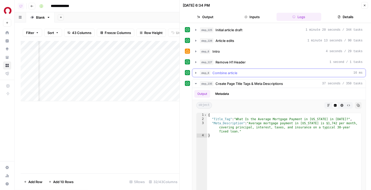
click at [237, 72] on div "step_8 Combine article 16 ms" at bounding box center [281, 72] width 163 height 5
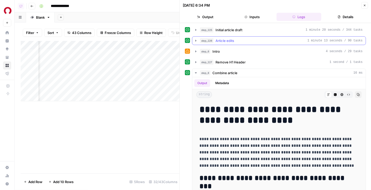
click at [231, 43] on span "Article edits" at bounding box center [224, 40] width 19 height 5
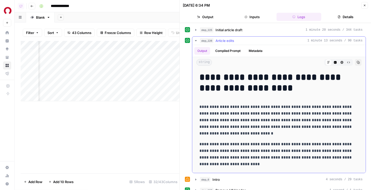
drag, startPoint x: 234, startPoint y: 50, endPoint x: 237, endPoint y: 52, distance: 3.2
click at [234, 50] on button "Compiled Prompt" at bounding box center [227, 51] width 31 height 8
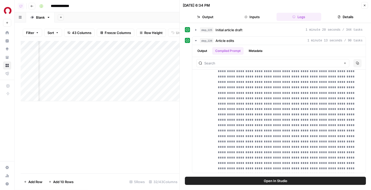
scroll to position [0, 1088]
click at [152, 87] on div "Add Column" at bounding box center [100, 71] width 159 height 60
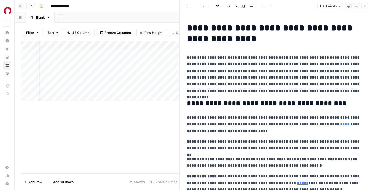
scroll to position [13, 0]
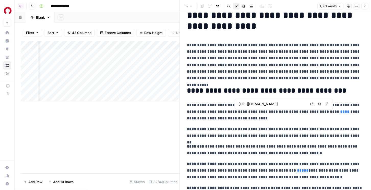
click at [340, 112] on link "****" at bounding box center [344, 111] width 9 height 4
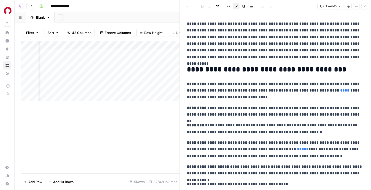
scroll to position [38, 0]
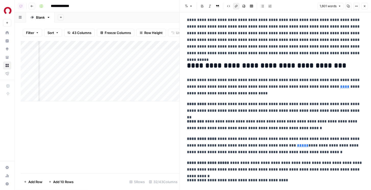
click at [301, 144] on link "*****" at bounding box center [302, 145] width 11 height 4
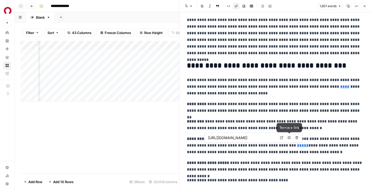
drag, startPoint x: 287, startPoint y: 137, endPoint x: 282, endPoint y: 137, distance: 5.6
click at [282, 137] on div "https://taxfoundation.org/data/all/state/property-taxes-by-state-county/ Open i…" at bounding box center [253, 137] width 98 height 10
click at [282, 137] on icon at bounding box center [281, 137] width 3 height 3
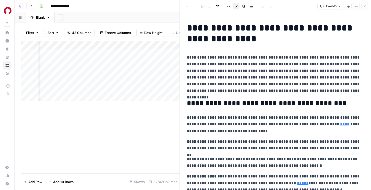
click at [235, 57] on p "**********" at bounding box center [275, 74] width 177 height 40
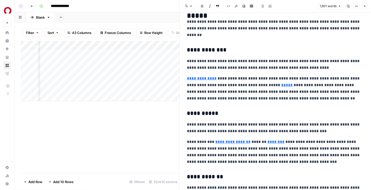
scroll to position [277, 0]
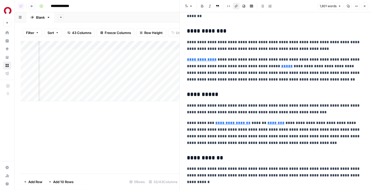
click at [281, 66] on link "*****" at bounding box center [286, 66] width 11 height 4
click at [281, 67] on link "*****" at bounding box center [286, 66] width 11 height 4
click at [281, 66] on link "*****" at bounding box center [286, 66] width 11 height 4
click at [283, 66] on link "*****" at bounding box center [286, 66] width 11 height 4
click at [290, 59] on input "https://freddiemac.gcs-web.com/news-releases/news-release-details/mortgage-rate…" at bounding box center [307, 58] width 68 height 5
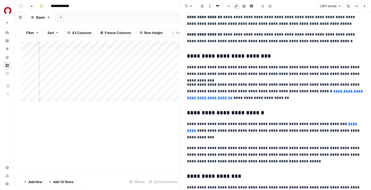
scroll to position [511, 0]
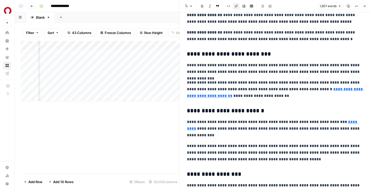
click at [219, 96] on link "**********" at bounding box center [275, 92] width 177 height 10
click at [232, 81] on p "**********" at bounding box center [275, 89] width 177 height 20
click at [228, 94] on link "**********" at bounding box center [275, 92] width 177 height 10
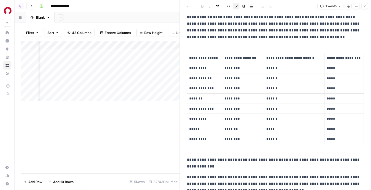
scroll to position [749, 0]
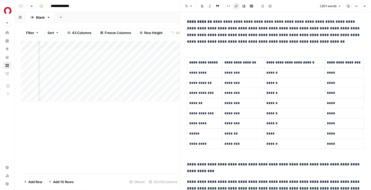
click at [226, 47] on div "**********" at bounding box center [275, 19] width 183 height 1496
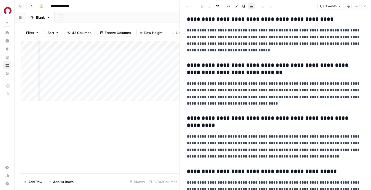
scroll to position [1344, 0]
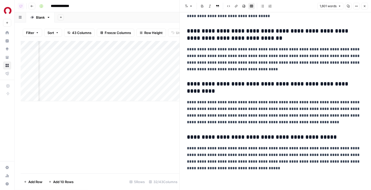
click at [251, 55] on p "**********" at bounding box center [275, 59] width 177 height 27
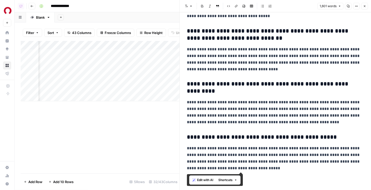
copy div "**********"
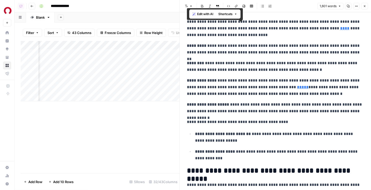
scroll to position [0, 0]
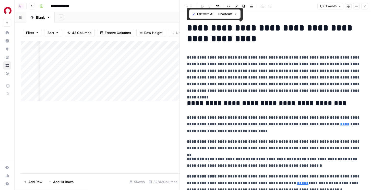
click at [233, 56] on p "**********" at bounding box center [275, 74] width 177 height 40
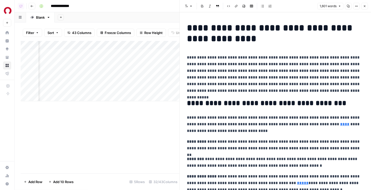
click at [235, 24] on h1 "**********" at bounding box center [275, 32] width 177 height 21
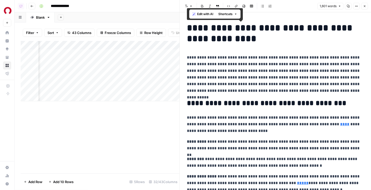
copy div "**********"
click at [283, 60] on p "**********" at bounding box center [275, 74] width 177 height 40
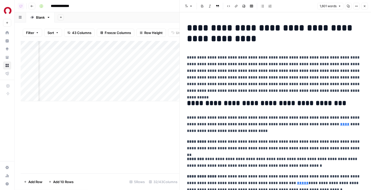
drag, startPoint x: 230, startPoint y: 57, endPoint x: 352, endPoint y: 56, distance: 122.5
click at [352, 56] on p "**********" at bounding box center [275, 74] width 177 height 40
click at [50, 87] on div "Add Column" at bounding box center [100, 71] width 159 height 60
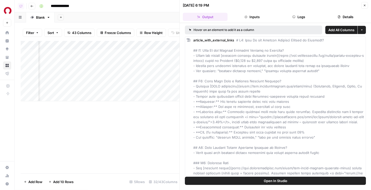
click at [294, 14] on button "Logs" at bounding box center [298, 17] width 45 height 8
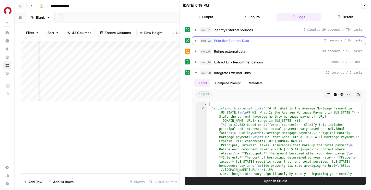
click at [235, 42] on span "Prioritize External Data" at bounding box center [231, 40] width 35 height 5
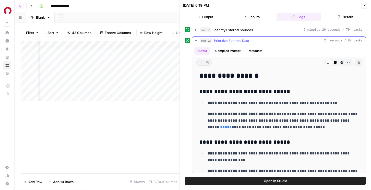
click at [256, 85] on div "**********" at bounding box center [278, 188] width 165 height 236
click at [357, 61] on icon "button" at bounding box center [358, 62] width 3 height 3
click at [123, 86] on div "Add Column" at bounding box center [100, 71] width 159 height 60
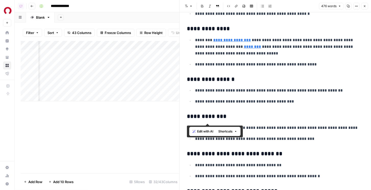
scroll to position [539, 0]
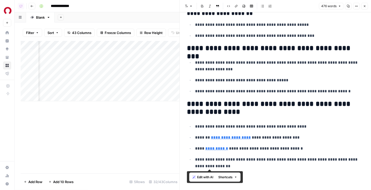
drag, startPoint x: 188, startPoint y: 27, endPoint x: 256, endPoint y: 172, distance: 160.4
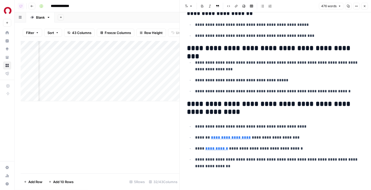
click at [160, 87] on div "Add Column" at bounding box center [100, 71] width 159 height 60
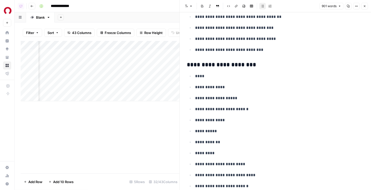
scroll to position [842, 0]
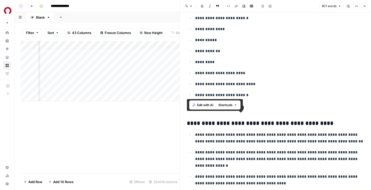
scroll to position [825, 0]
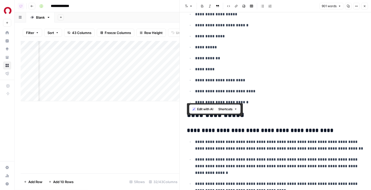
click at [192, 134] on h3 "**********" at bounding box center [275, 130] width 177 height 7
click at [186, 138] on div "**********" at bounding box center [275, 14] width 183 height 1636
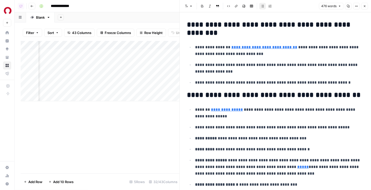
scroll to position [0, 0]
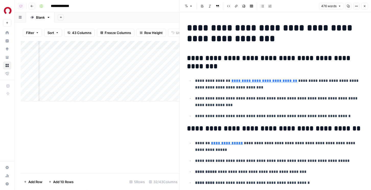
click at [223, 62] on h2 "**********" at bounding box center [275, 62] width 177 height 16
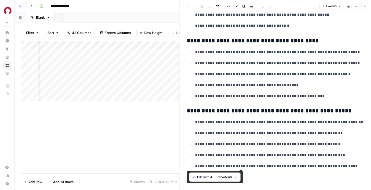
click at [261, 82] on p "**********" at bounding box center [279, 85] width 169 height 7
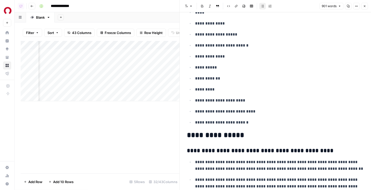
scroll to position [866, 0]
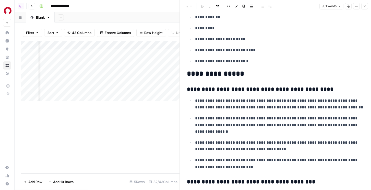
click at [187, 93] on h3 "**********" at bounding box center [275, 89] width 177 height 7
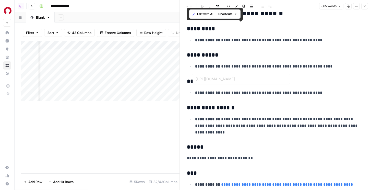
scroll to position [0, 0]
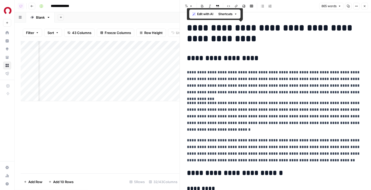
click at [225, 43] on h1 "**********" at bounding box center [275, 32] width 177 height 21
copy div "**********"
click at [241, 60] on h2 "**********" at bounding box center [275, 58] width 177 height 8
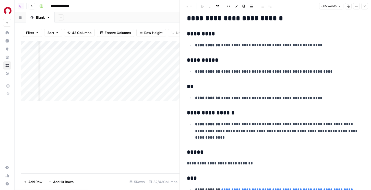
scroll to position [170, 0]
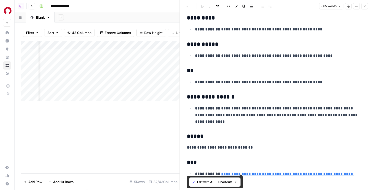
copy div "**********"
click at [362, 9] on button "Close" at bounding box center [364, 6] width 7 height 7
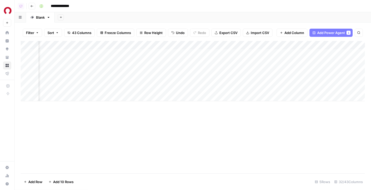
scroll to position [0, 1179]
click at [331, 79] on div "Add Column" at bounding box center [193, 71] width 344 height 60
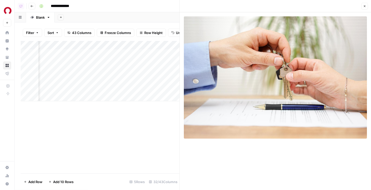
click at [365, 7] on icon "button" at bounding box center [364, 6] width 3 height 3
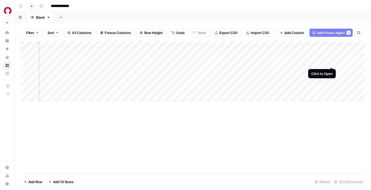
click at [332, 61] on div "Add Column" at bounding box center [193, 71] width 344 height 60
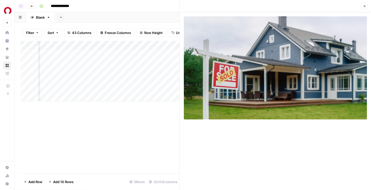
scroll to position [0, 1085]
click at [154, 87] on div "Add Column" at bounding box center [100, 71] width 159 height 60
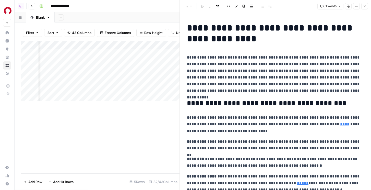
click at [265, 38] on h1 "**********" at bounding box center [275, 32] width 177 height 21
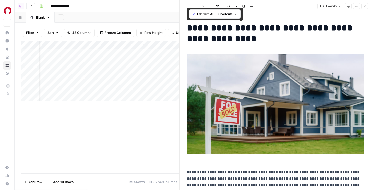
copy div "**********"
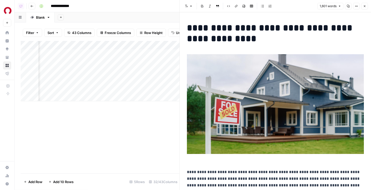
click at [99, 89] on div "Add Column" at bounding box center [100, 71] width 159 height 60
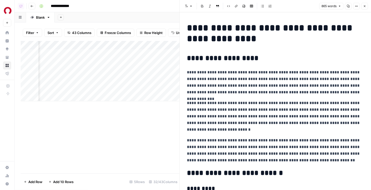
click at [235, 42] on h1 "**********" at bounding box center [275, 32] width 177 height 21
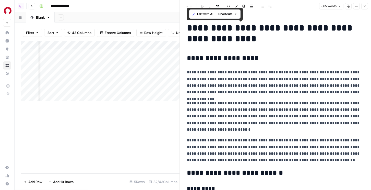
copy div "**********"
click at [362, 5] on button "Close" at bounding box center [364, 6] width 7 height 7
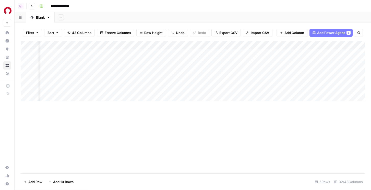
scroll to position [0, 1083]
drag, startPoint x: 190, startPoint y: 87, endPoint x: 222, endPoint y: 86, distance: 32.2
click at [222, 86] on div "Add Column" at bounding box center [193, 71] width 344 height 60
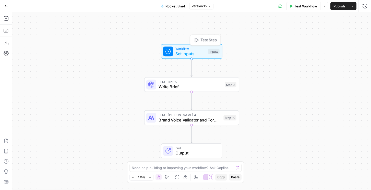
click at [200, 55] on span "Set Inputs" at bounding box center [190, 54] width 30 height 6
